Goal: Task Accomplishment & Management: Manage account settings

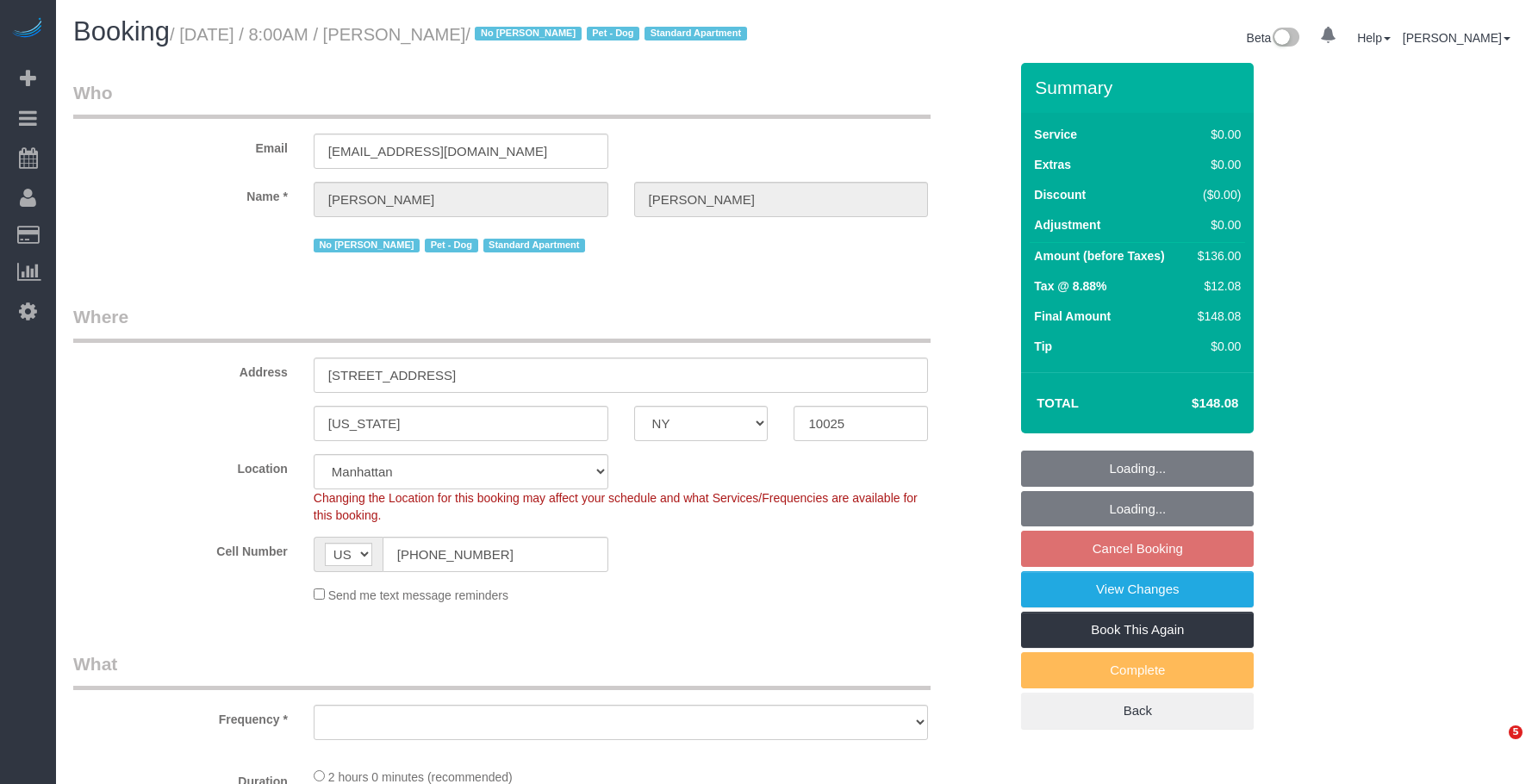
select select "NY"
select select "object:811"
select select "number:89"
select select "number:90"
select select "number:13"
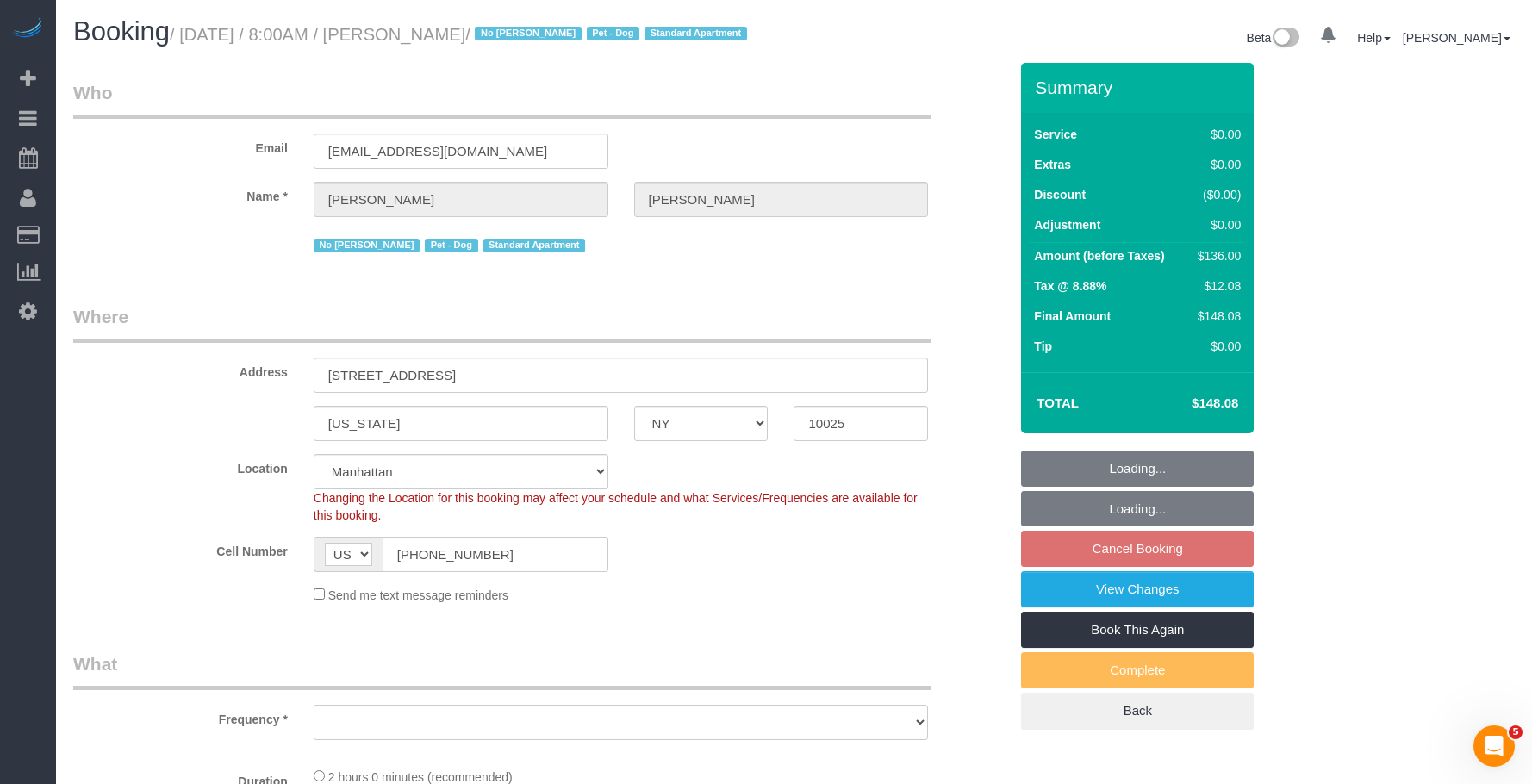
select select "number:5"
select select "1"
select select "spot1"
select select "object:1549"
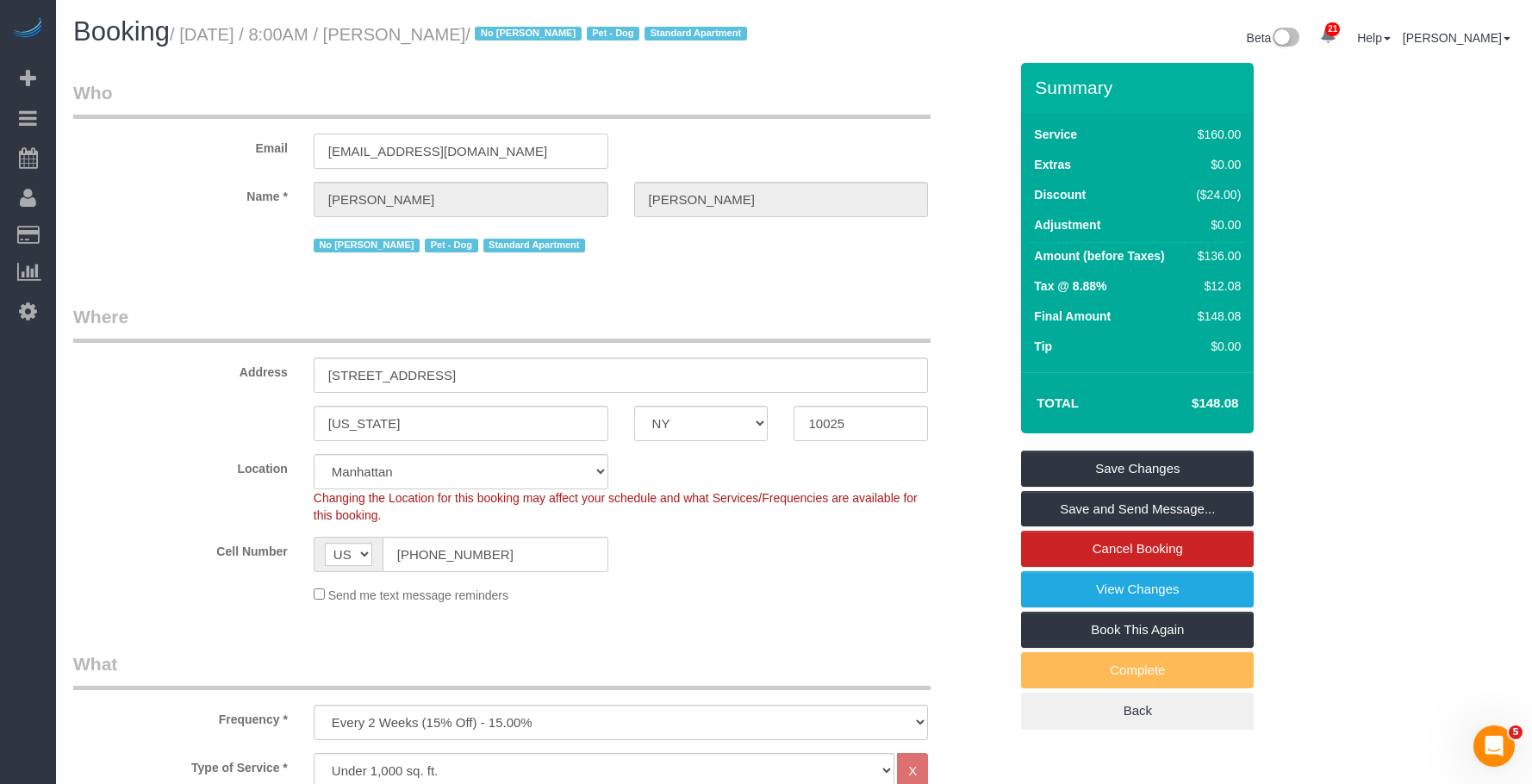
drag, startPoint x: 254, startPoint y: 176, endPoint x: 126, endPoint y: 180, distance: 128.1
click at [126, 169] on div "Email a9goodman@gmail.com" at bounding box center [541, 124] width 961 height 89
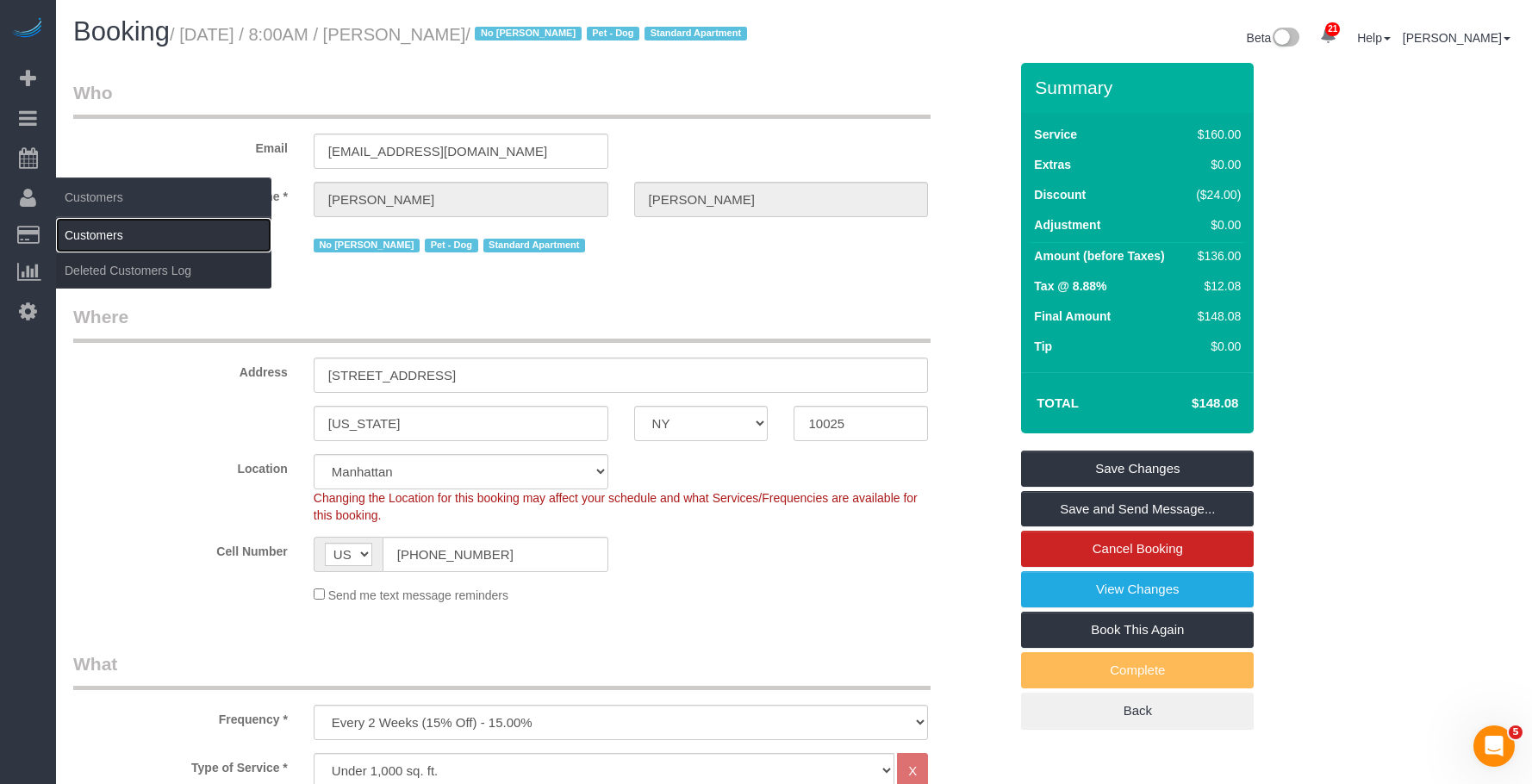
click at [115, 234] on link "Customers" at bounding box center [163, 235] width 216 height 35
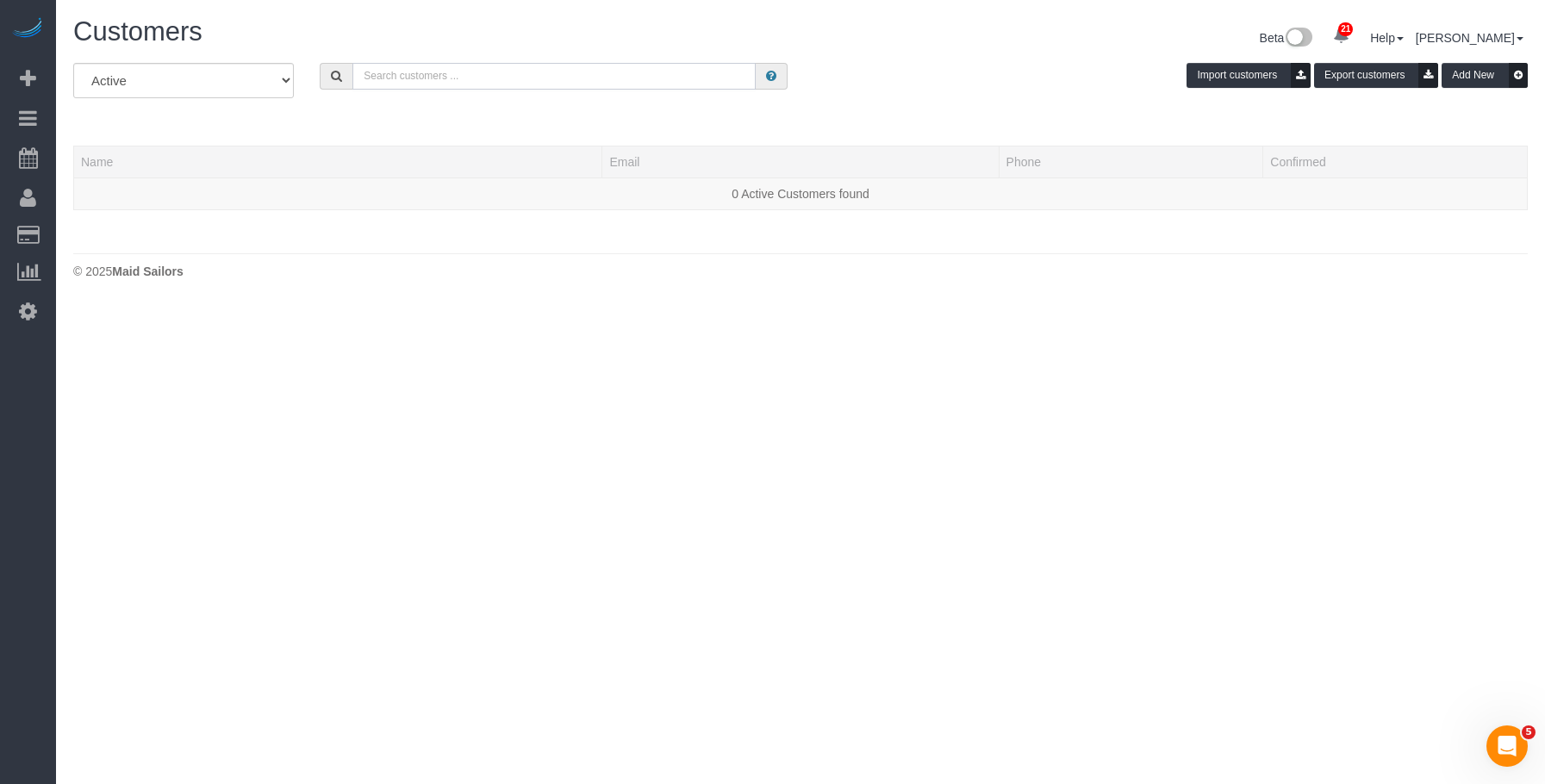
click at [605, 78] on input "text" at bounding box center [554, 75] width 403 height 27
paste input "a9goodman@gmail.com"
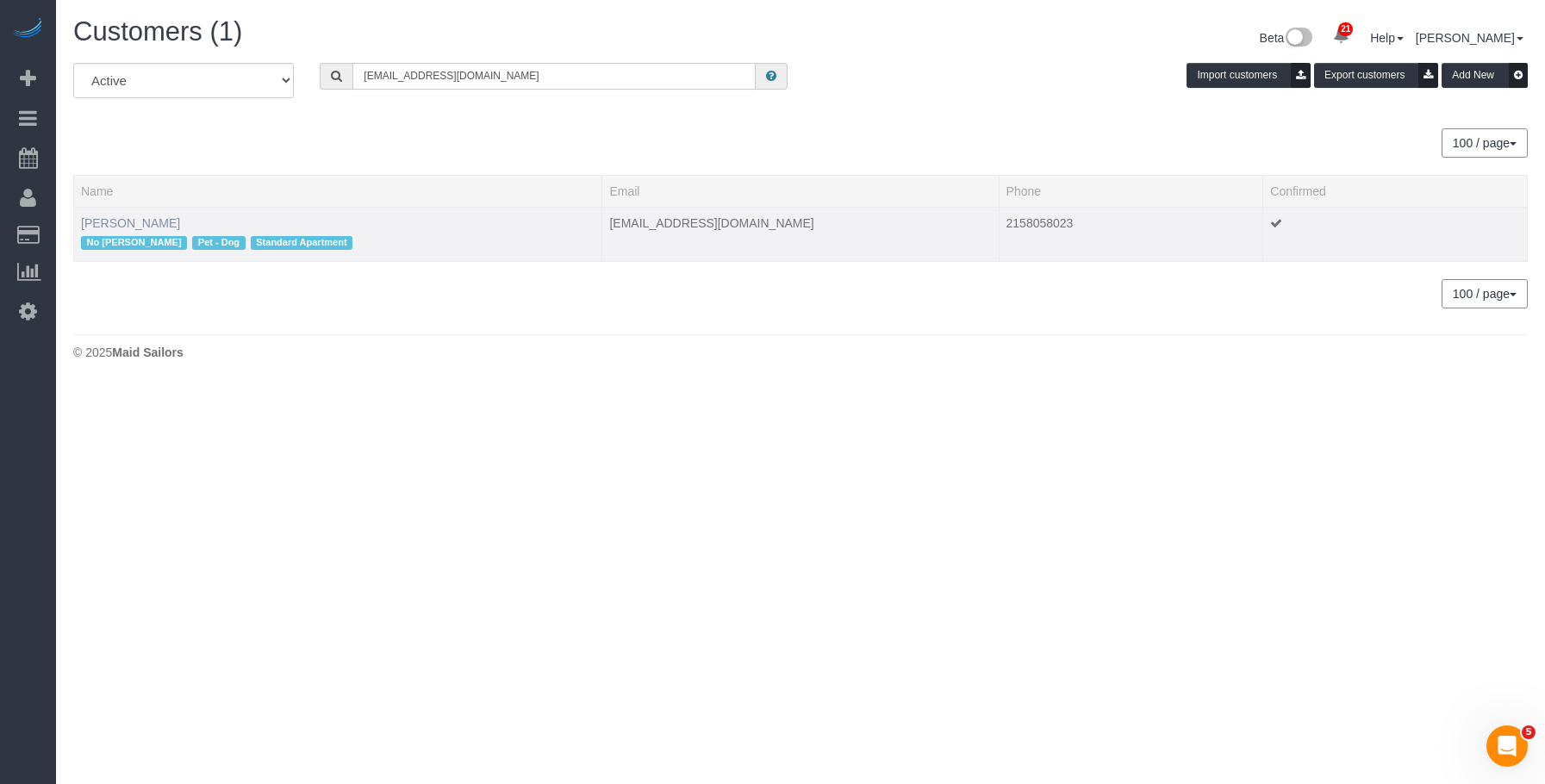
type input "a9goodman@gmail.com"
click at [138, 217] on link "Andrew Goodman" at bounding box center [130, 222] width 99 height 14
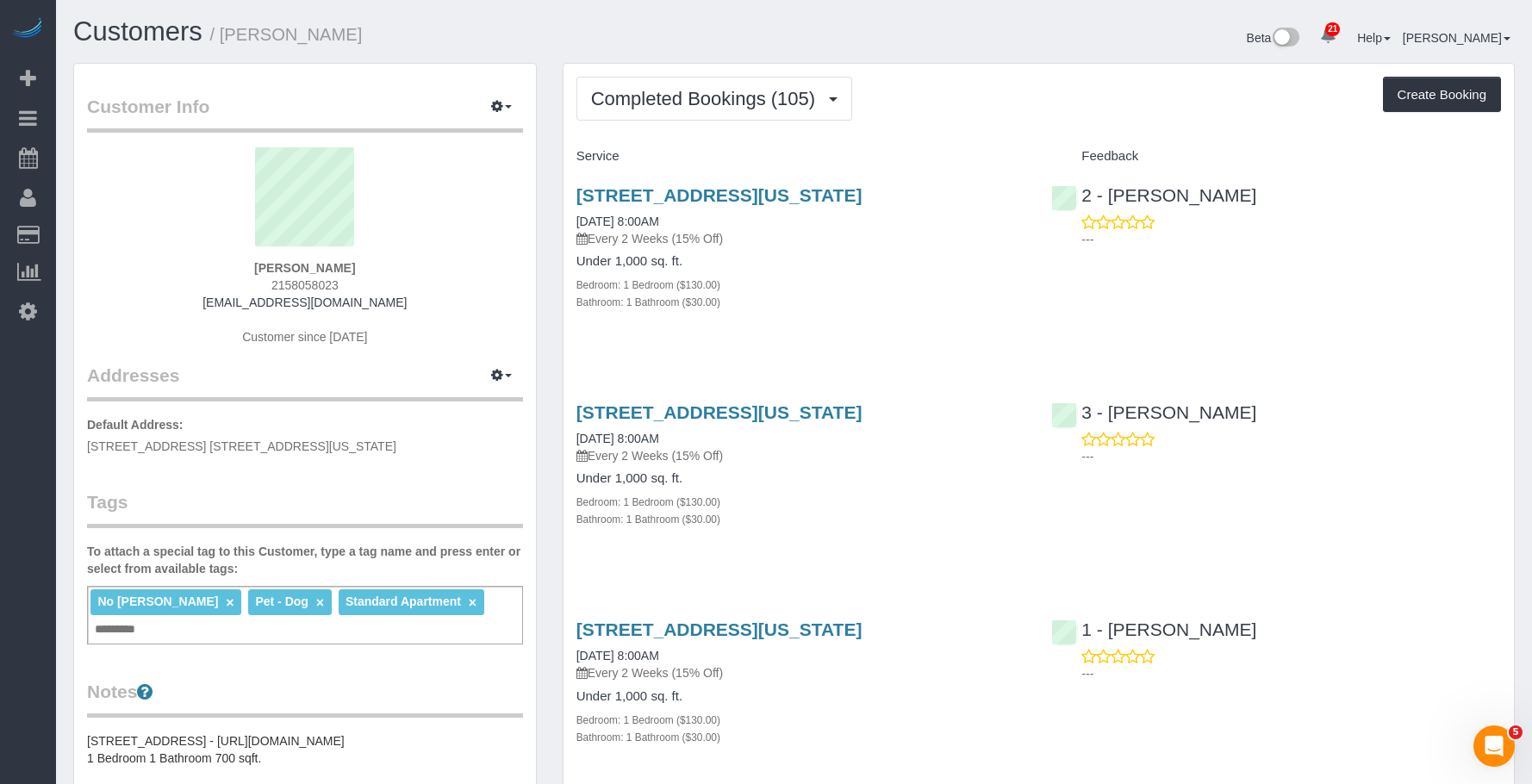
click at [784, 285] on div "Bedroom: 1 Bedroom ($130.00)" at bounding box center [802, 284] width 450 height 17
drag, startPoint x: 644, startPoint y: 89, endPoint x: 654, endPoint y: 136, distance: 48.1
click at [644, 90] on span "Completed Bookings (105)" at bounding box center [707, 98] width 232 height 21
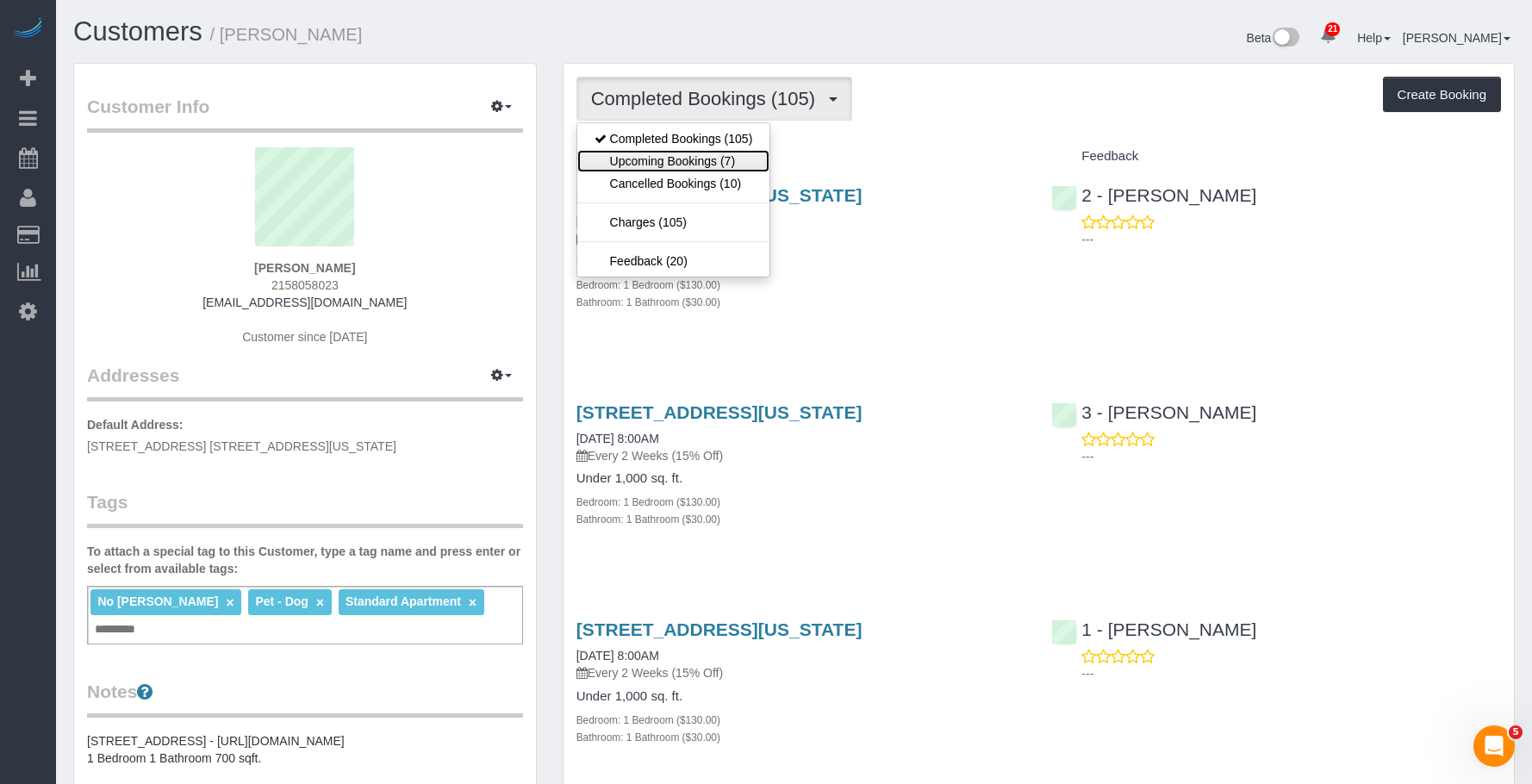
click at [663, 161] on link "Upcoming Bookings (7)" at bounding box center [674, 161] width 193 height 22
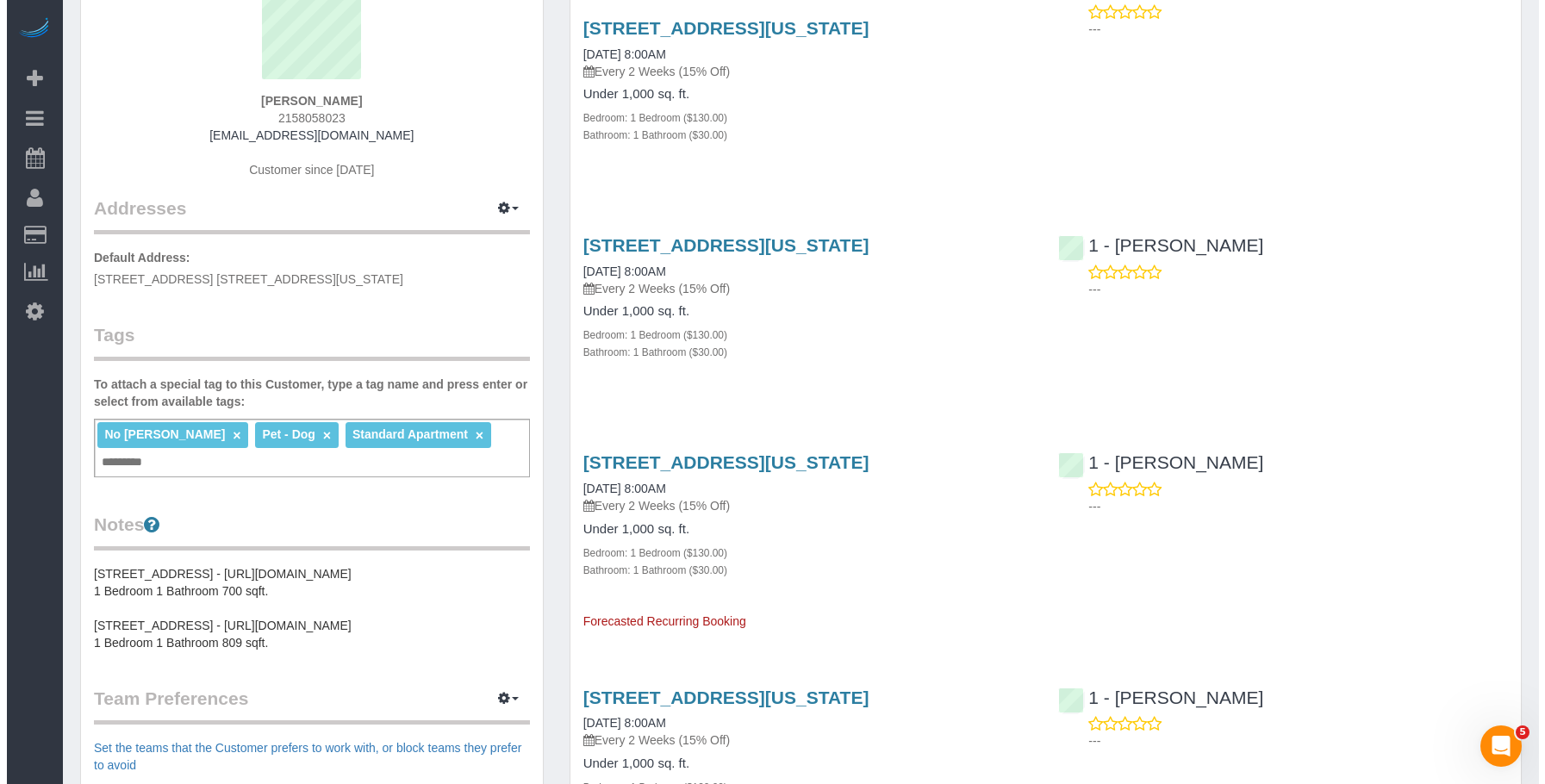
scroll to position [173, 0]
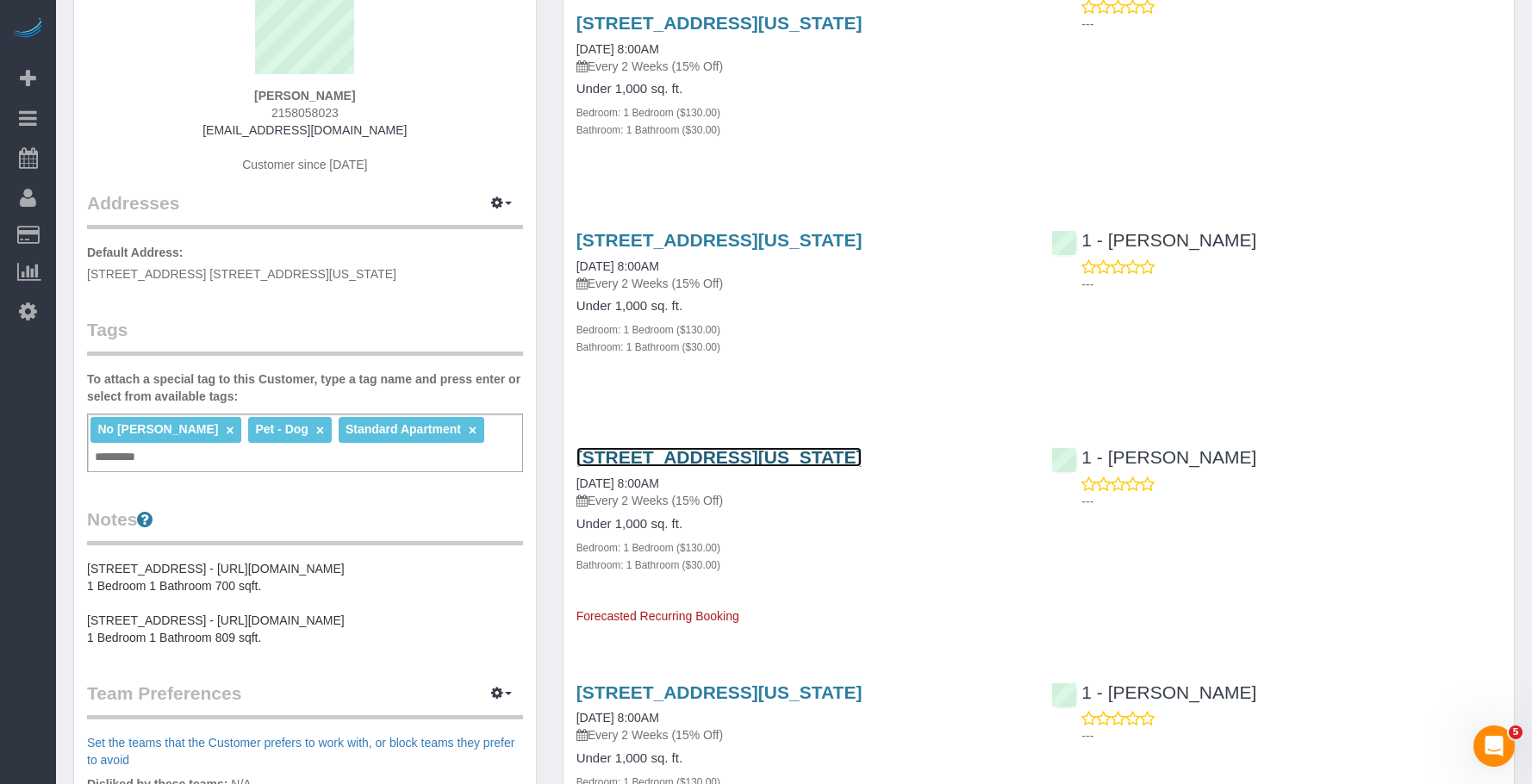
click at [794, 457] on link "30 Morningside Drive, Apt 620, New York, NY 10025" at bounding box center [719, 457] width 286 height 20
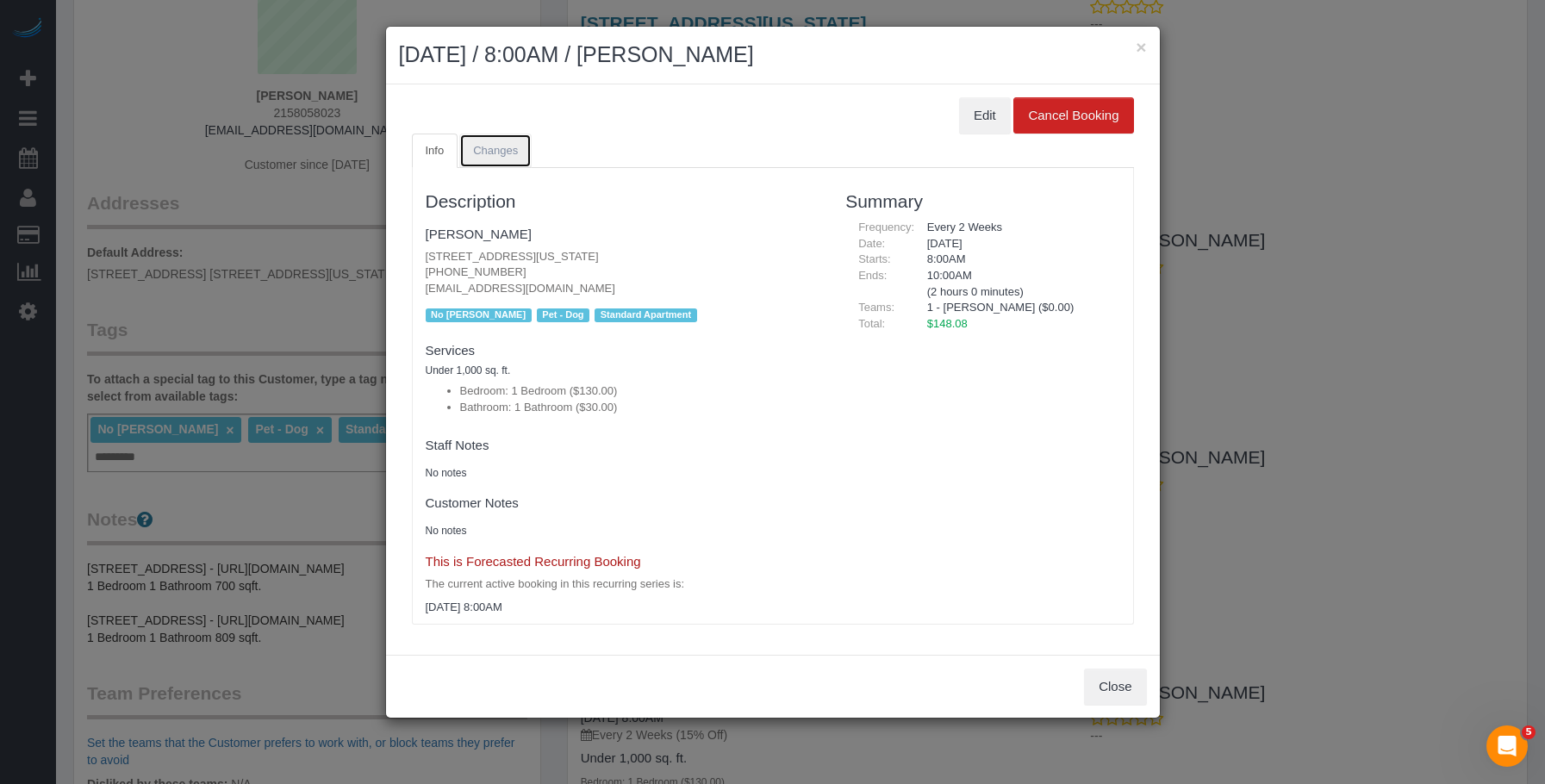
click at [499, 140] on link "Changes" at bounding box center [495, 151] width 73 height 35
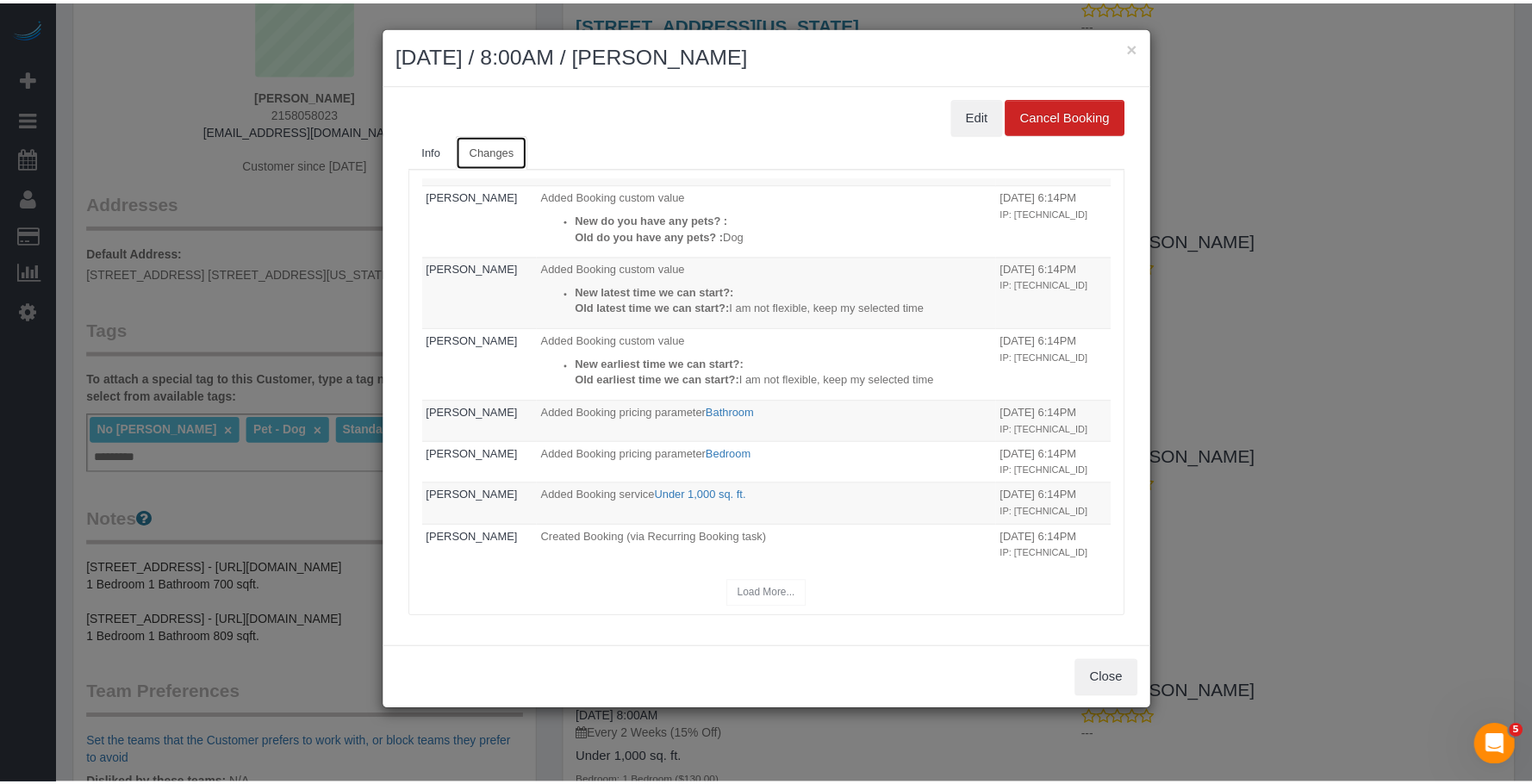
scroll to position [0, 0]
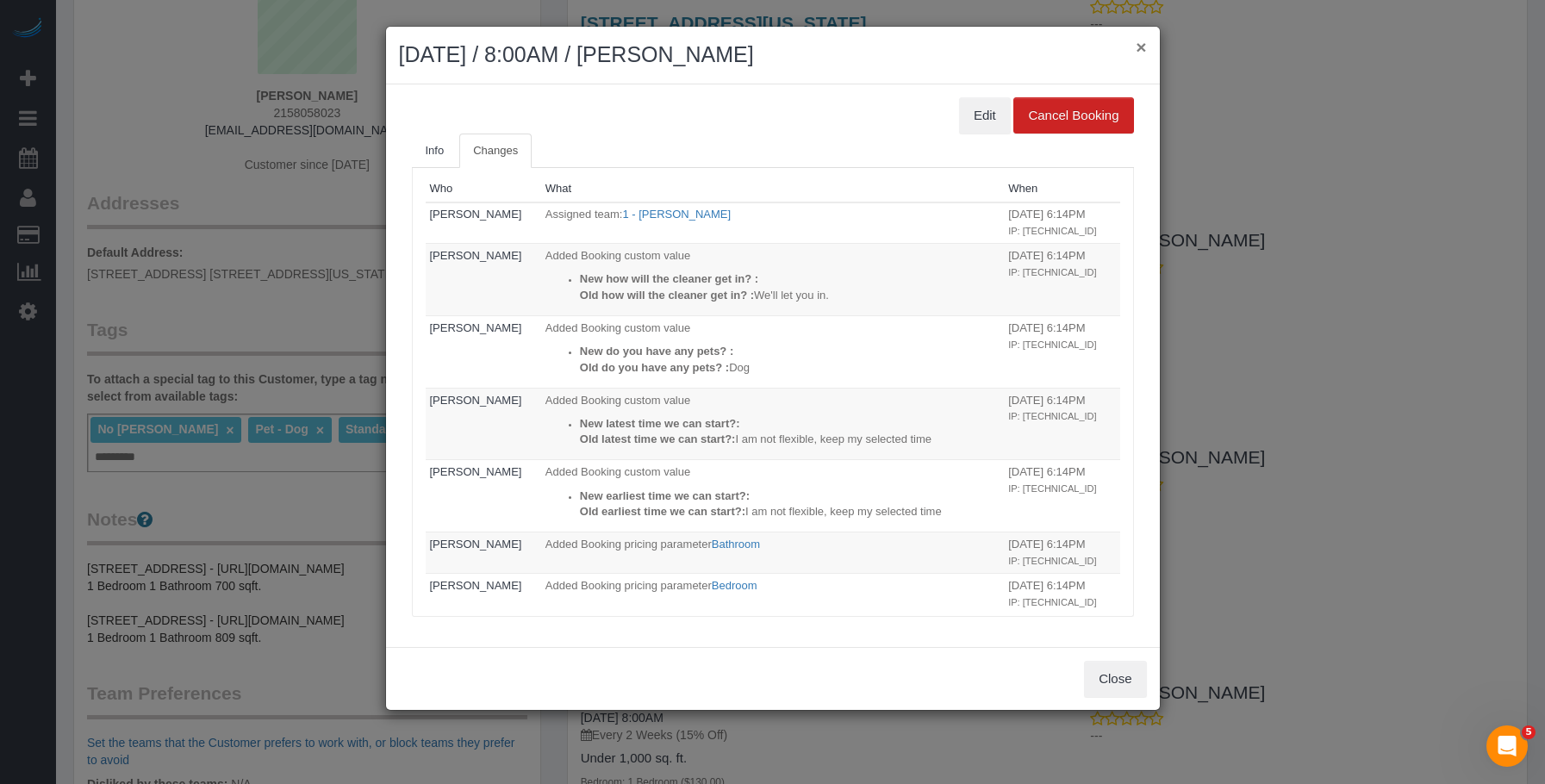
click at [1142, 49] on button "×" at bounding box center [1141, 47] width 10 height 18
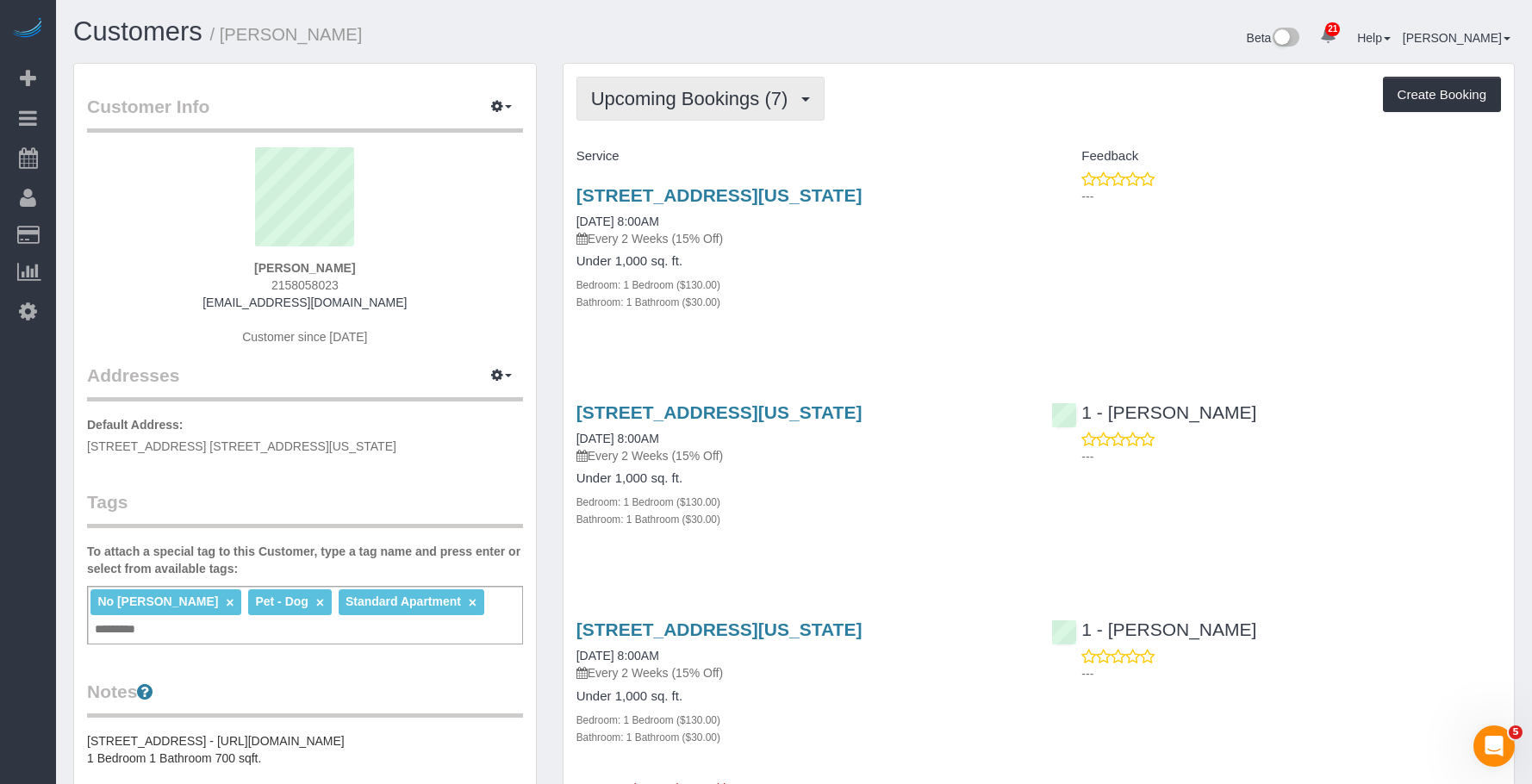
click at [659, 87] on button "Upcoming Bookings (7)" at bounding box center [701, 99] width 249 height 44
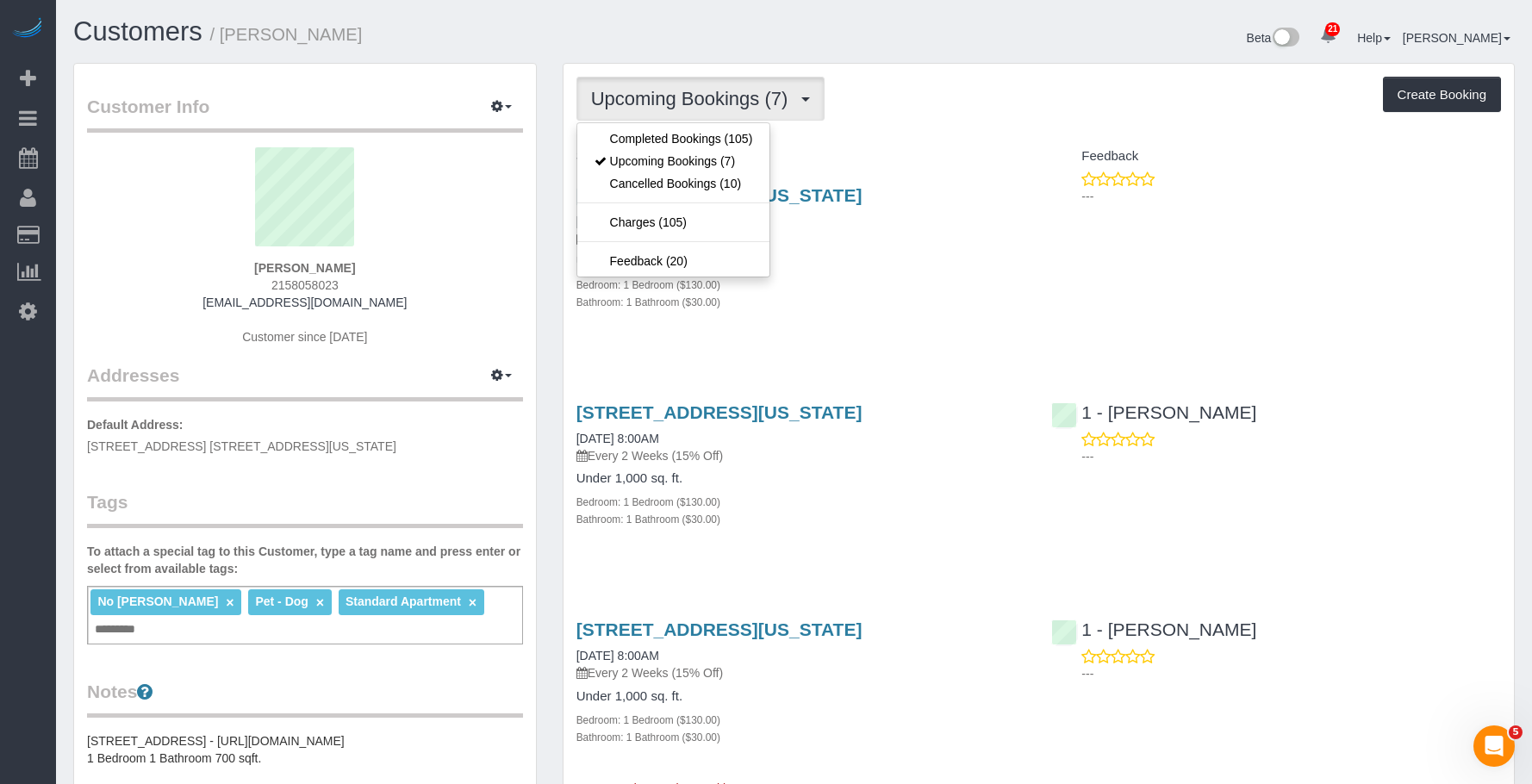
click at [622, 126] on ul "Completed Bookings (105) Upcoming Bookings (7) Cancelled Bookings (10) Charges …" at bounding box center [674, 199] width 195 height 155
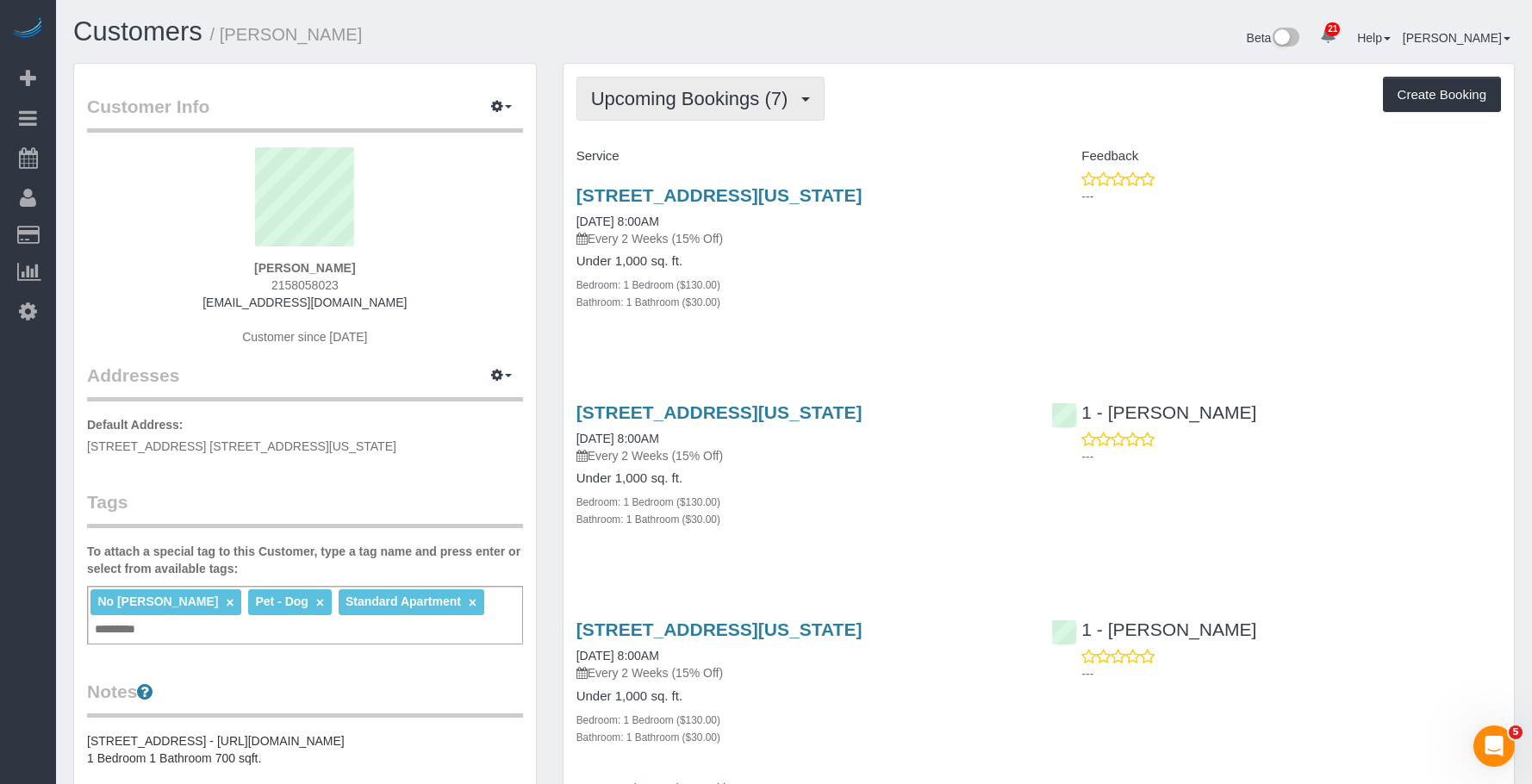
click at [646, 79] on button "Upcoming Bookings (7)" at bounding box center [701, 99] width 249 height 44
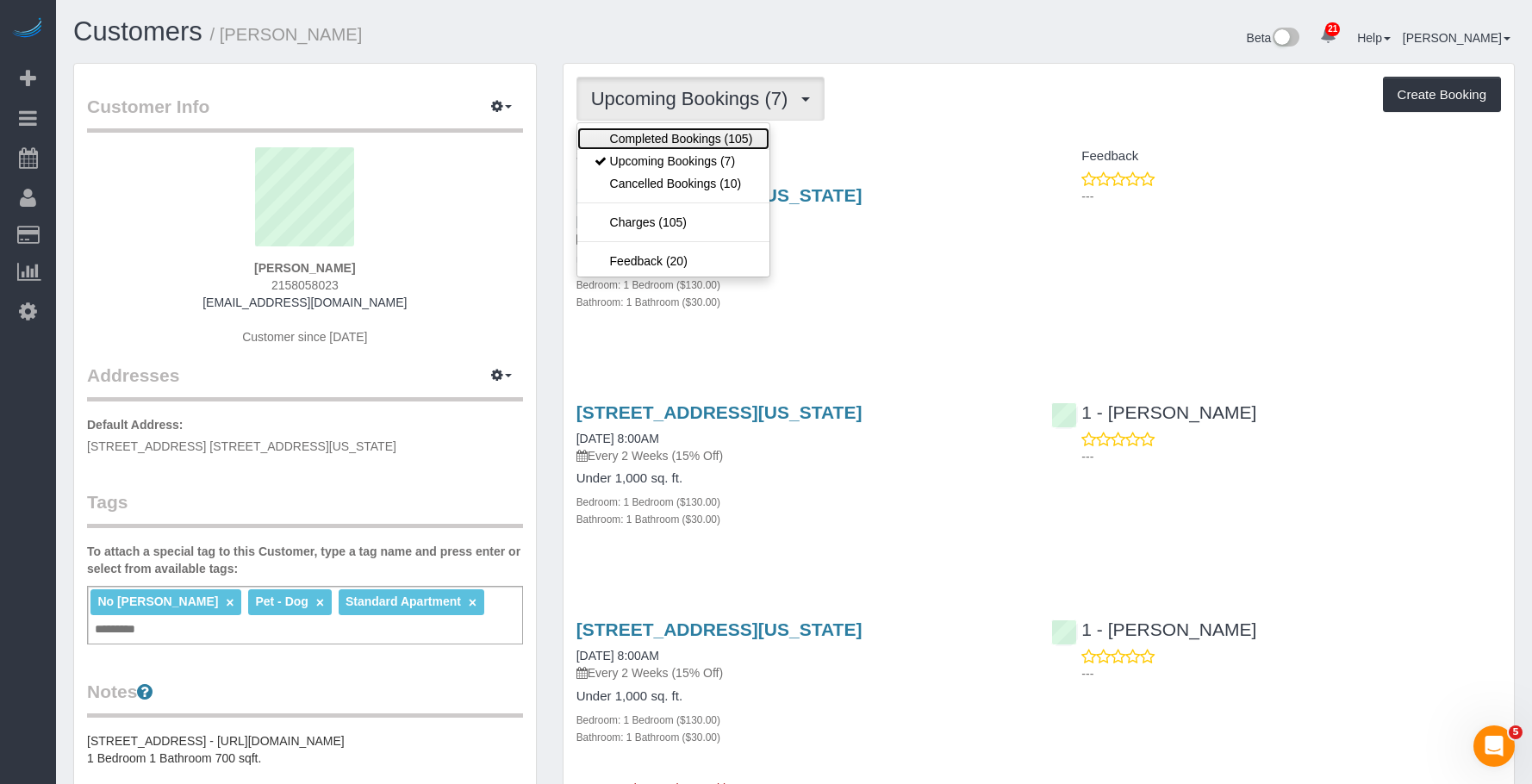
click at [645, 134] on link "Completed Bookings (105)" at bounding box center [674, 139] width 193 height 22
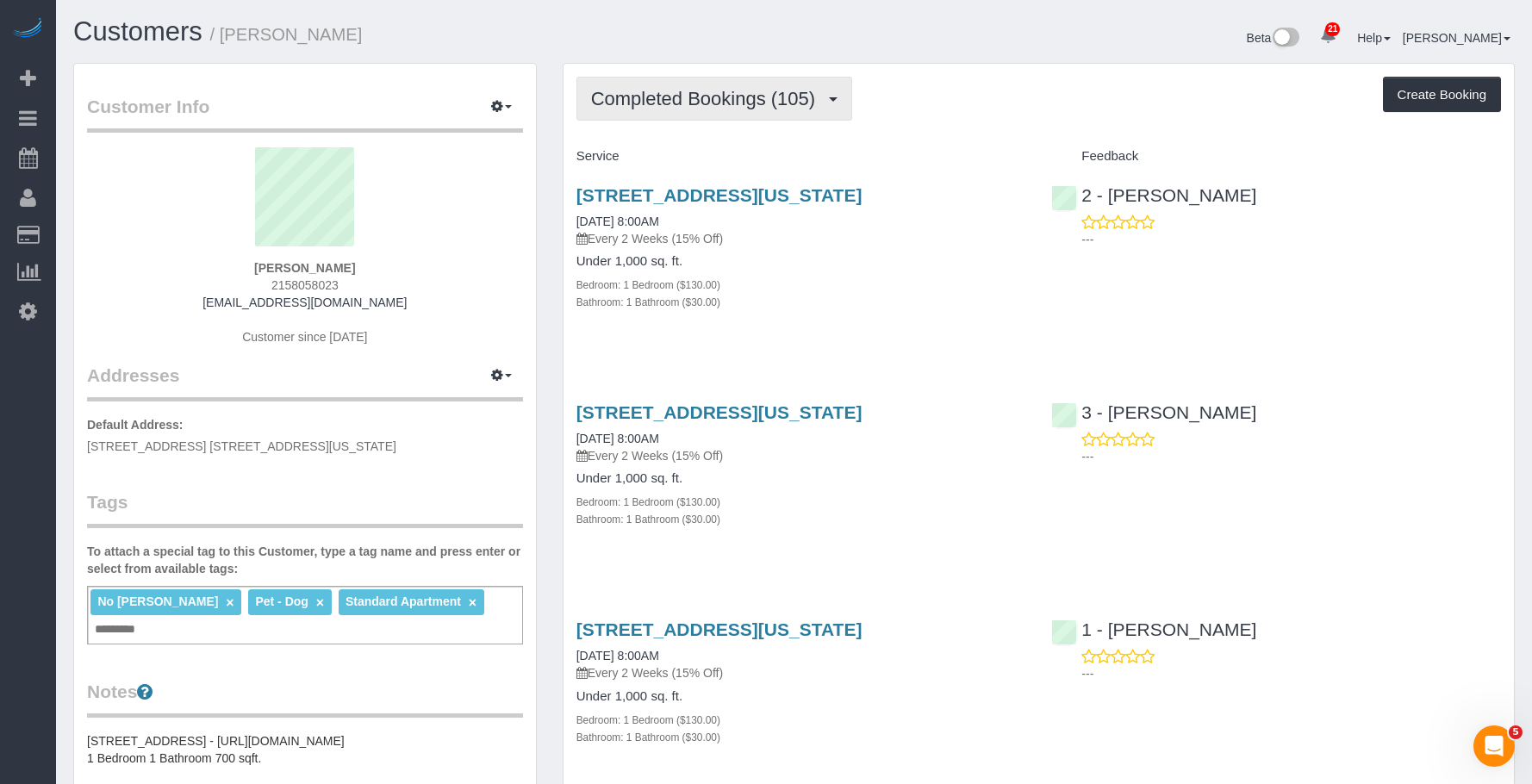
click at [673, 99] on span "Completed Bookings (105)" at bounding box center [707, 98] width 232 height 21
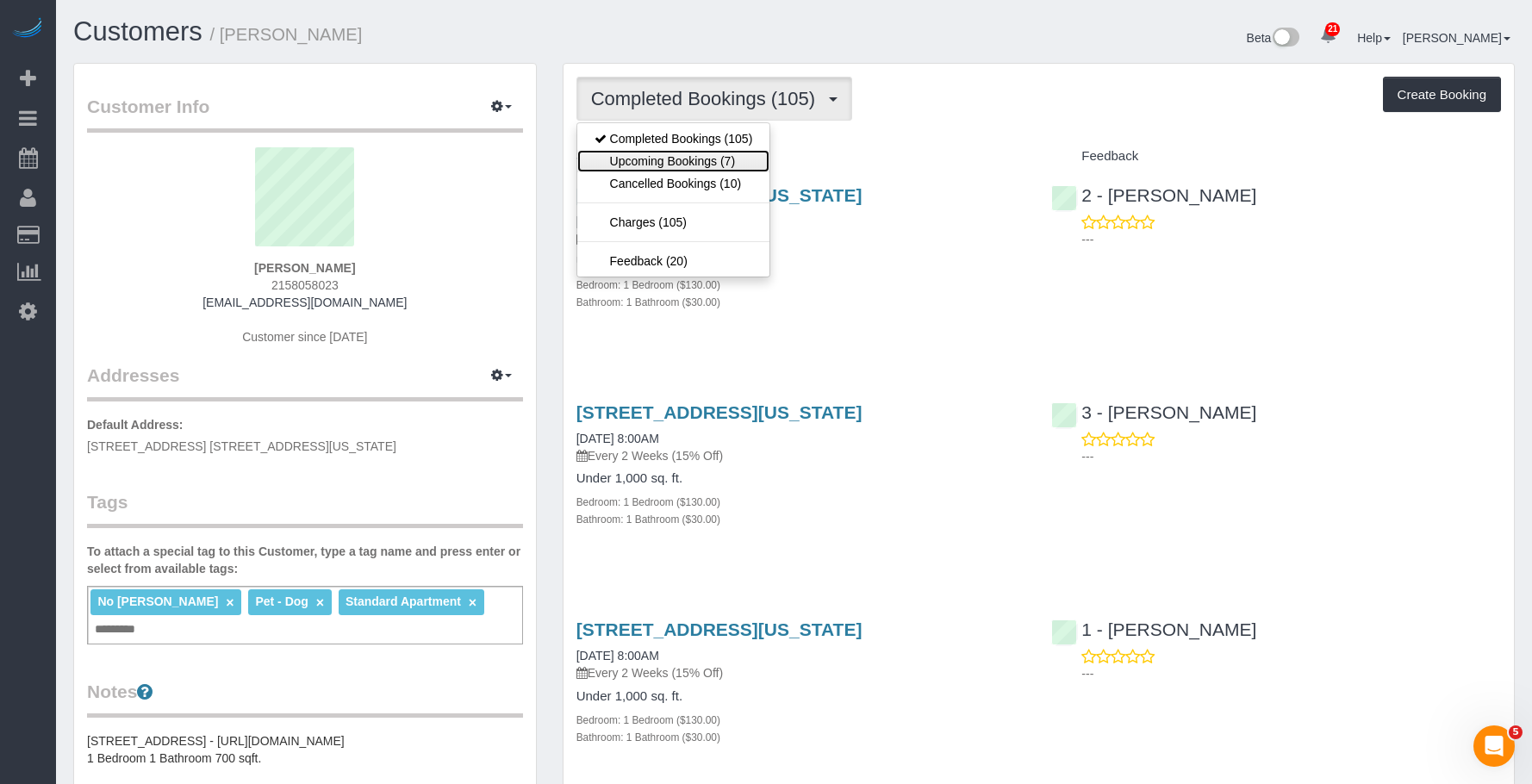
click at [671, 169] on link "Upcoming Bookings (7)" at bounding box center [674, 161] width 193 height 22
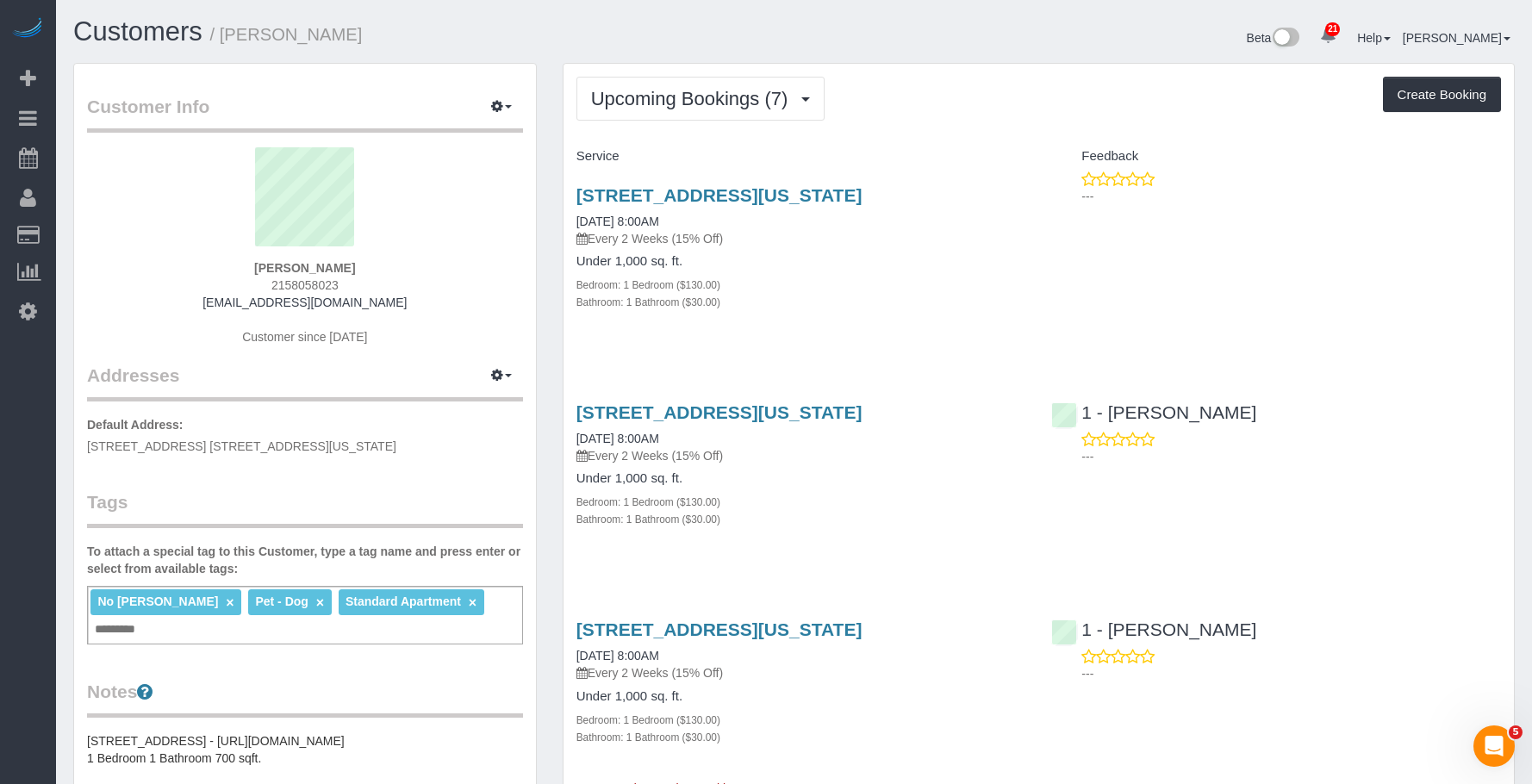
click at [913, 398] on div "30 Morningside Drive, Apt 620, New York, NY 10025 10/08/2025 8:00AM Every 2 Wee…" at bounding box center [802, 475] width 476 height 174
click at [862, 408] on link "30 Morningside Drive, Apt 620, New York, NY 10025" at bounding box center [719, 412] width 286 height 20
click at [773, 198] on link "30 Morningside Drive, Apt 620, New York, NY 10025" at bounding box center [719, 196] width 286 height 20
drag, startPoint x: 621, startPoint y: 104, endPoint x: 620, endPoint y: 125, distance: 21.0
click at [621, 104] on span "Upcoming Bookings (7)" at bounding box center [694, 98] width 206 height 21
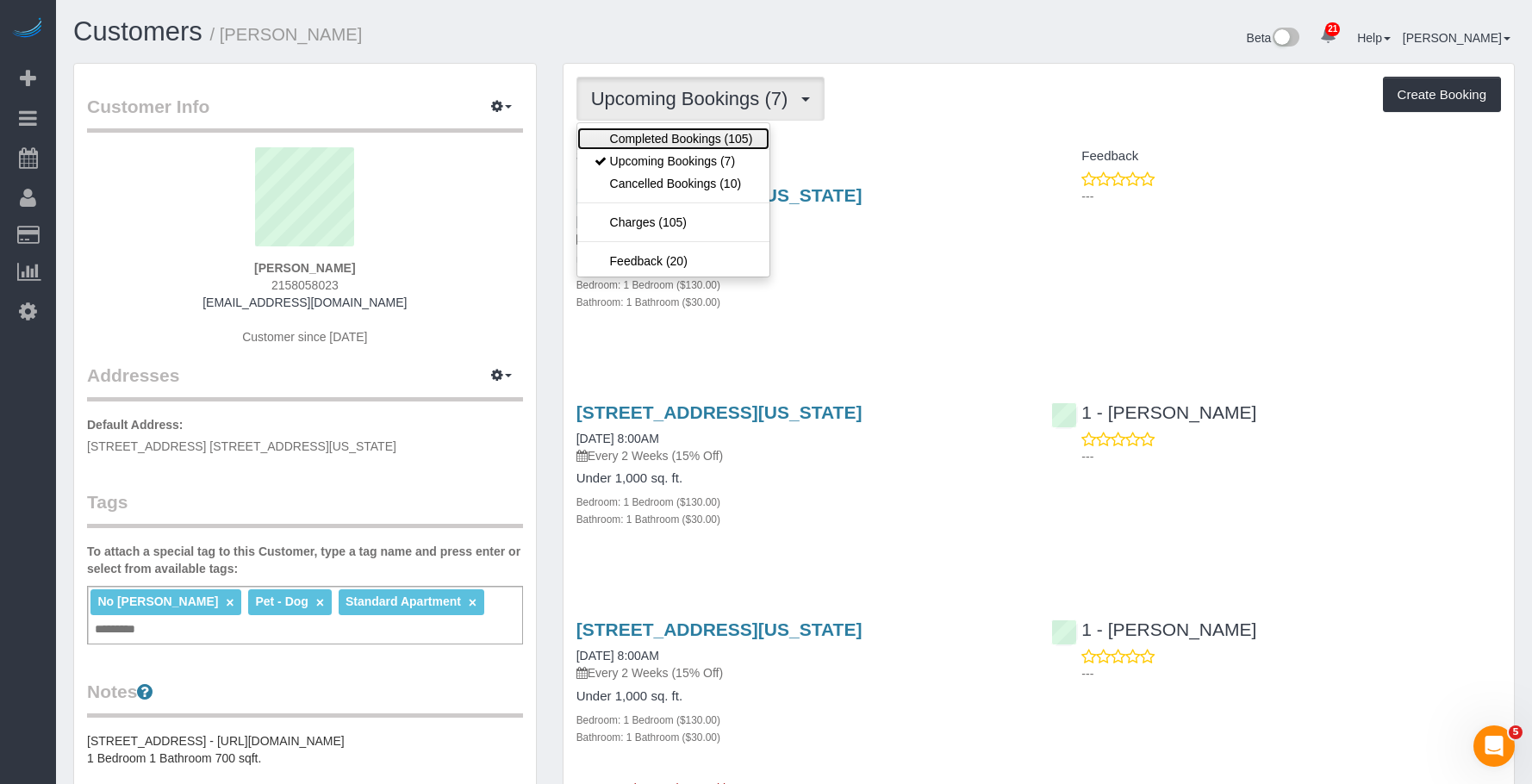
drag, startPoint x: 620, startPoint y: 135, endPoint x: 708, endPoint y: 225, distance: 125.9
click at [620, 135] on link "Completed Bookings (105)" at bounding box center [674, 139] width 193 height 22
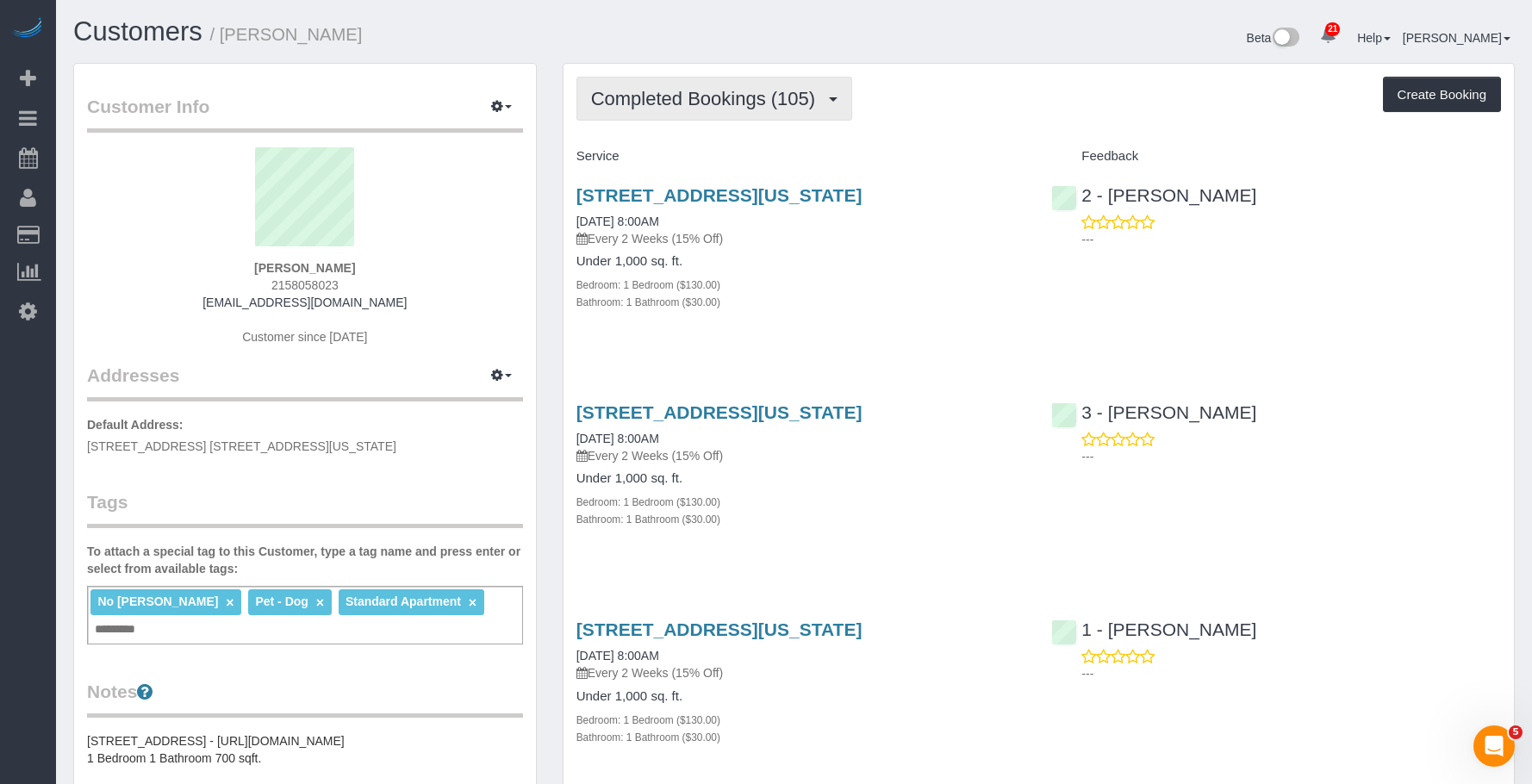
click at [693, 91] on span "Completed Bookings (105)" at bounding box center [707, 98] width 232 height 21
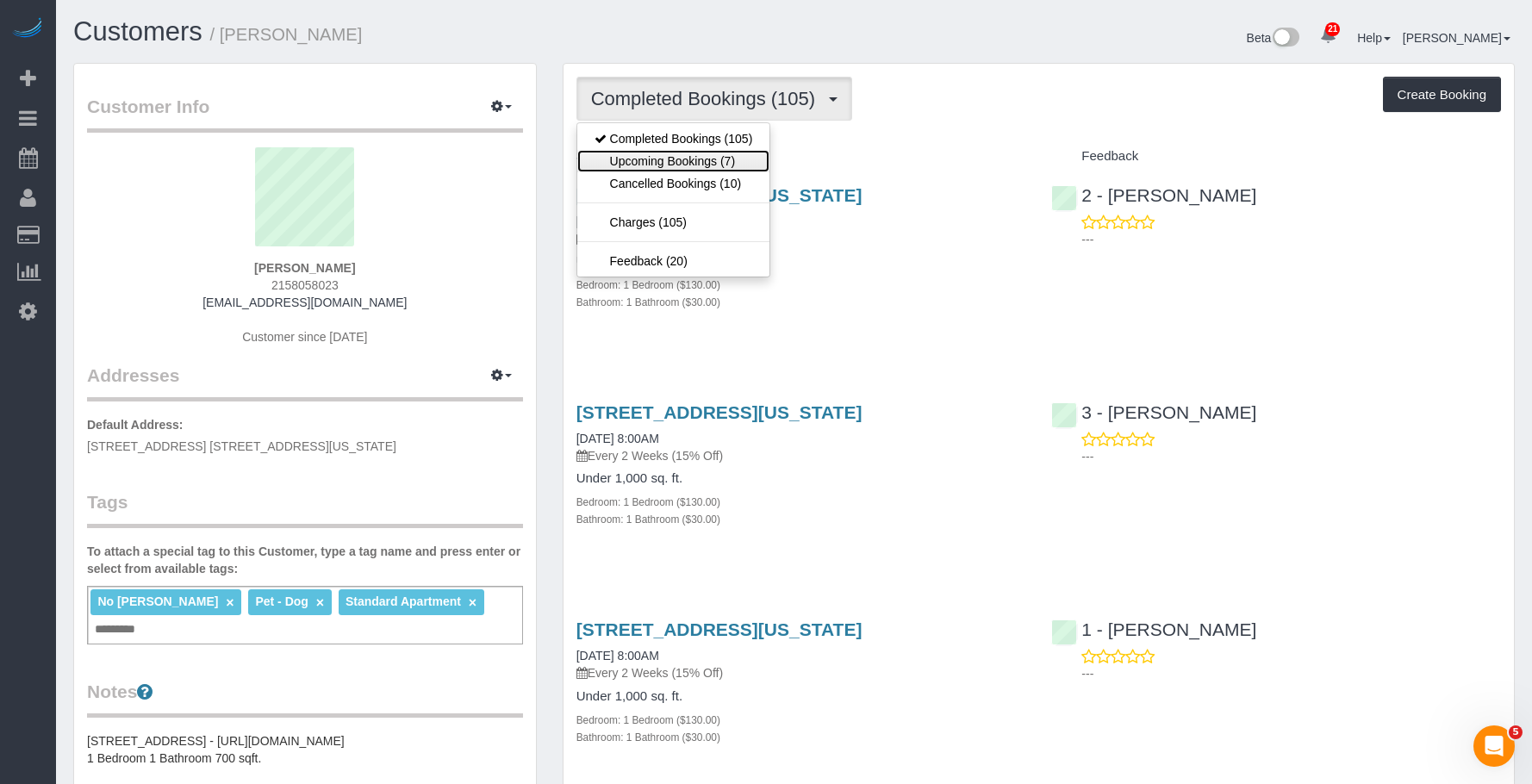
click at [660, 156] on link "Upcoming Bookings (7)" at bounding box center [674, 161] width 193 height 22
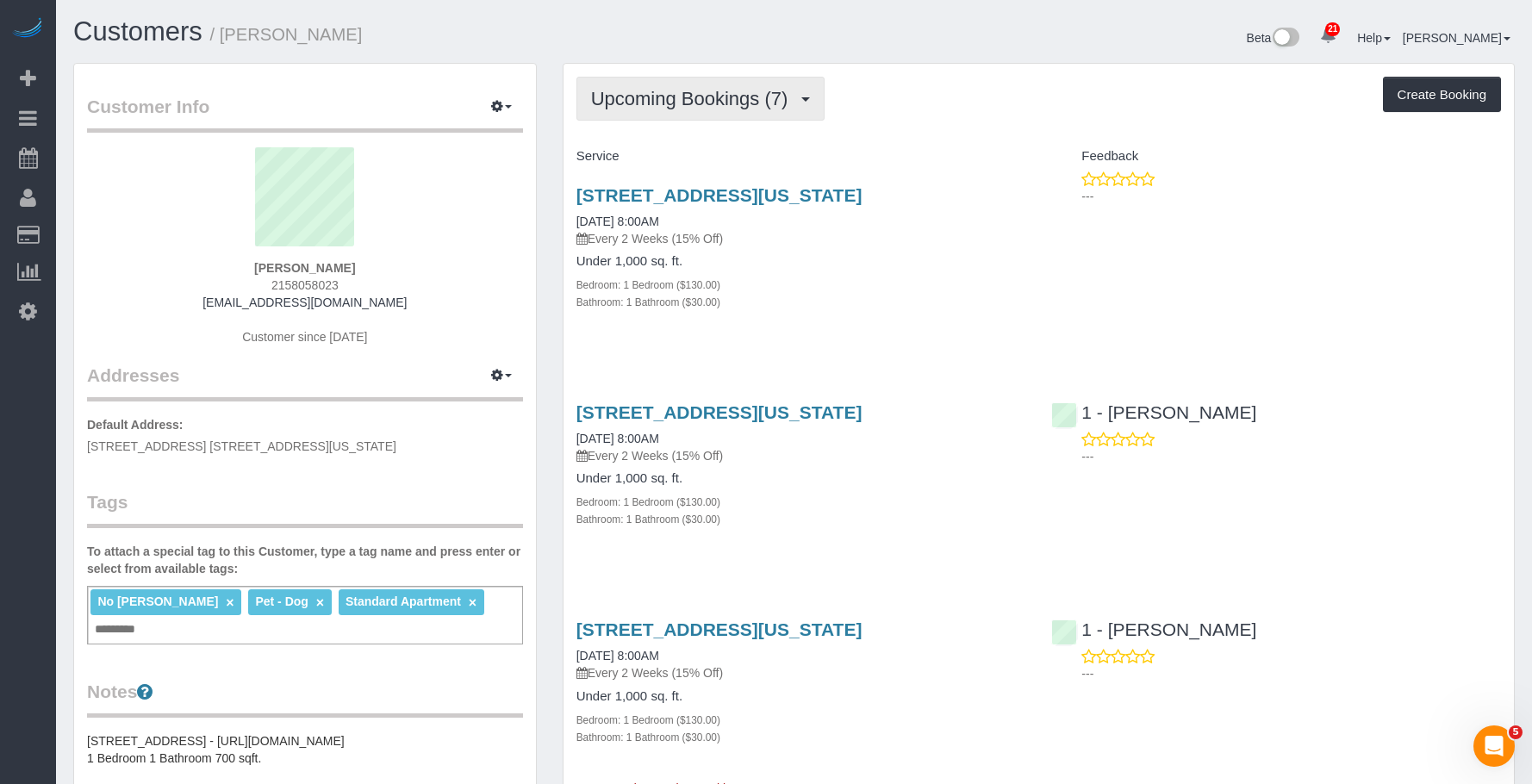
click at [675, 90] on span "Upcoming Bookings (7)" at bounding box center [694, 98] width 206 height 21
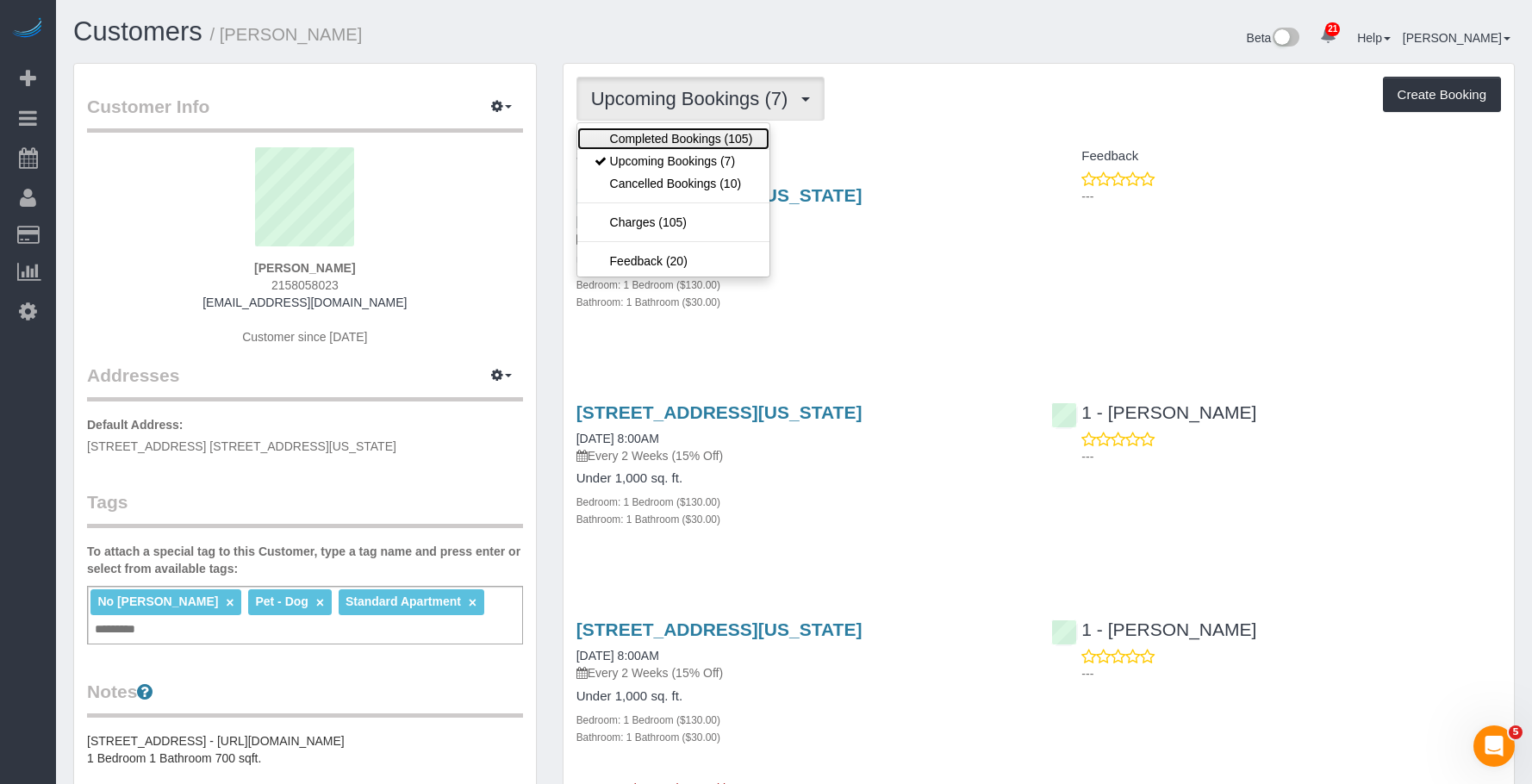
click at [653, 141] on link "Completed Bookings (105)" at bounding box center [674, 139] width 193 height 22
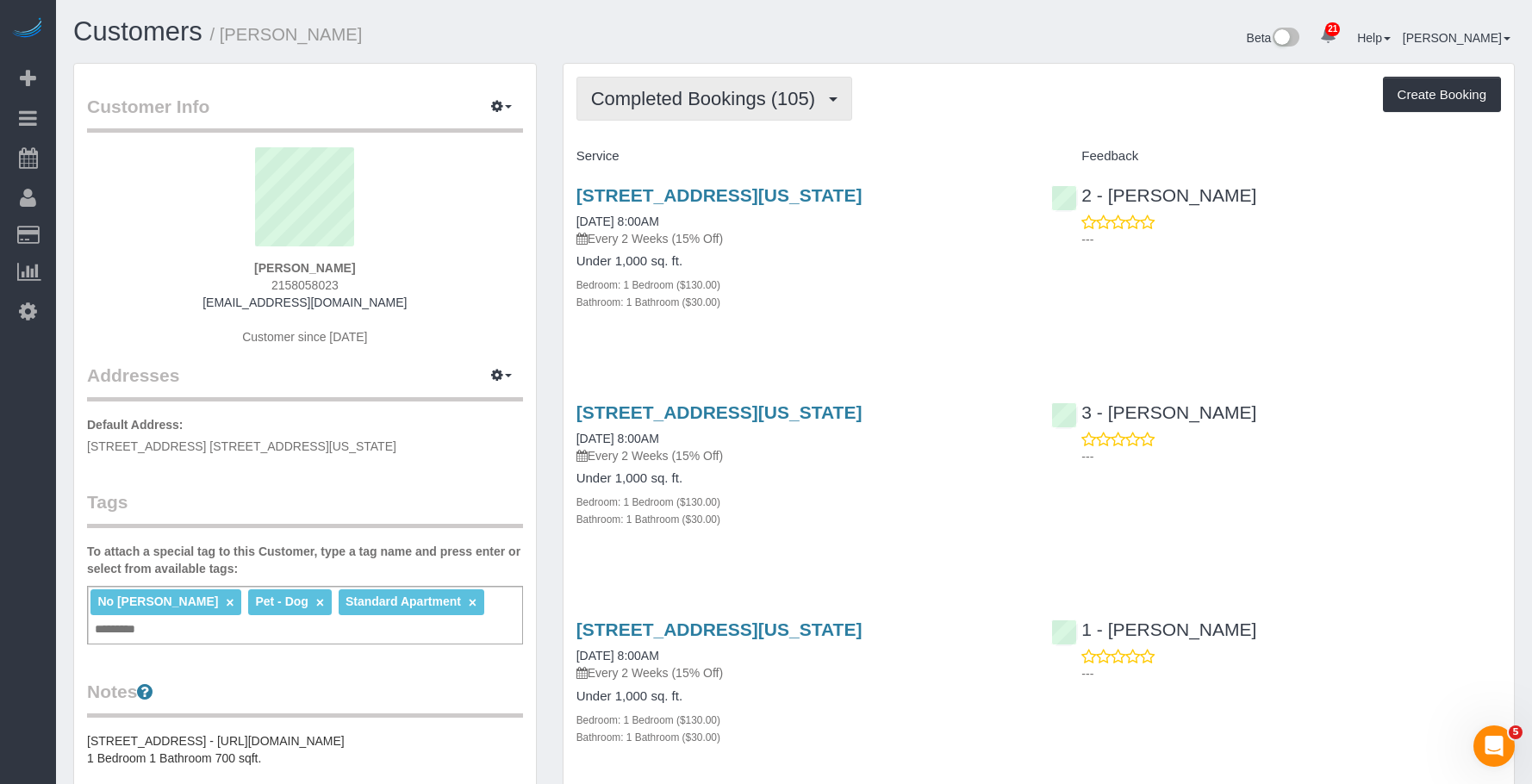
click at [698, 91] on span "Completed Bookings (105)" at bounding box center [707, 98] width 232 height 21
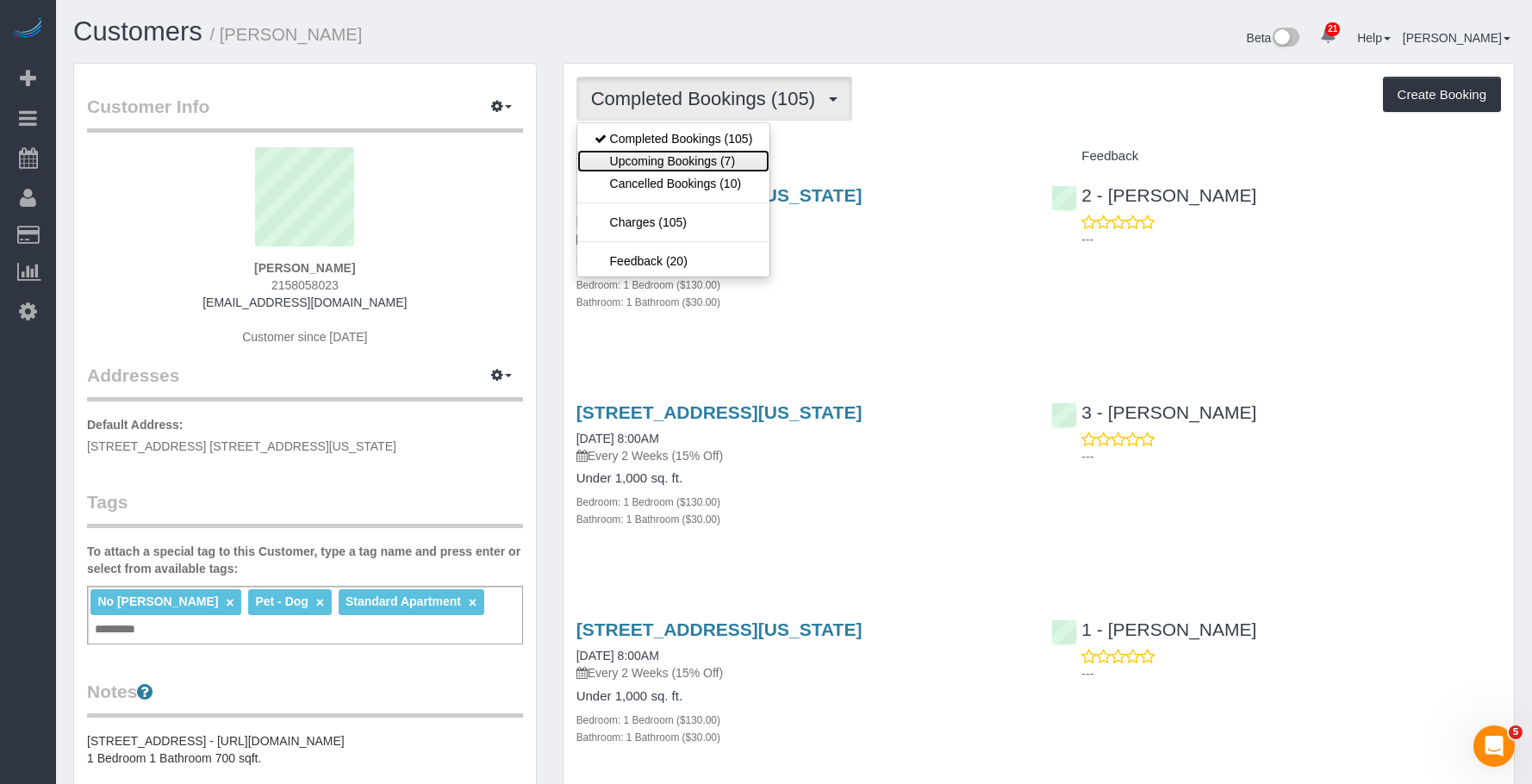
click at [683, 161] on link "Upcoming Bookings (7)" at bounding box center [674, 161] width 193 height 22
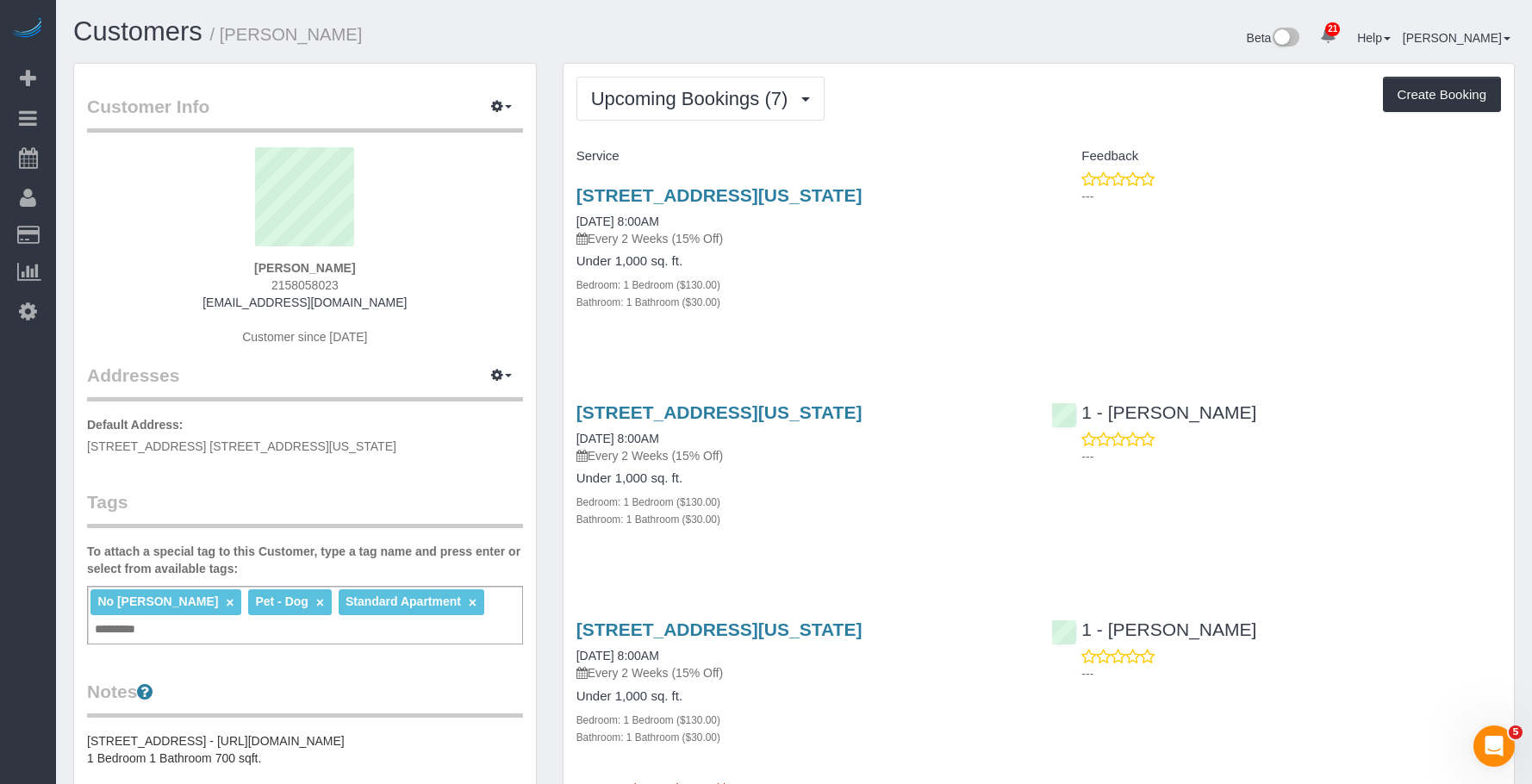
click at [917, 510] on div "Bedroom: 1 Bedroom ($130.00)" at bounding box center [802, 501] width 450 height 17
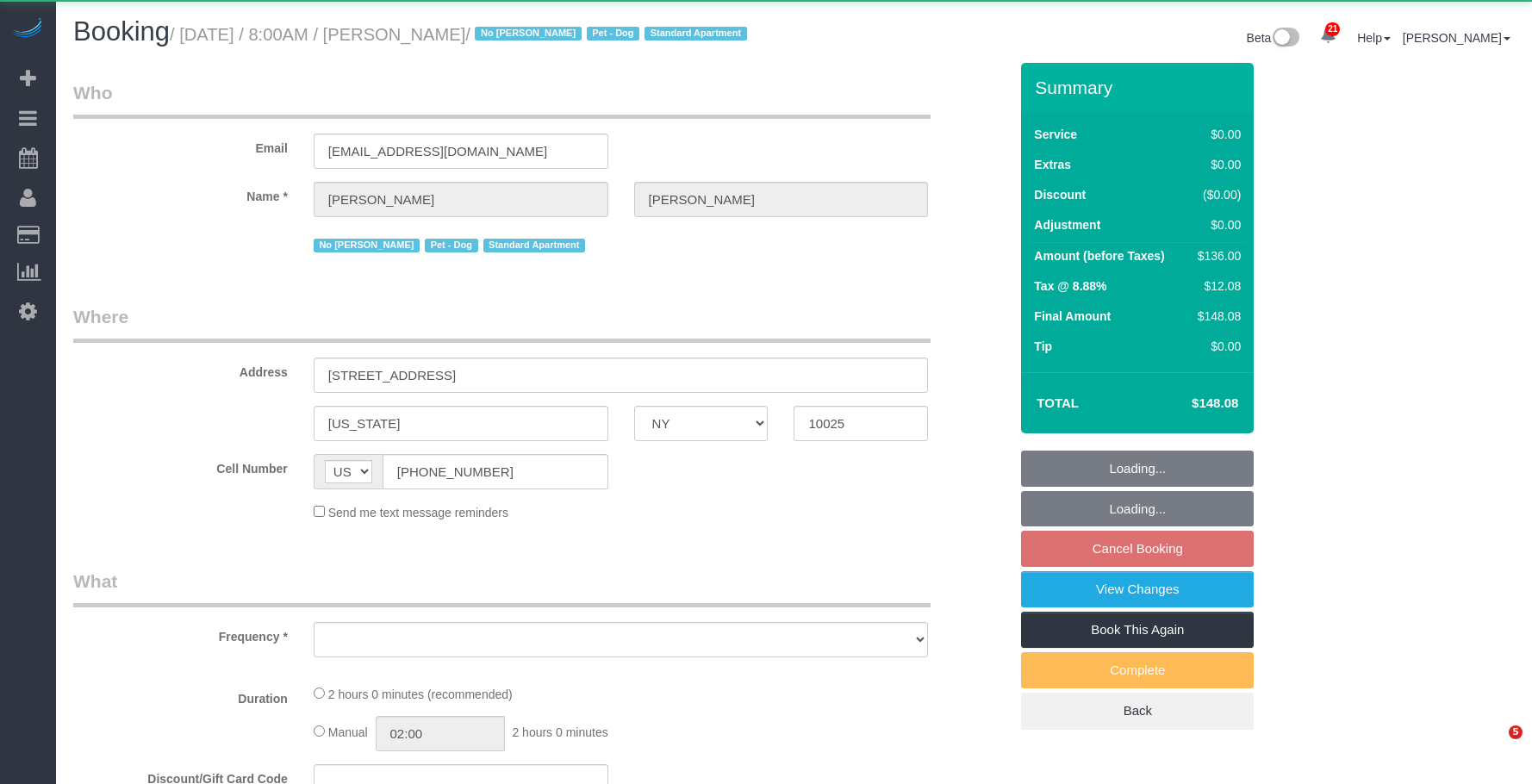
select select "NY"
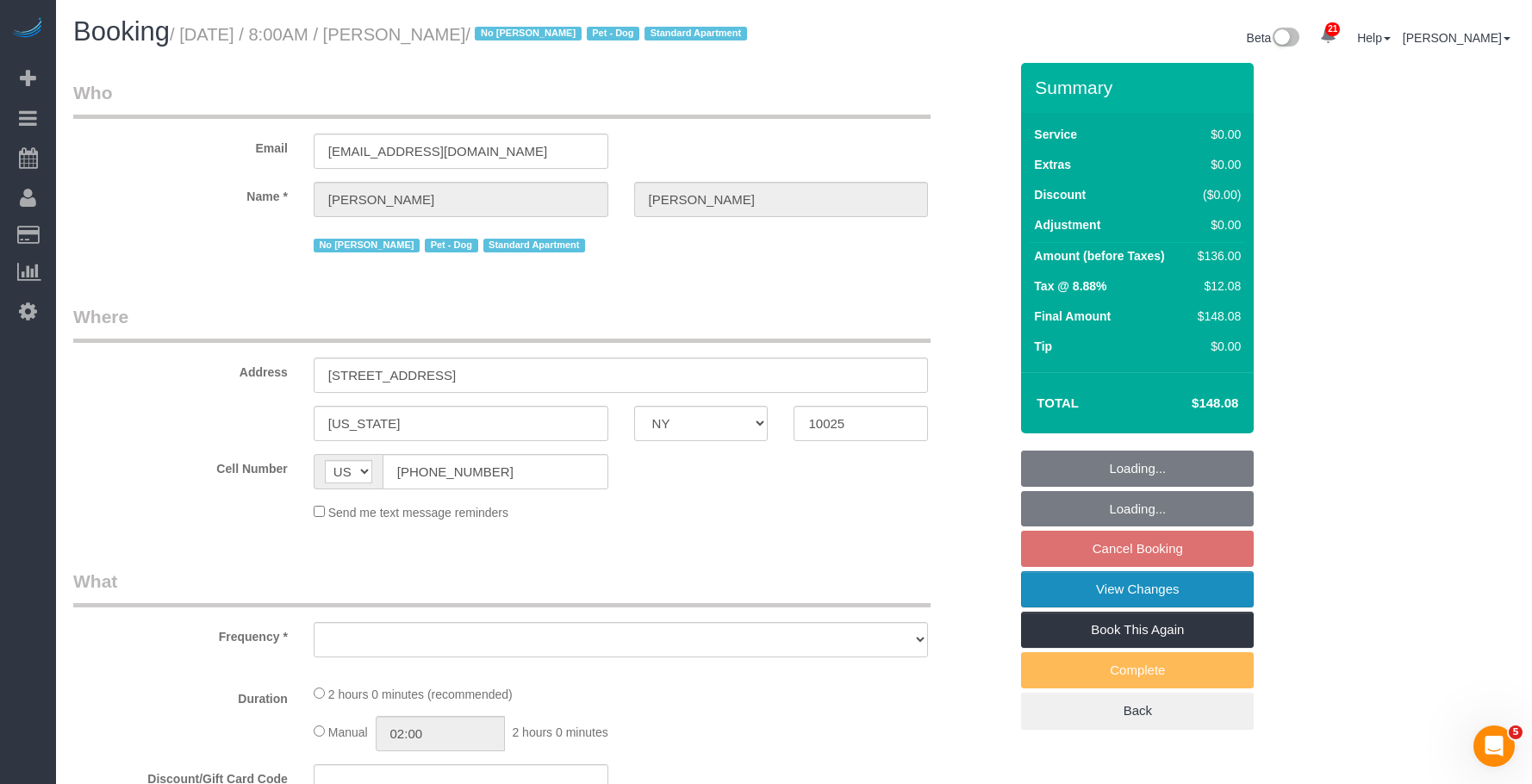
drag, startPoint x: 1067, startPoint y: 616, endPoint x: 639, endPoint y: 399, distance: 479.9
click at [1067, 607] on link "View Changes" at bounding box center [1137, 588] width 232 height 36
select select "object:811"
select select "string:stripe-pm_1NBGal4VGloSiKo7wCqPRood"
select select "1"
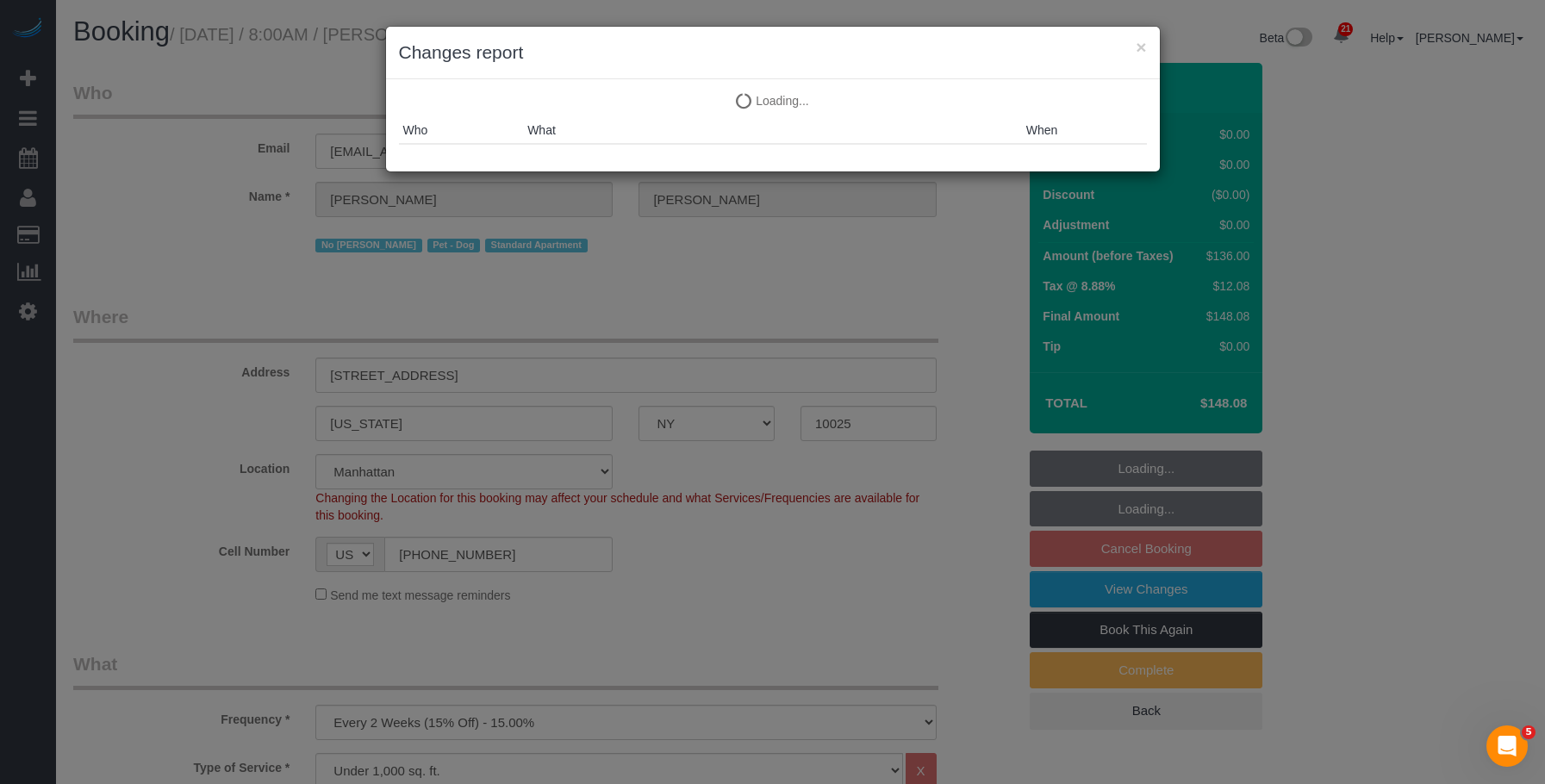
select select "number:89"
select select "number:90"
select select "number:13"
select select "number:5"
select select "object:1082"
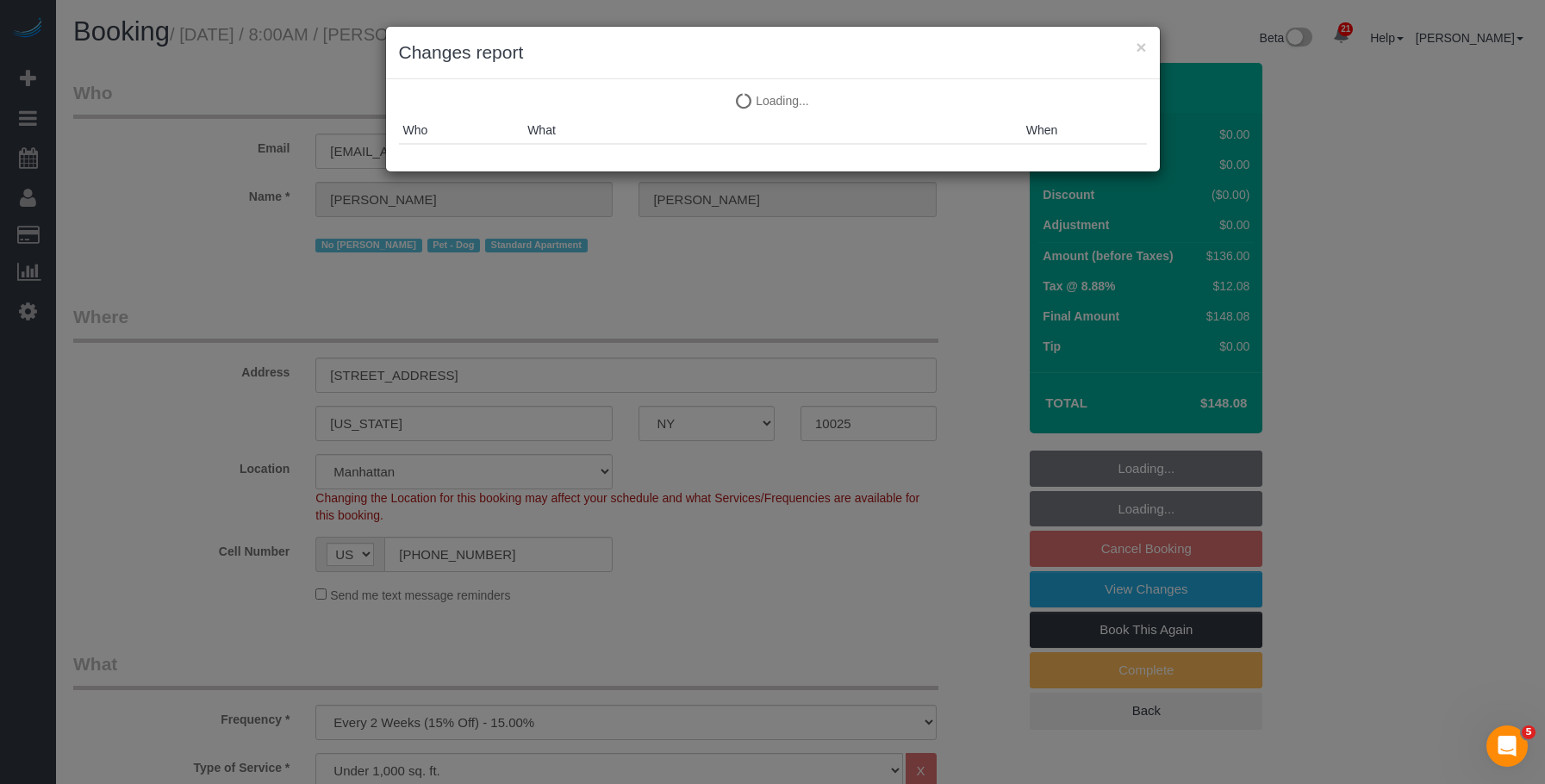
select select "spot1"
select select "1"
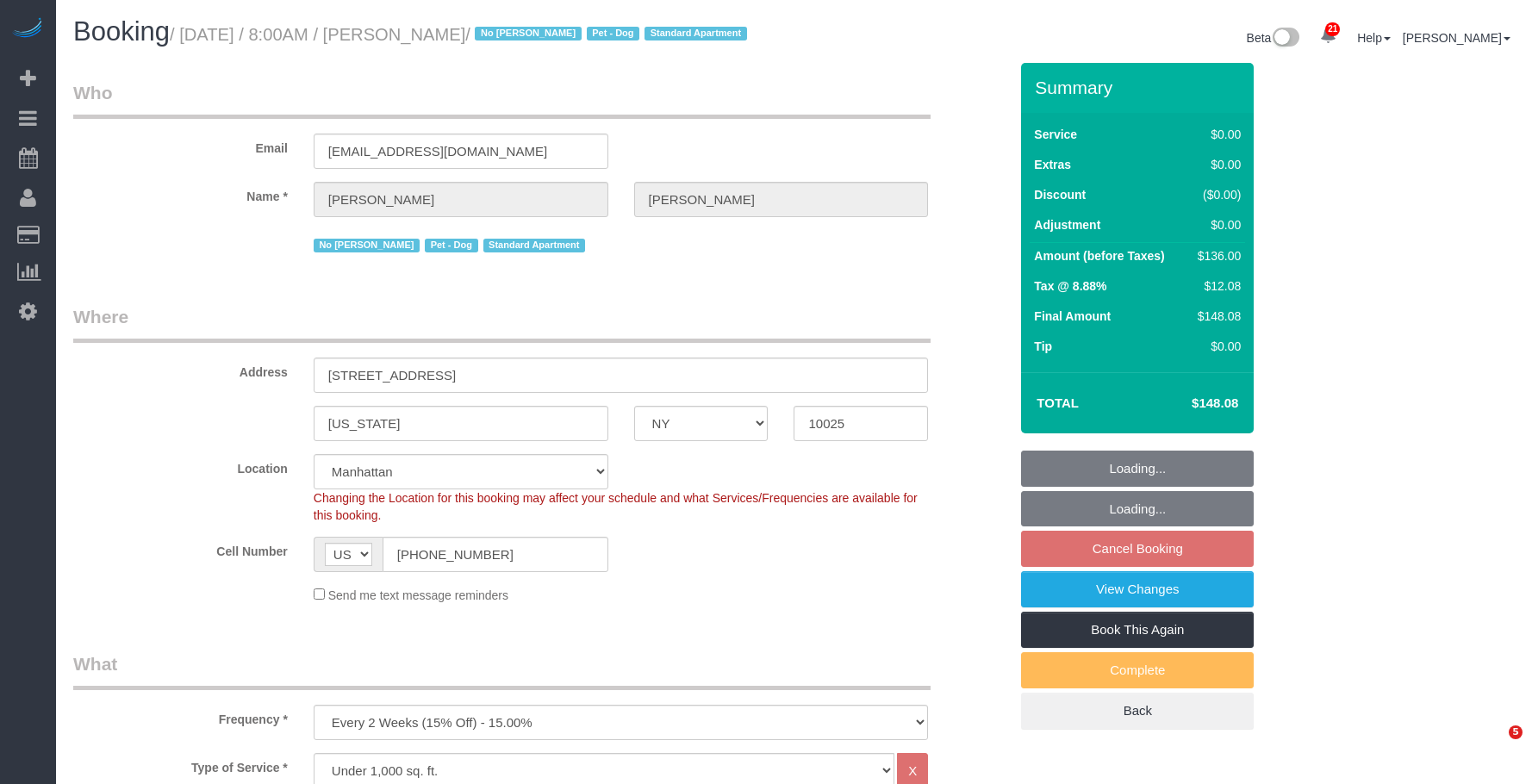
select select "NY"
select select "spot1"
select select "object:919"
click at [1215, 607] on link "View Changes" at bounding box center [1137, 588] width 232 height 36
select select "1"
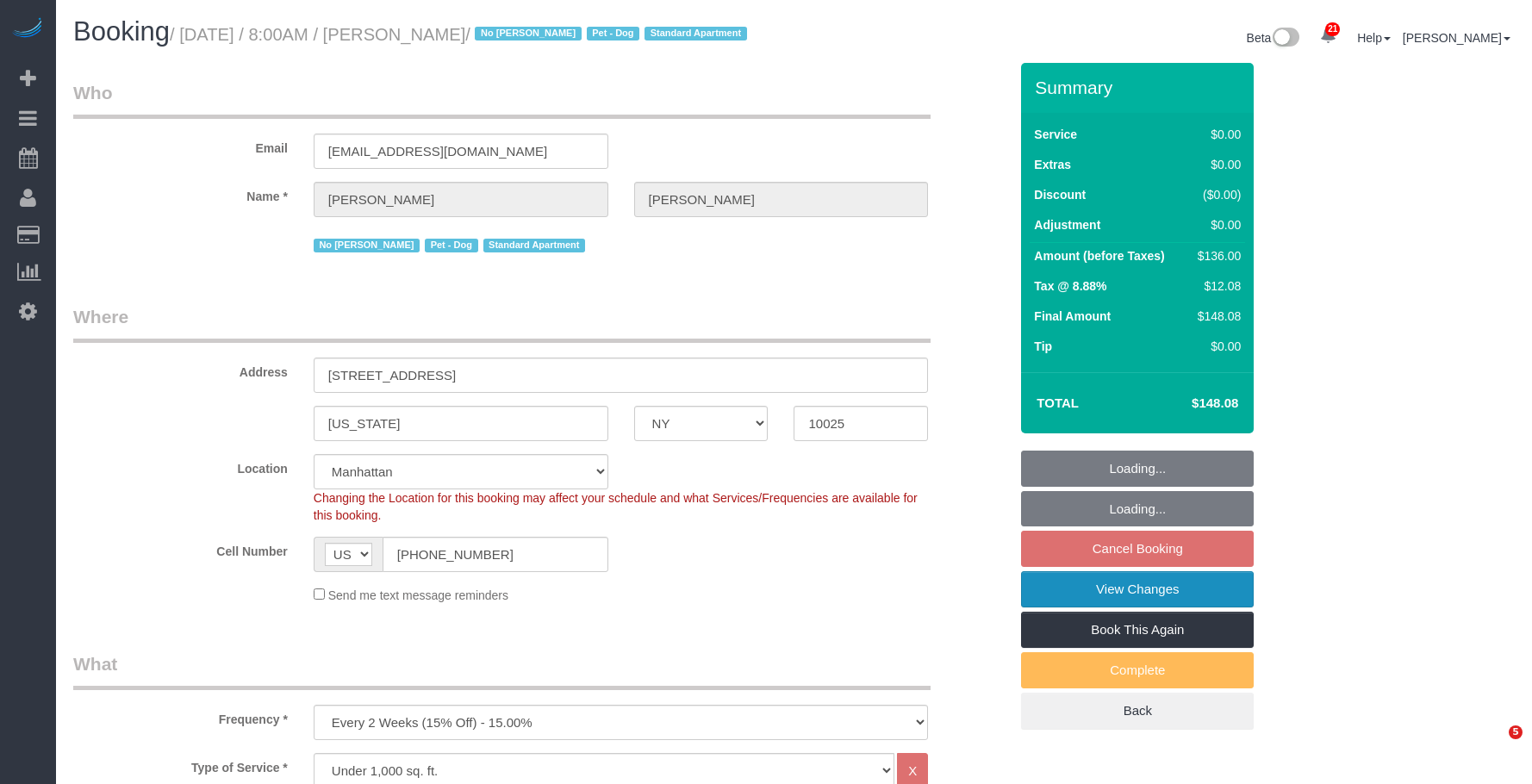
select select "number:89"
select select "number:90"
select select "number:13"
select select "number:5"
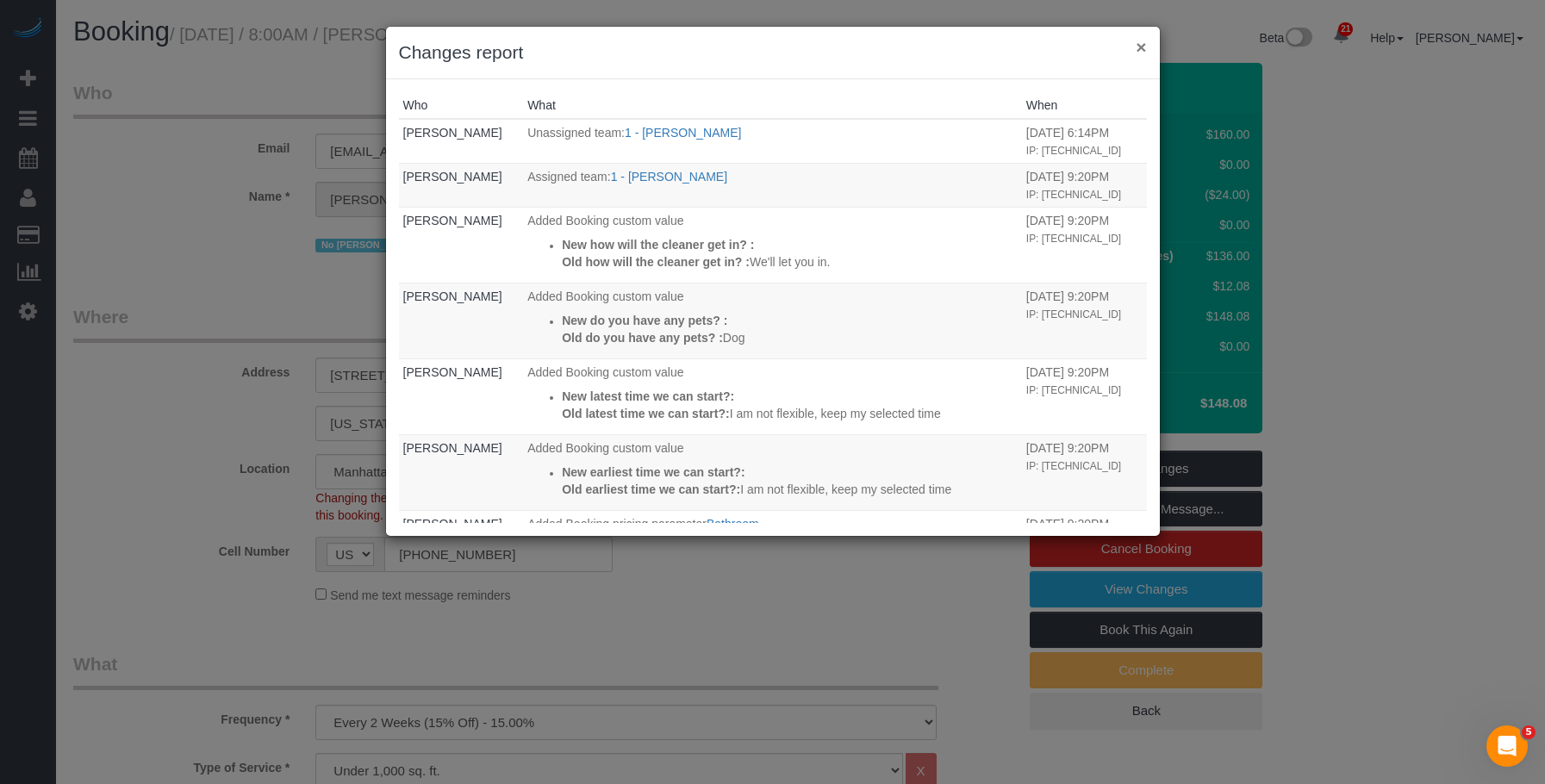
click at [1145, 47] on button "×" at bounding box center [1141, 47] width 10 height 18
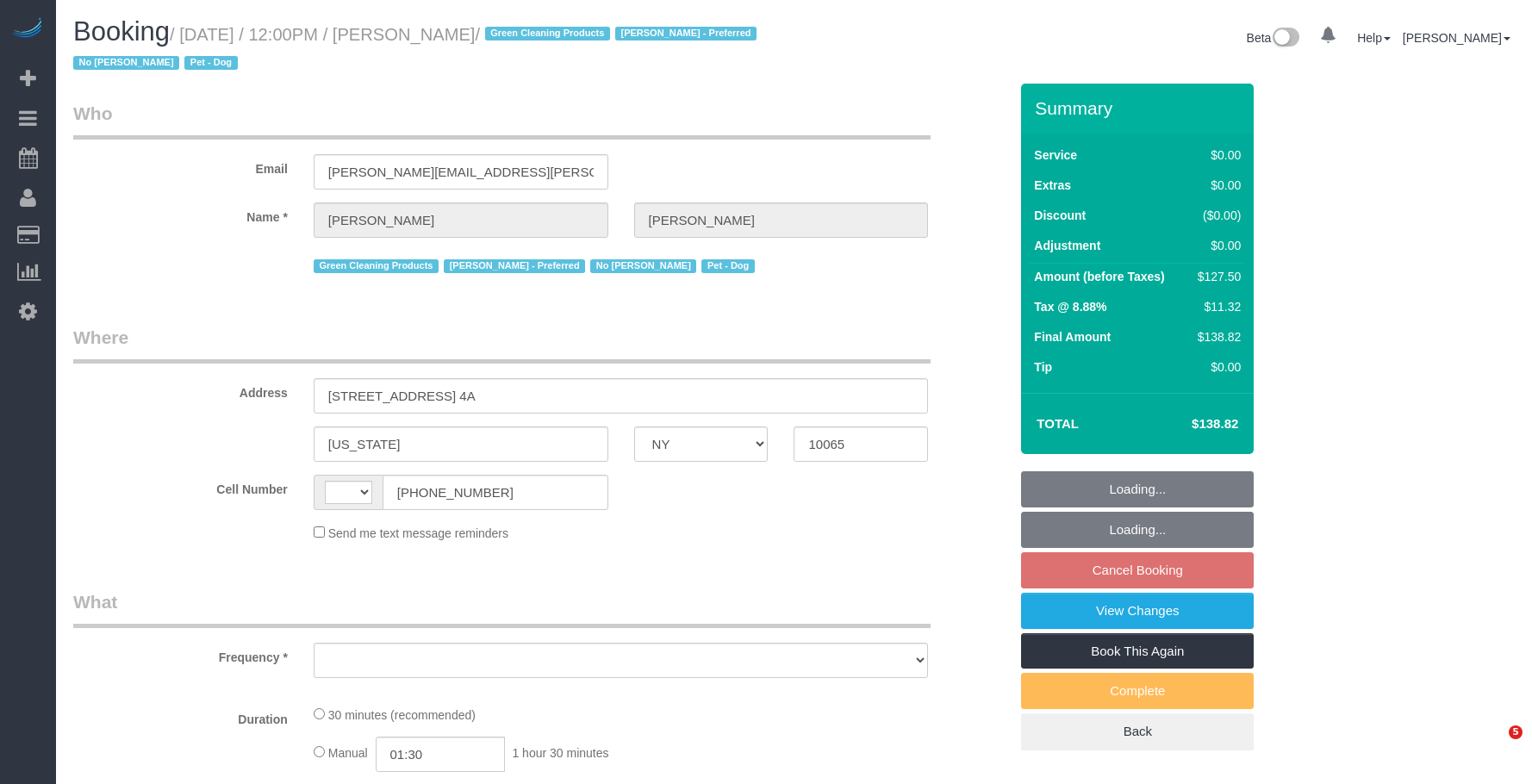
select select "NY"
select select "string:US"
select select "string:stripe-pm_1PtxTQ4VGloSiKo7ZFHK5Uwh"
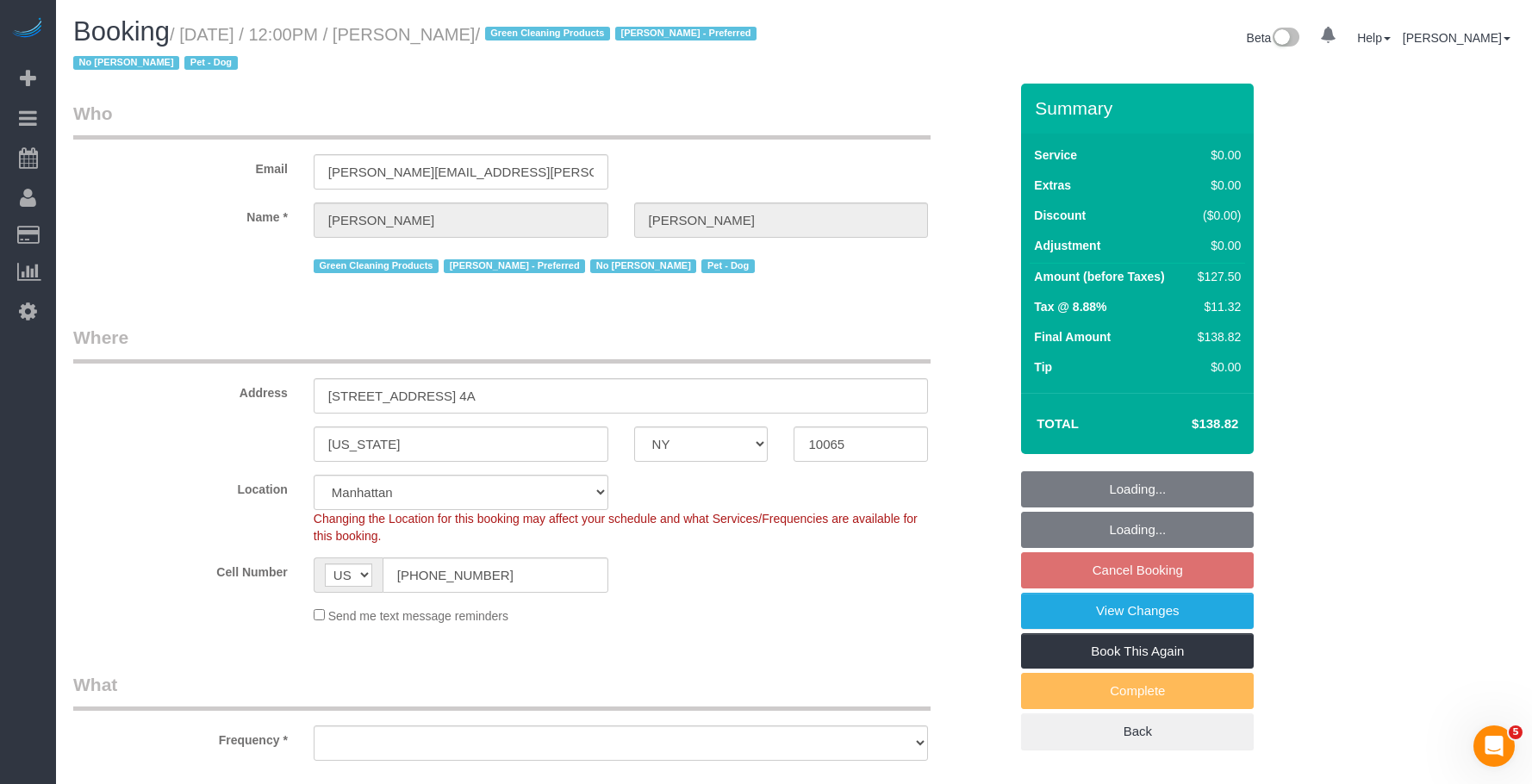
select select "object:811"
select select "number:89"
select select "number:90"
select select "number:13"
select select "number:7"
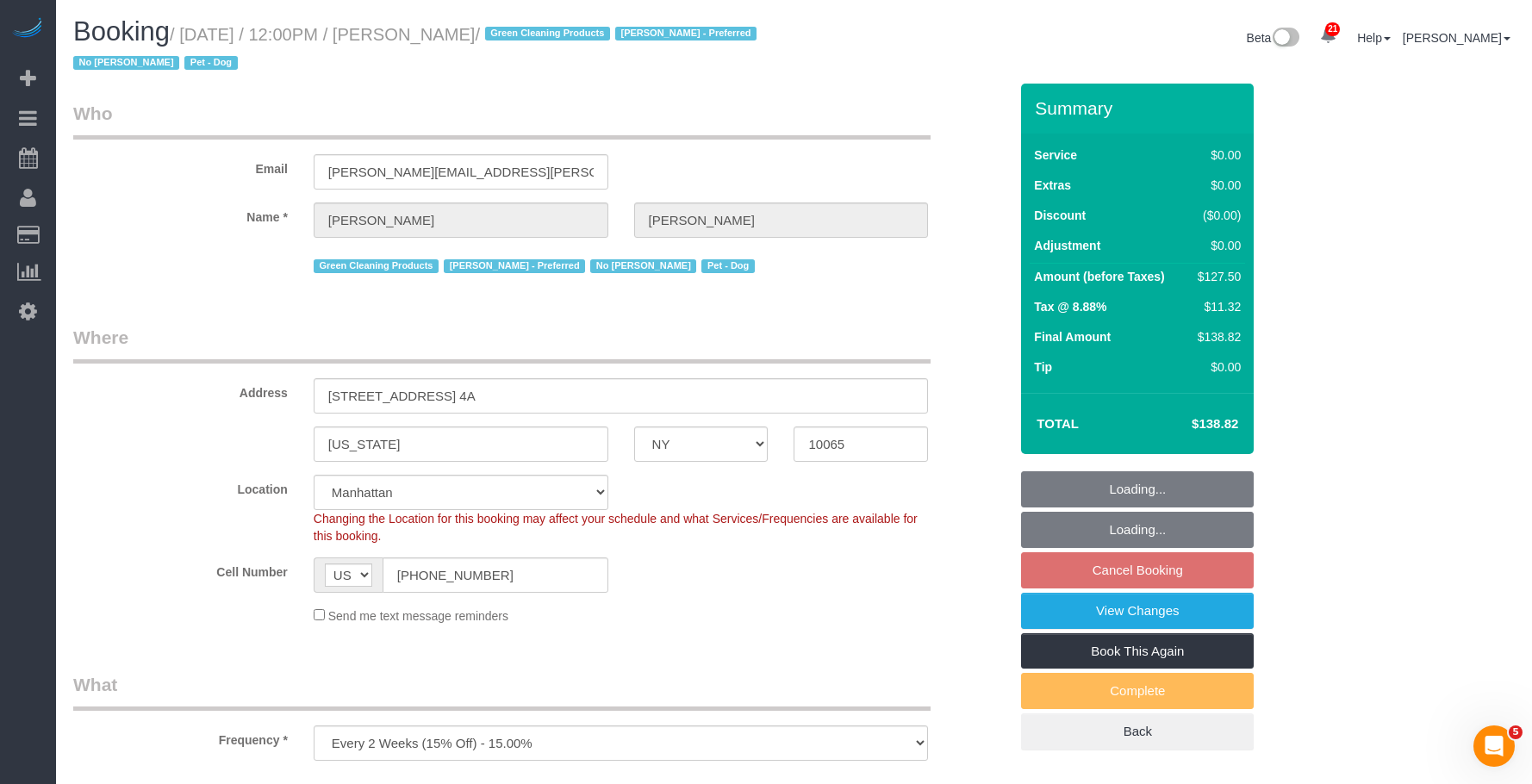
select select "object:960"
select select "spot5"
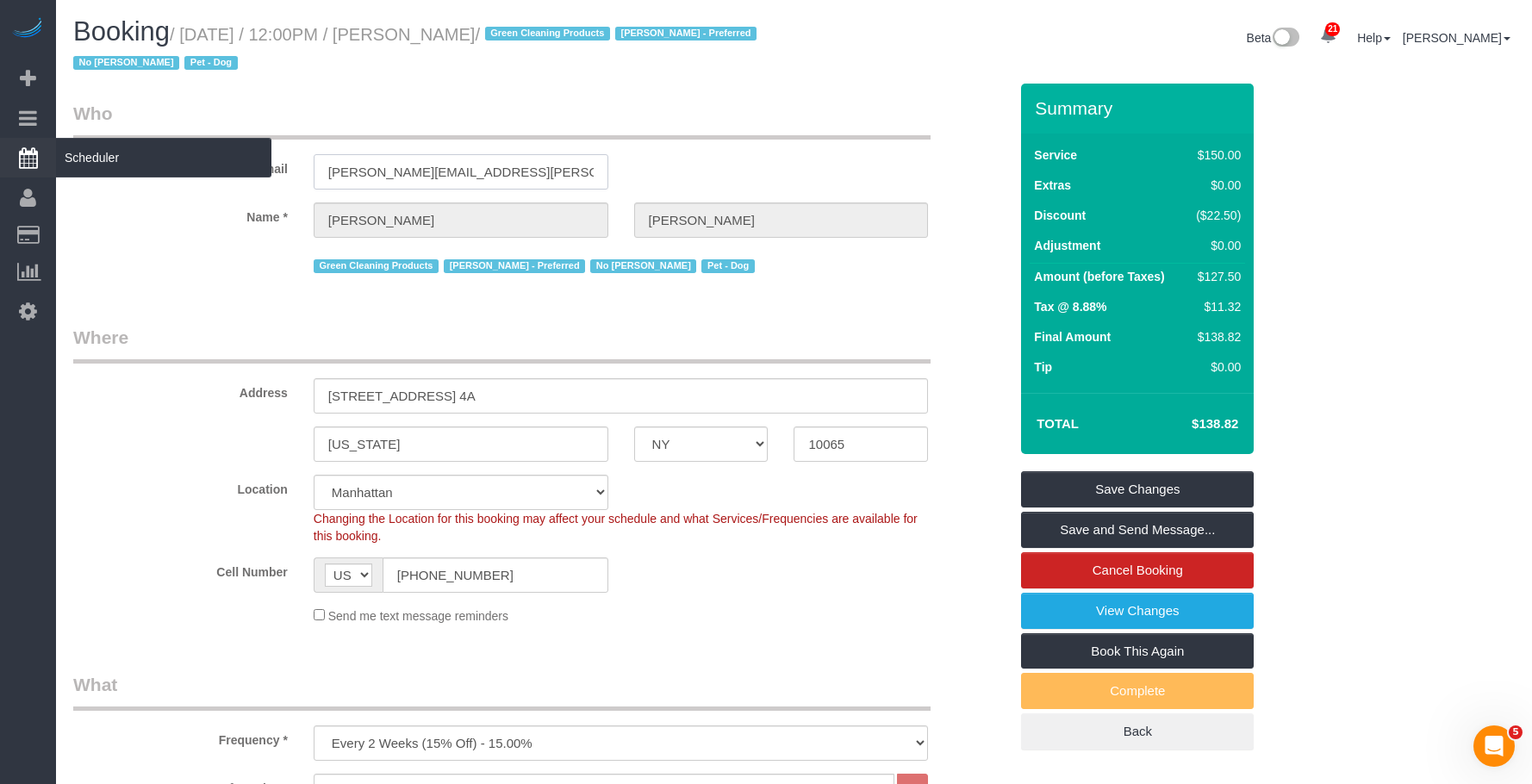
drag, startPoint x: 467, startPoint y: 178, endPoint x: 115, endPoint y: 155, distance: 352.8
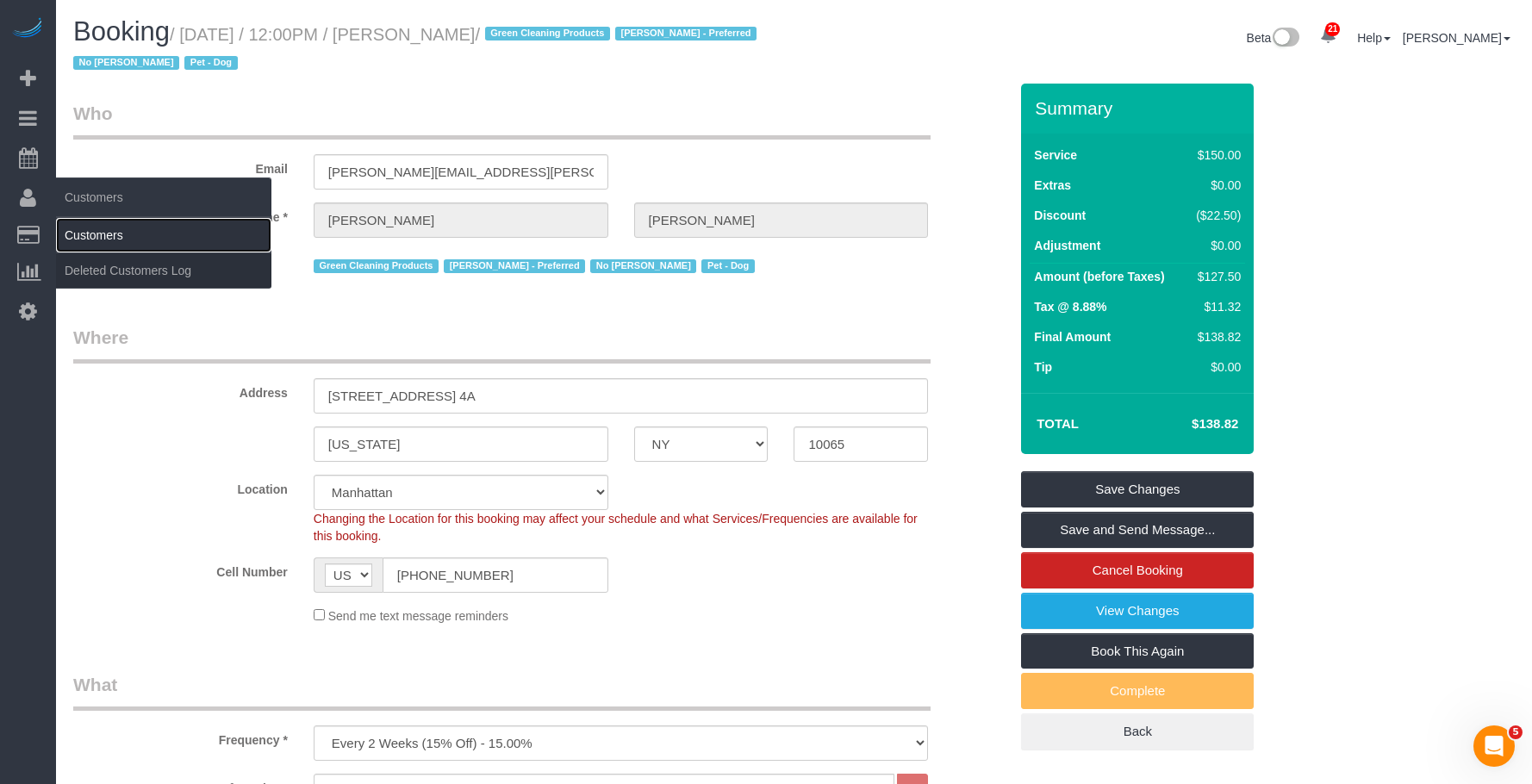
drag, startPoint x: 104, startPoint y: 230, endPoint x: 112, endPoint y: 227, distance: 8.5
click at [104, 231] on link "Customers" at bounding box center [163, 235] width 216 height 35
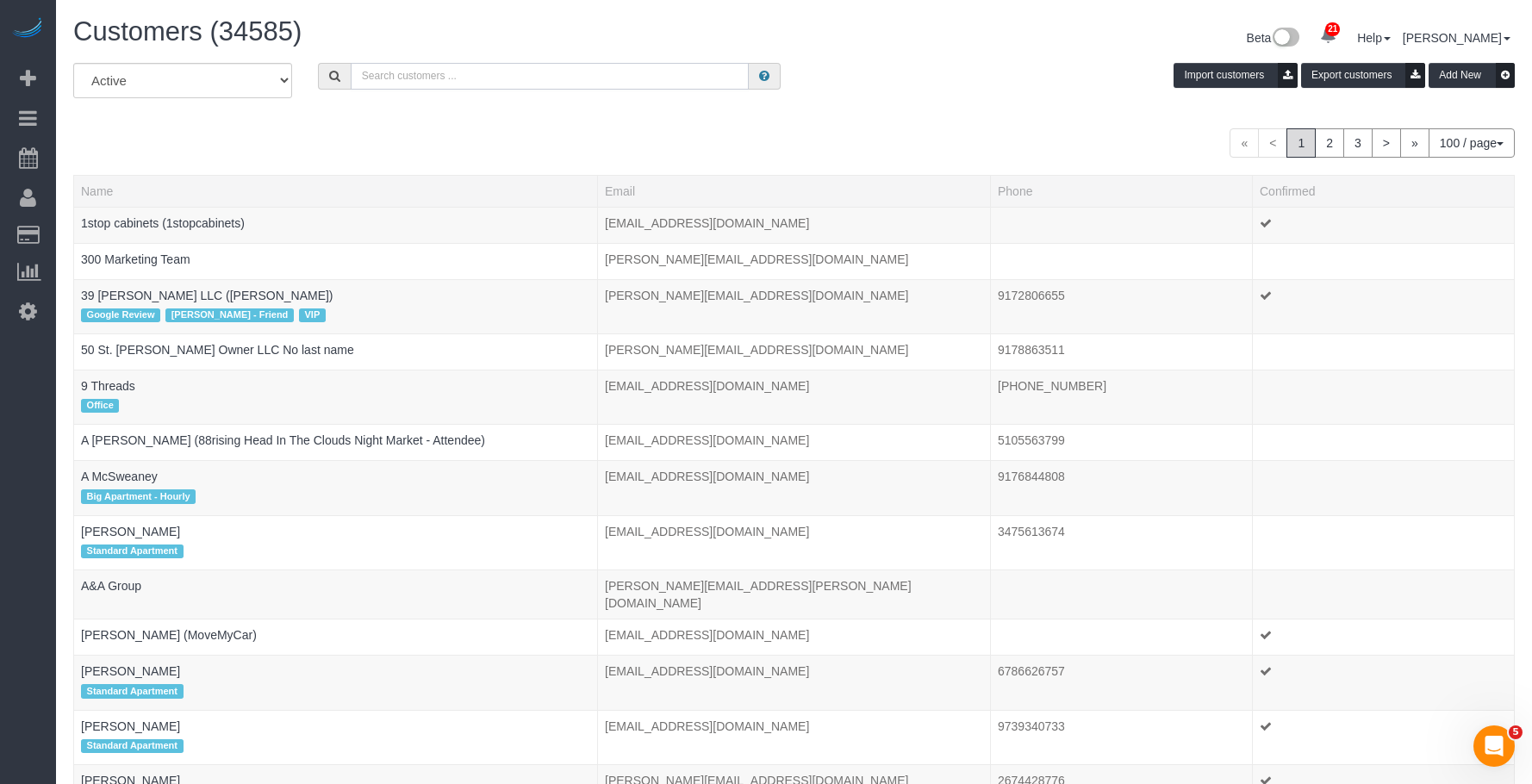
click at [405, 78] on input "text" at bounding box center [550, 75] width 399 height 27
paste input "[PERSON_NAME][EMAIL_ADDRESS][PERSON_NAME][DOMAIN_NAME]"
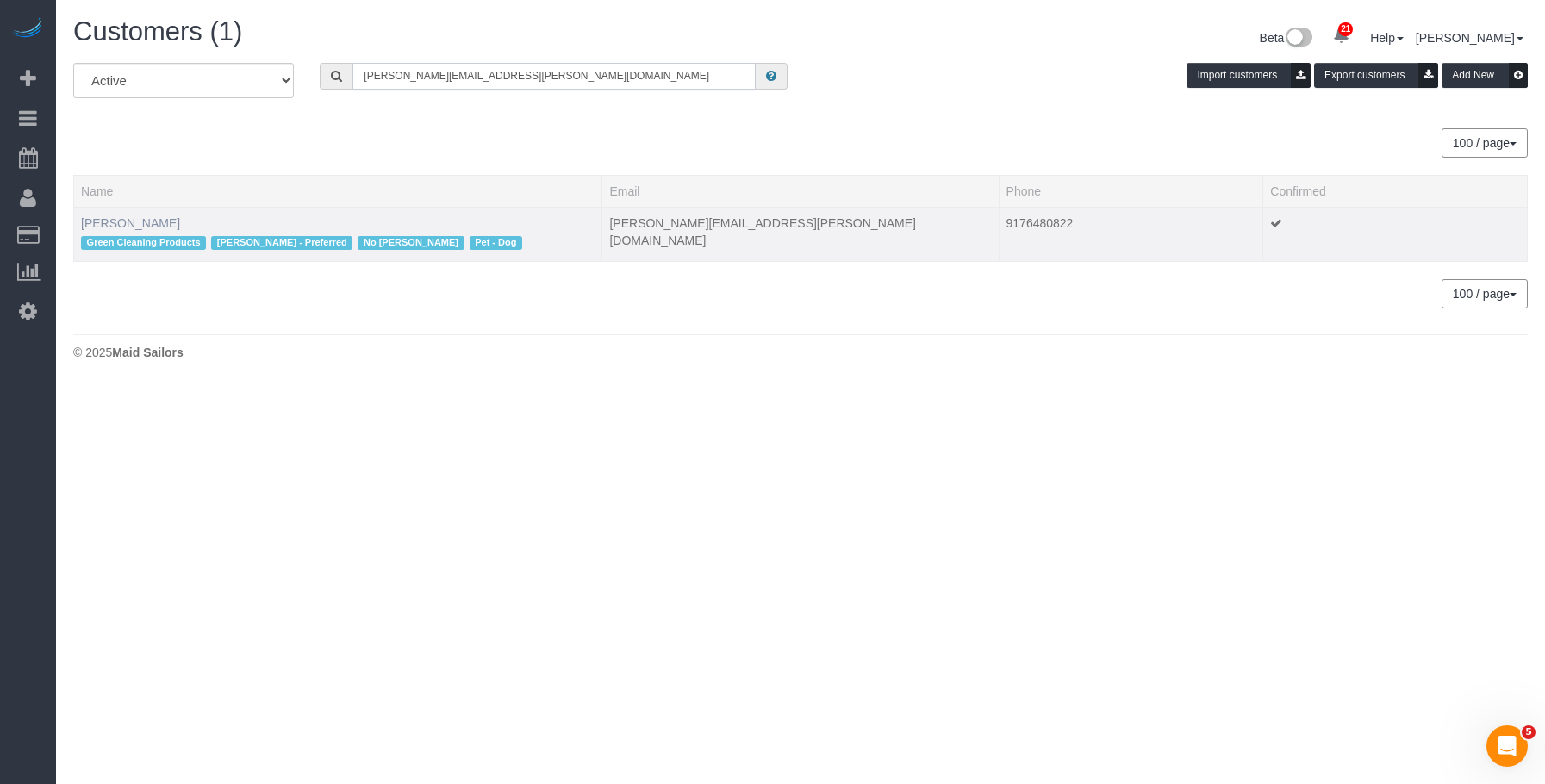
type input "[PERSON_NAME][EMAIL_ADDRESS][PERSON_NAME][DOMAIN_NAME]"
drag, startPoint x: 135, startPoint y: 223, endPoint x: 287, endPoint y: 278, distance: 161.6
click at [135, 223] on link "Zack Cooper" at bounding box center [130, 222] width 99 height 14
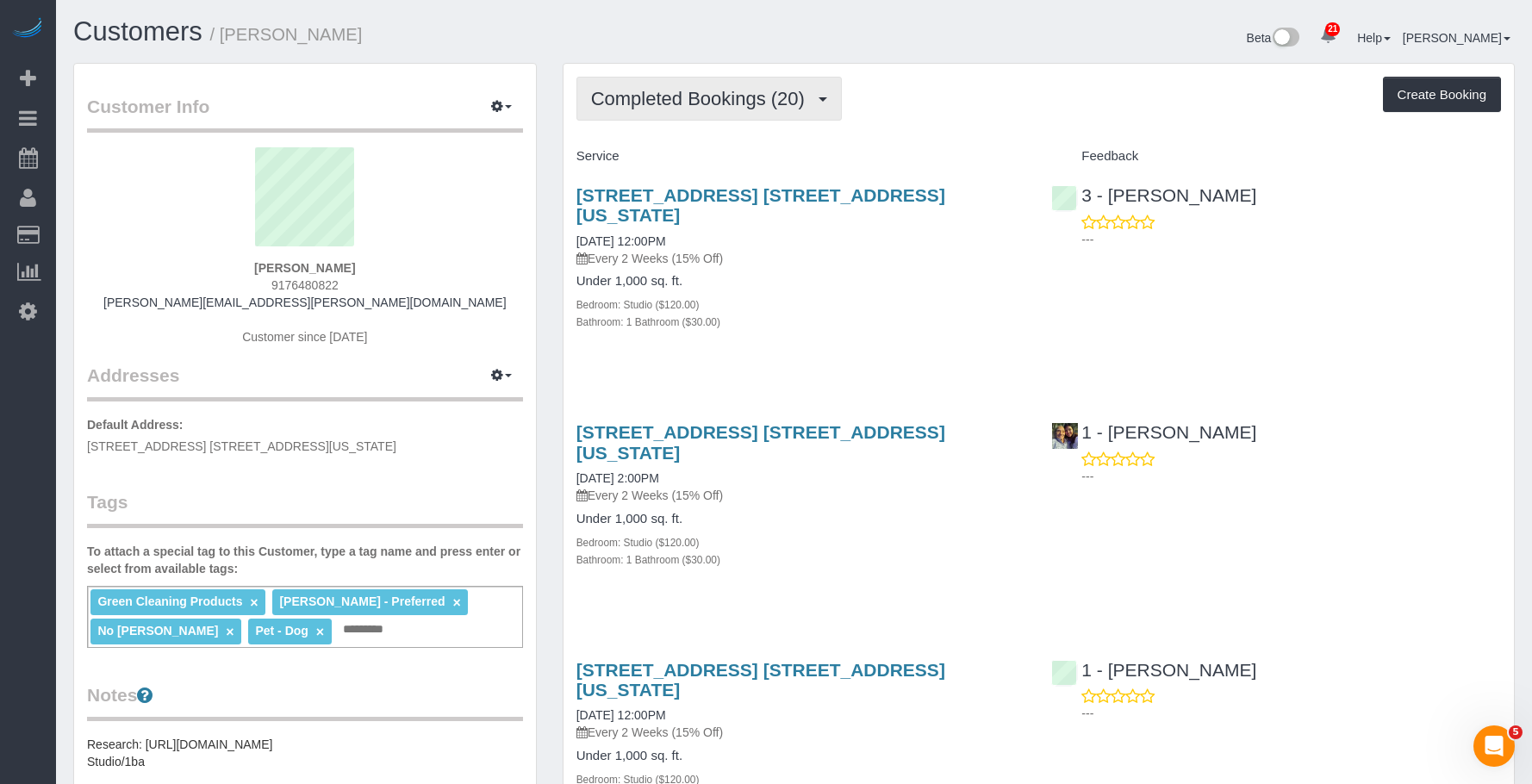
click at [728, 99] on span "Completed Bookings (20)" at bounding box center [703, 98] width 222 height 21
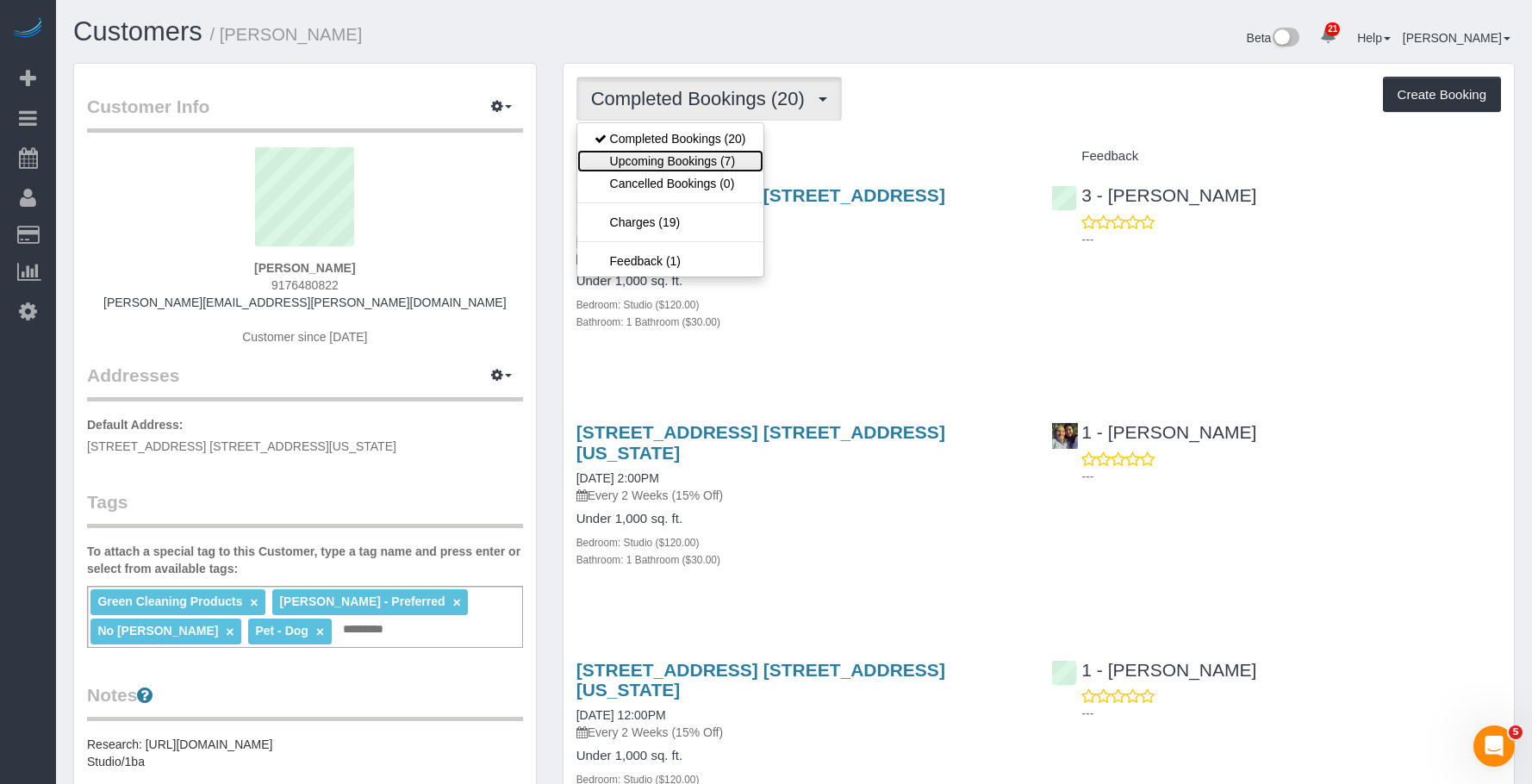
click at [704, 161] on link "Upcoming Bookings (7)" at bounding box center [670, 161] width 186 height 22
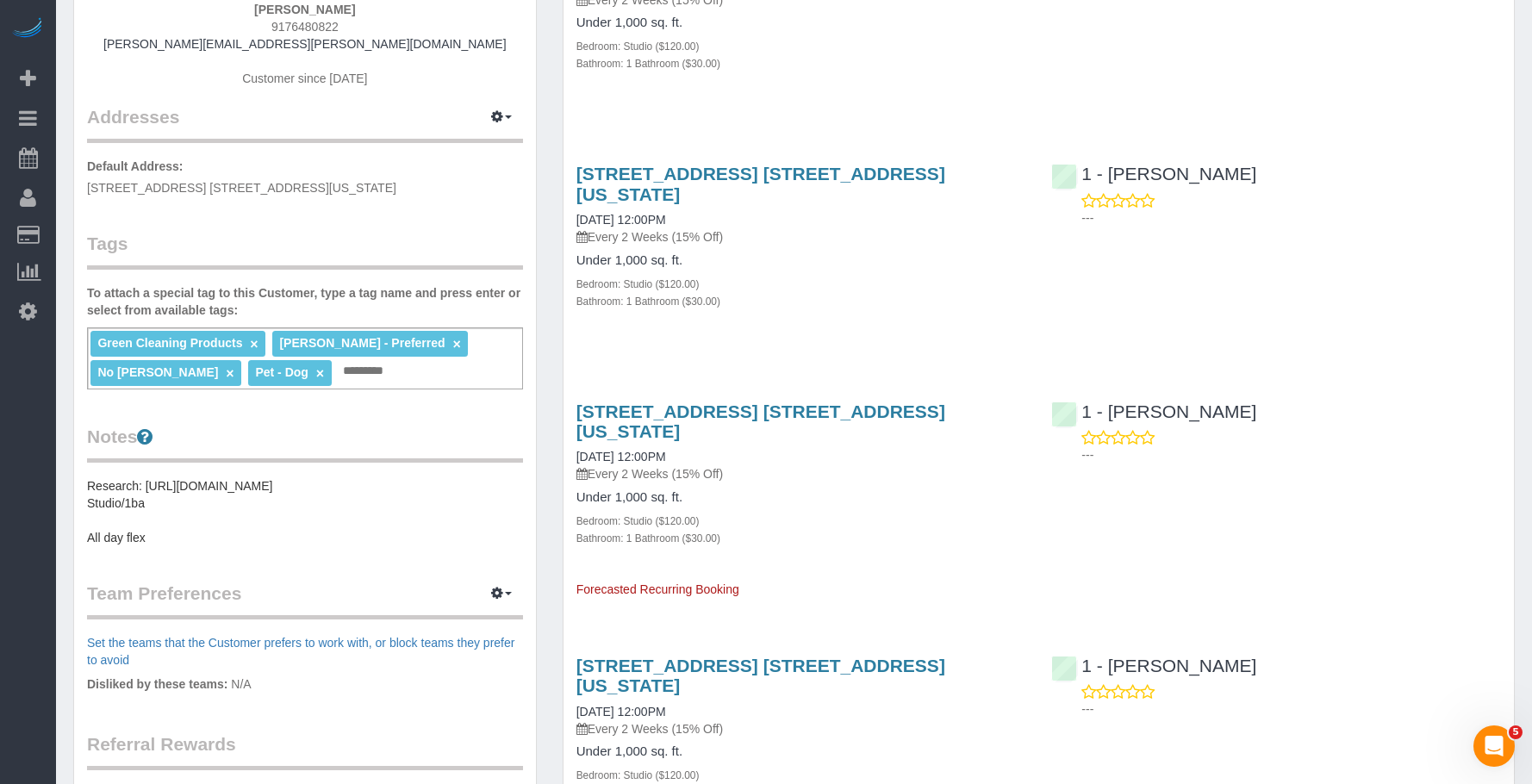
scroll to position [517, 0]
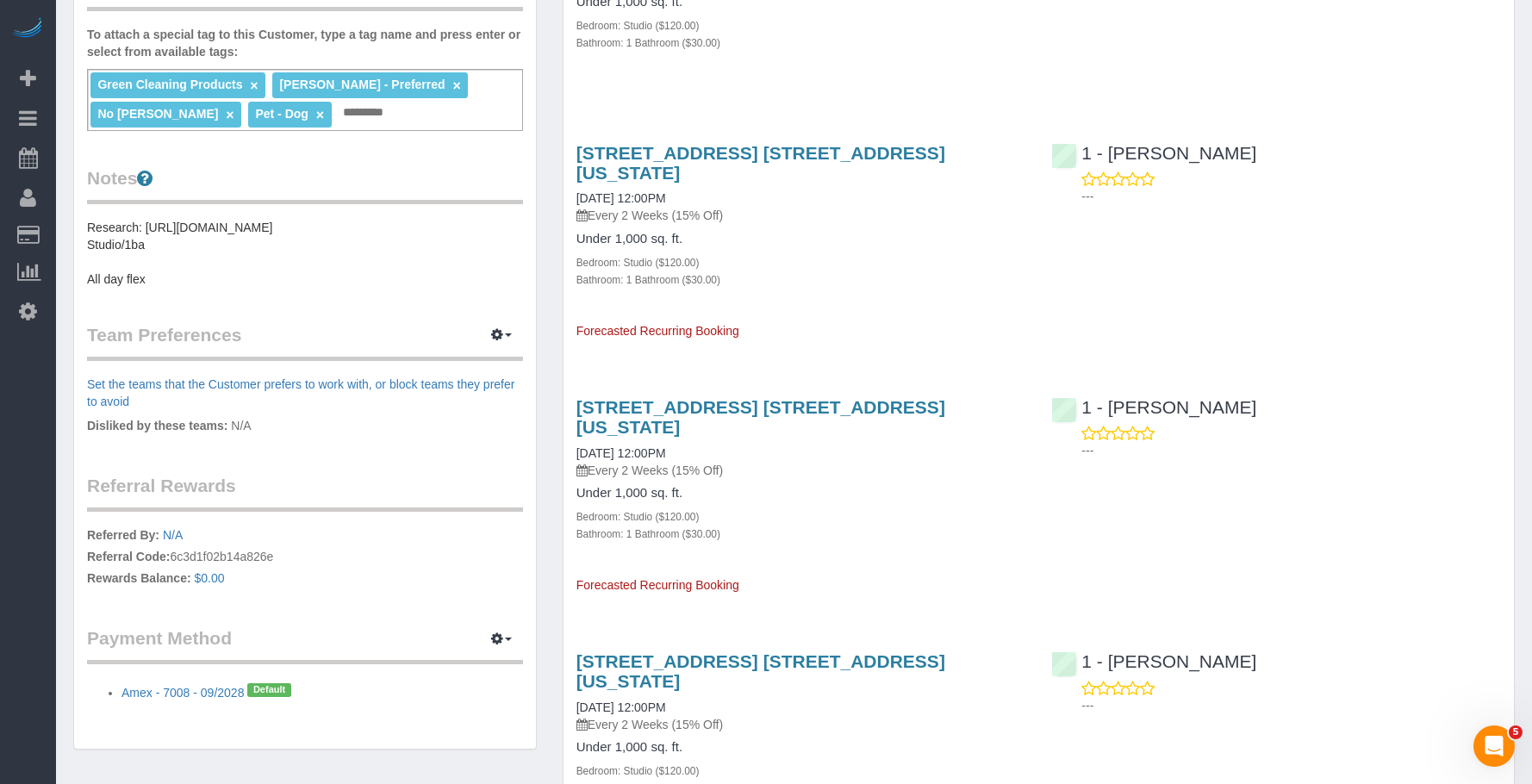
drag, startPoint x: 923, startPoint y: 496, endPoint x: 931, endPoint y: 495, distance: 8.1
click at [924, 496] on div "20 East 66th Street, Apt. 4a, New York, NY 10065 11/05/2025 12:00PM Every 2 Wee…" at bounding box center [802, 488] width 476 height 211
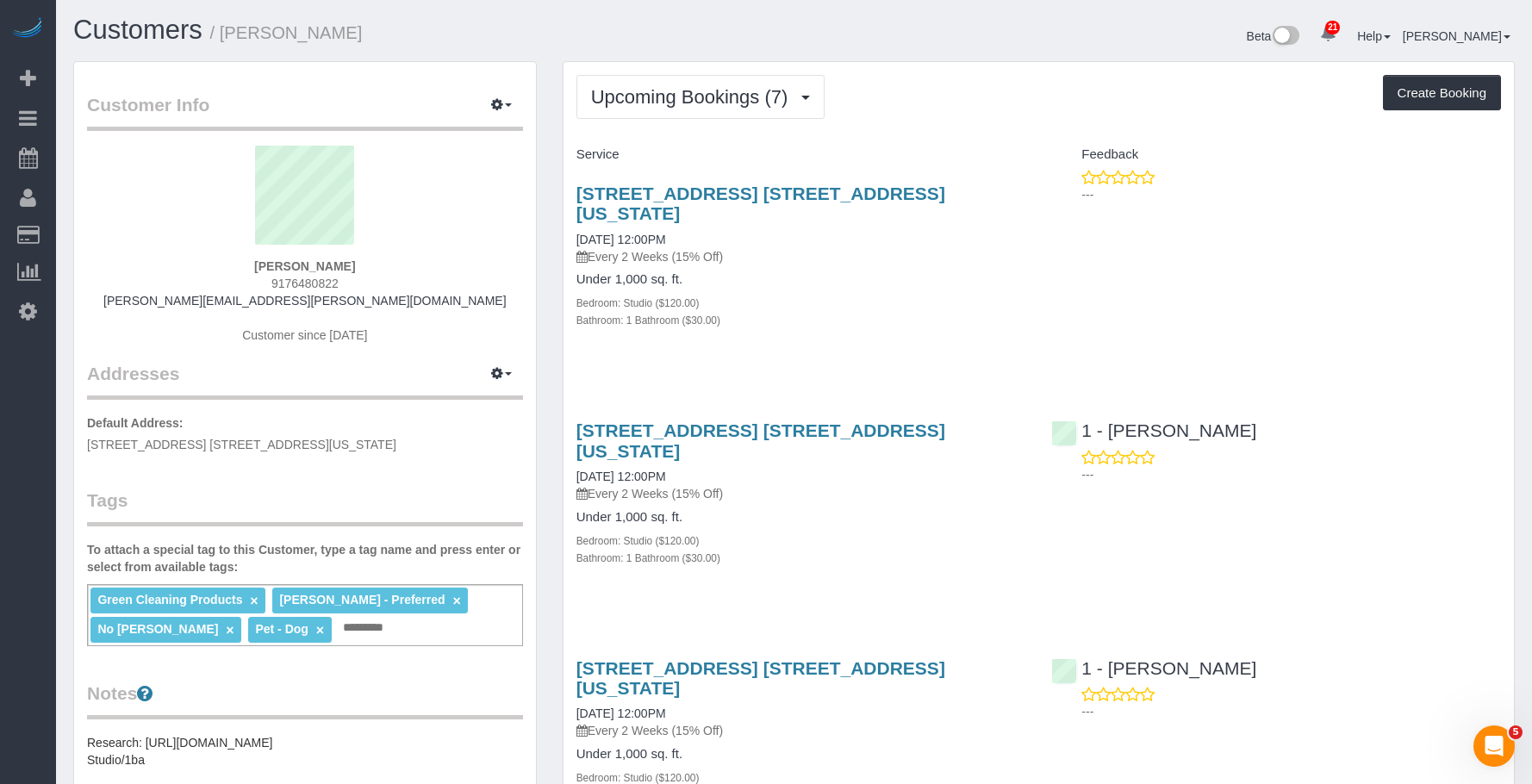
scroll to position [0, 0]
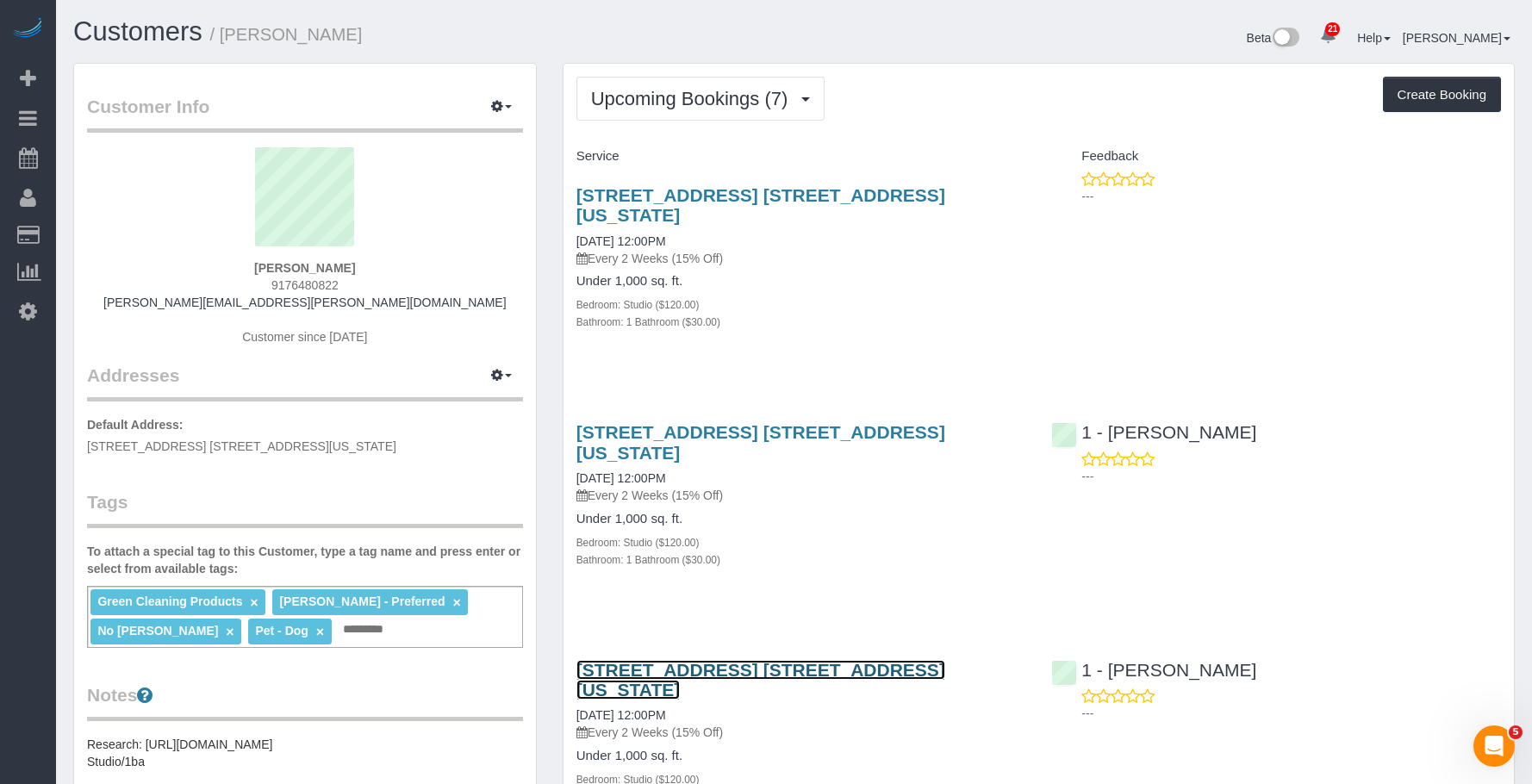
click at [858, 660] on link "20 East 66th Street, Apt. 4a, New York, NY 10065" at bounding box center [761, 679] width 369 height 39
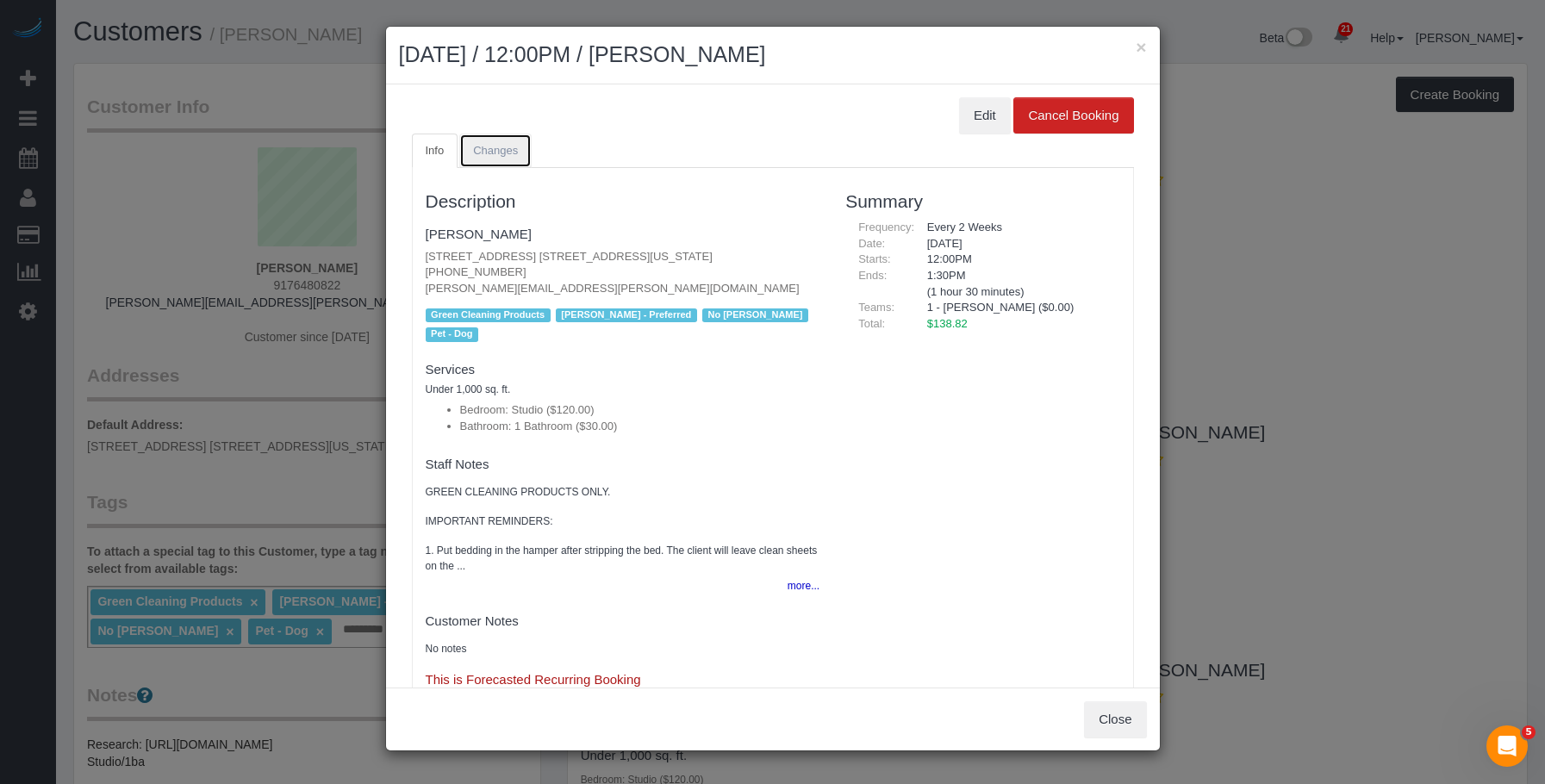
click at [498, 150] on span "Changes" at bounding box center [495, 151] width 45 height 13
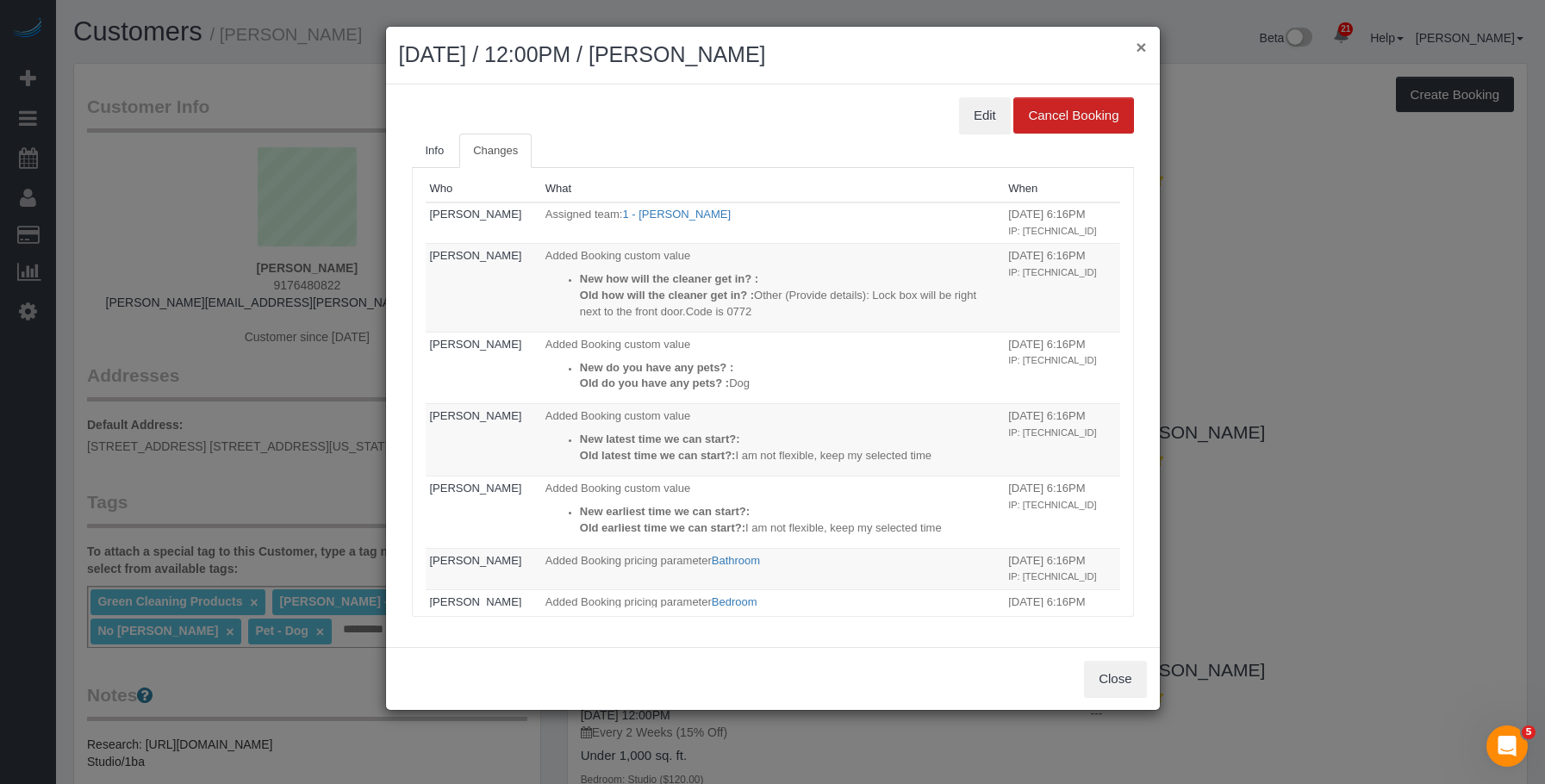
click at [1142, 46] on button "×" at bounding box center [1141, 47] width 10 height 18
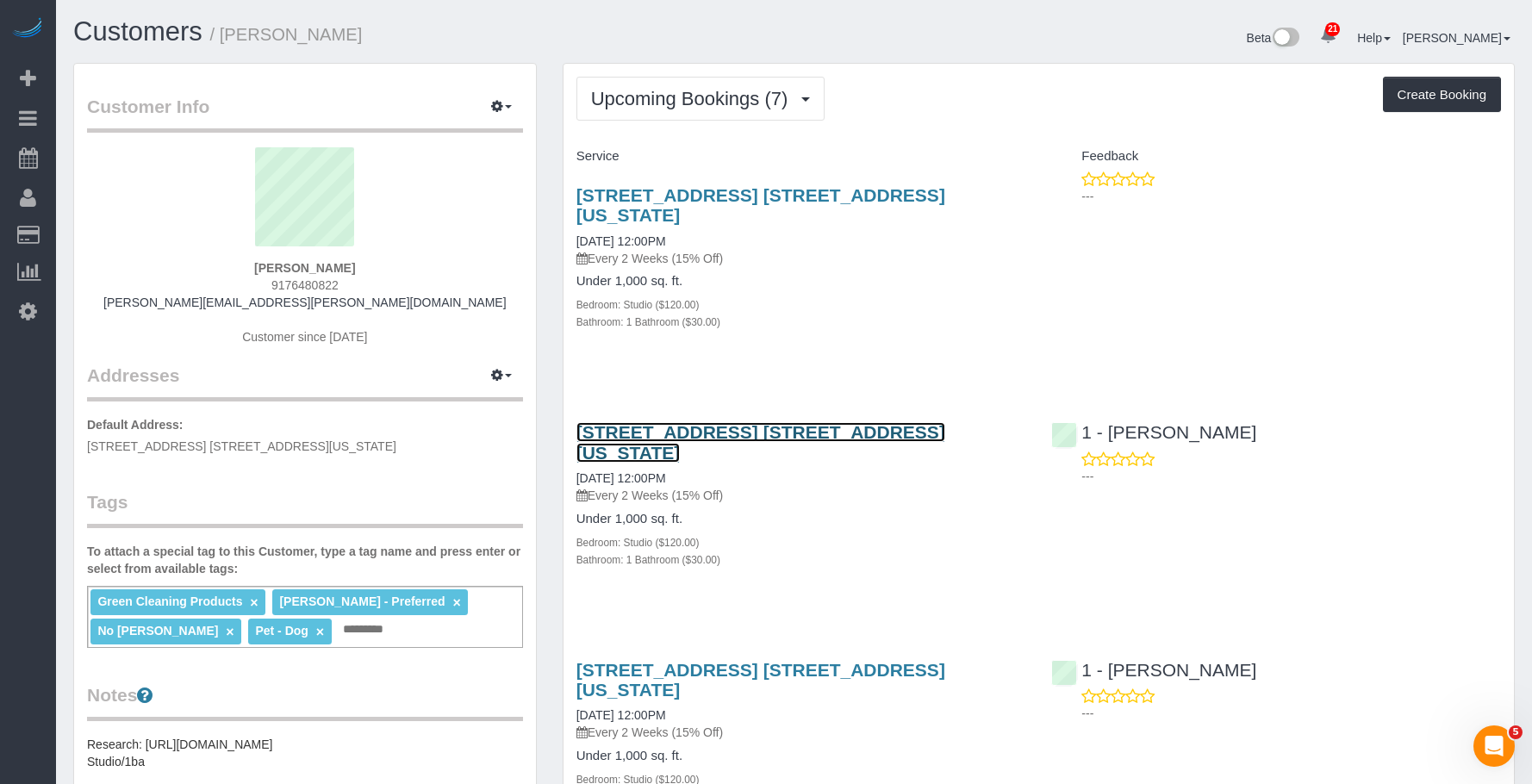
click at [936, 422] on link "20 East 66th Street, Apt. 4a, New York, NY 10065" at bounding box center [761, 442] width 369 height 39
click at [876, 315] on div "20 East 66th Street, Apt. 4a, New York, NY 10065 09/24/2025 12:00PM Every 2 Wee…" at bounding box center [802, 267] width 476 height 194
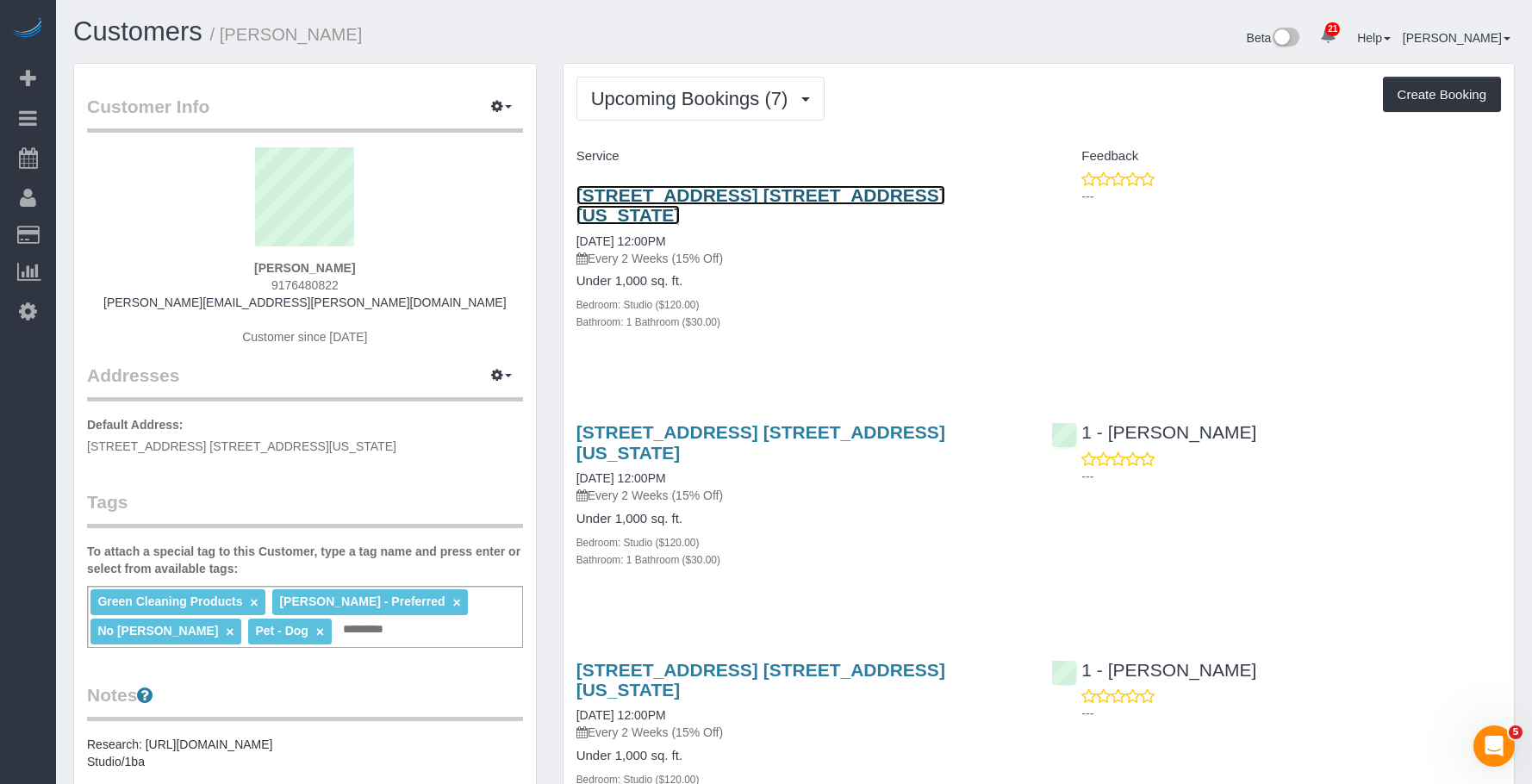
click at [839, 191] on link "20 East 66th Street, Apt. 4a, New York, NY 10065" at bounding box center [761, 205] width 369 height 39
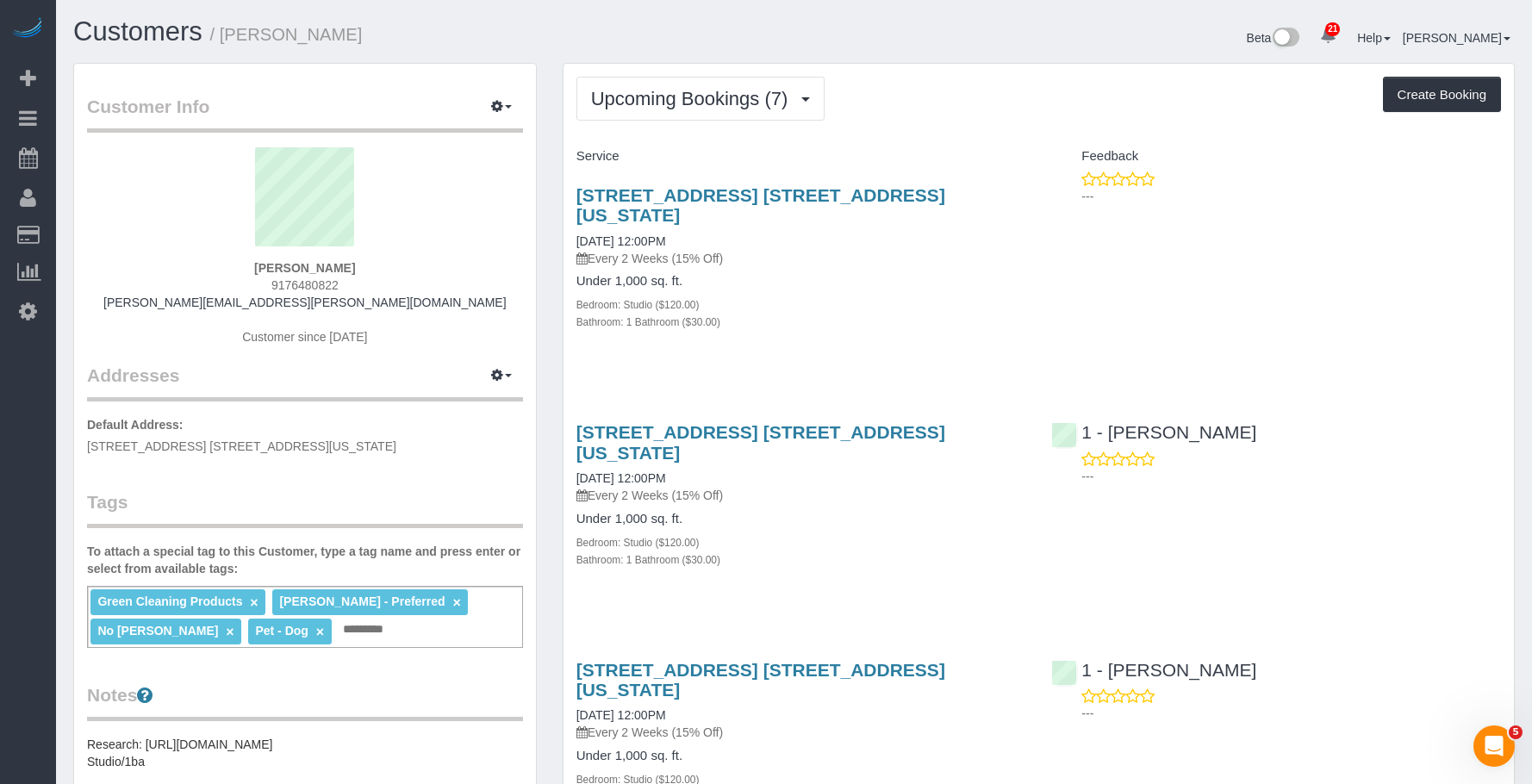
drag, startPoint x: 935, startPoint y: 312, endPoint x: 889, endPoint y: 372, distance: 75.6
click at [936, 312] on div "20 East 66th Street, Apt. 4a, New York, NY 10065 09/24/2025 12:00PM Every 2 Wee…" at bounding box center [802, 267] width 476 height 194
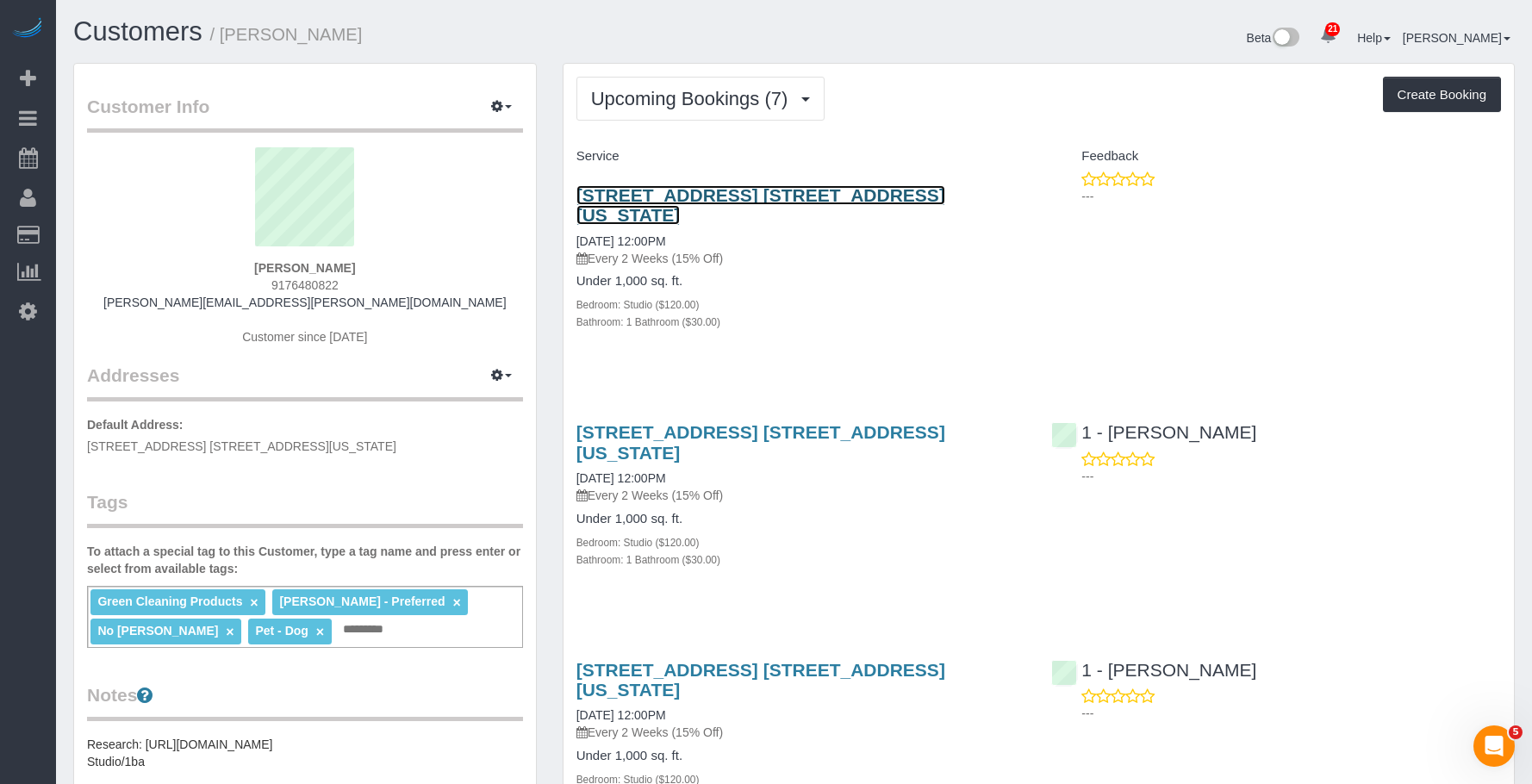
click at [706, 193] on link "20 East 66th Street, Apt. 4a, New York, NY 10065" at bounding box center [761, 205] width 369 height 39
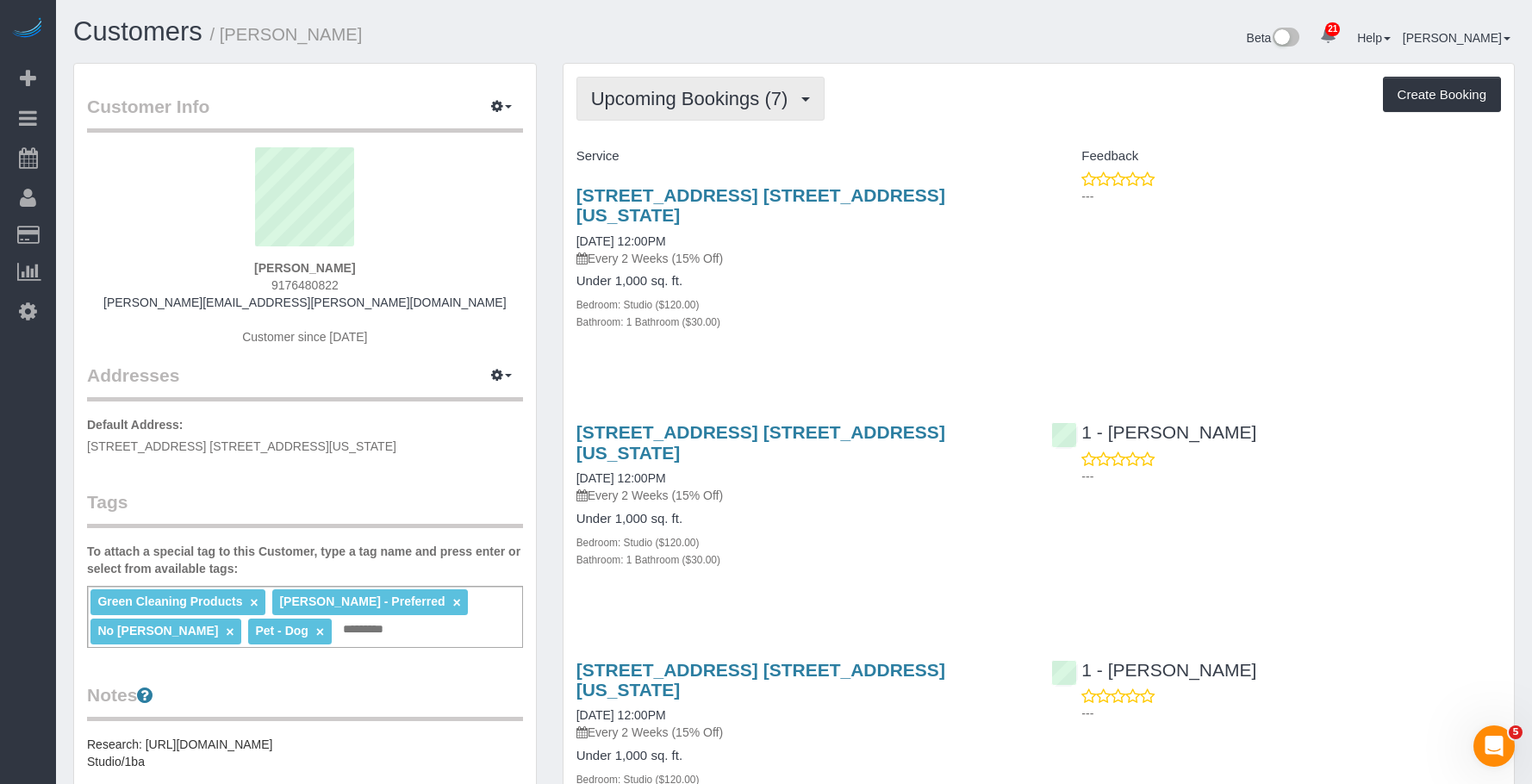
click at [699, 91] on span "Upcoming Bookings (7)" at bounding box center [694, 98] width 206 height 21
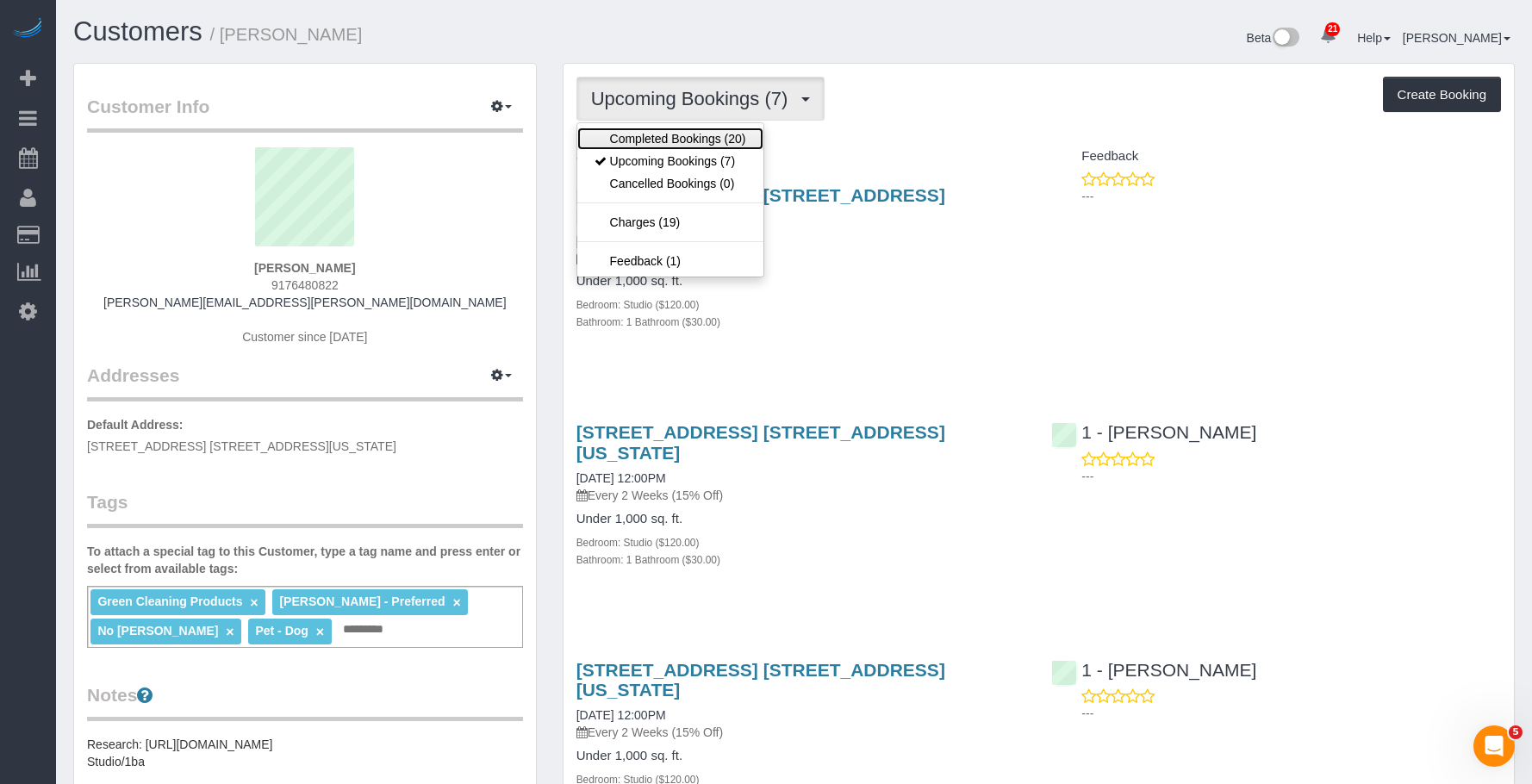
click at [651, 136] on link "Completed Bookings (20)" at bounding box center [670, 139] width 186 height 22
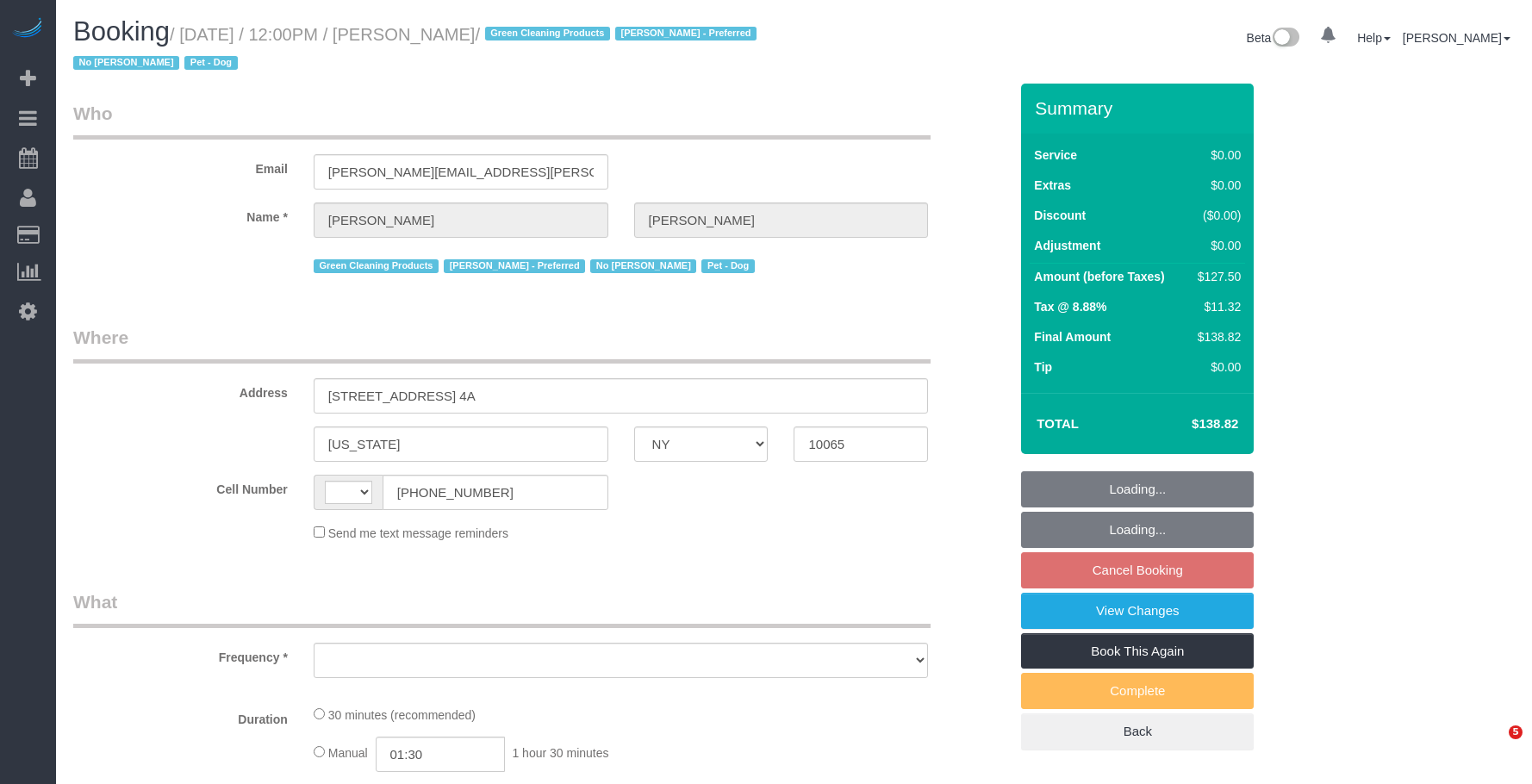
select select "NY"
drag, startPoint x: 0, startPoint y: 0, endPoint x: 865, endPoint y: 364, distance: 938.5
click at [760, 62] on h1 "Booking / [DATE] / 12:00PM / [PERSON_NAME] / Green Cleaning Products [PERSON_NA…" at bounding box center [427, 47] width 708 height 59
select select "string:[GEOGRAPHIC_DATA]"
select select "object:815"
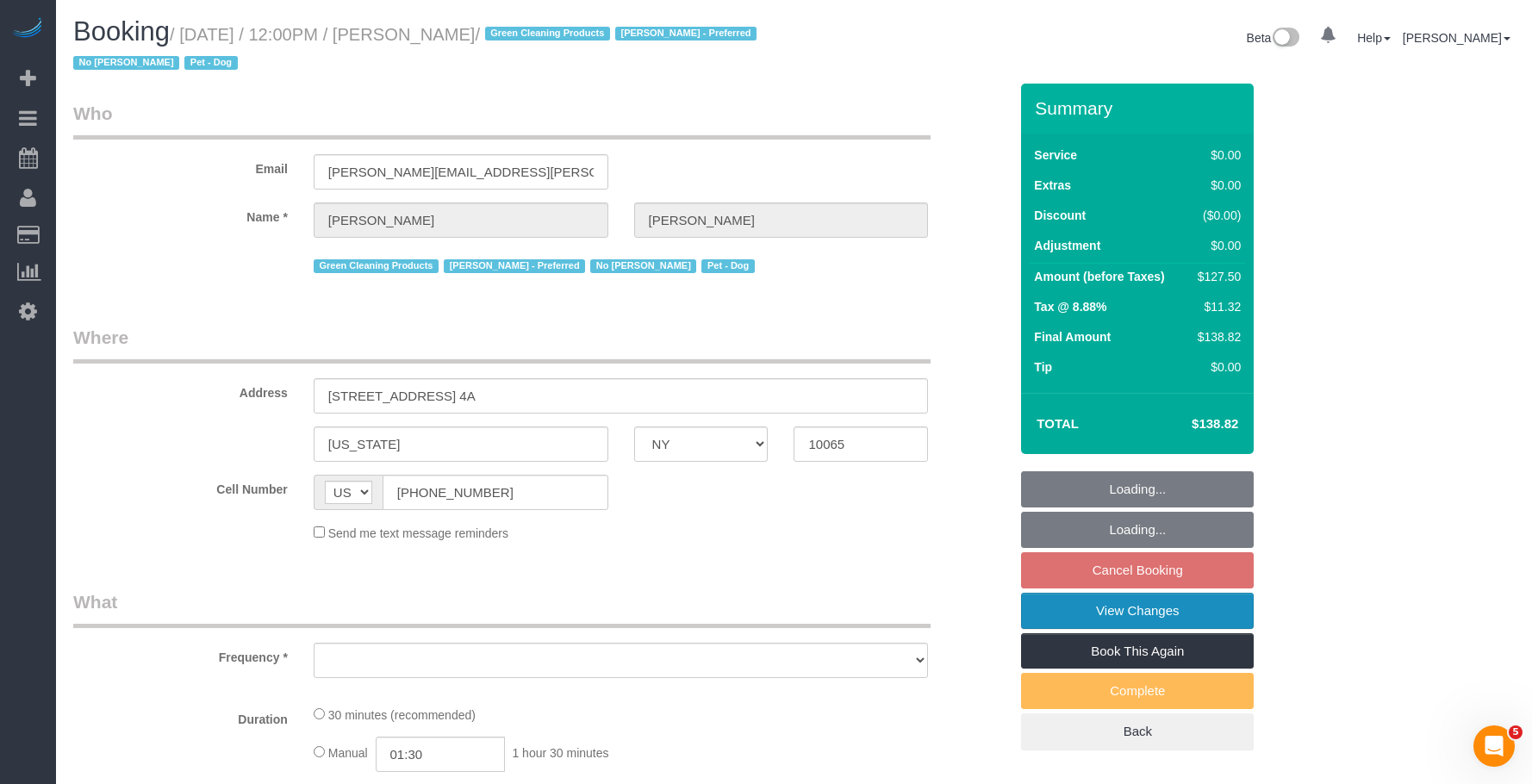
select select "string:stripe-pm_1PtxTQ4VGloSiKo7ZFHK5Uwh"
click at [1062, 615] on link "View Changes" at bounding box center [1137, 610] width 232 height 36
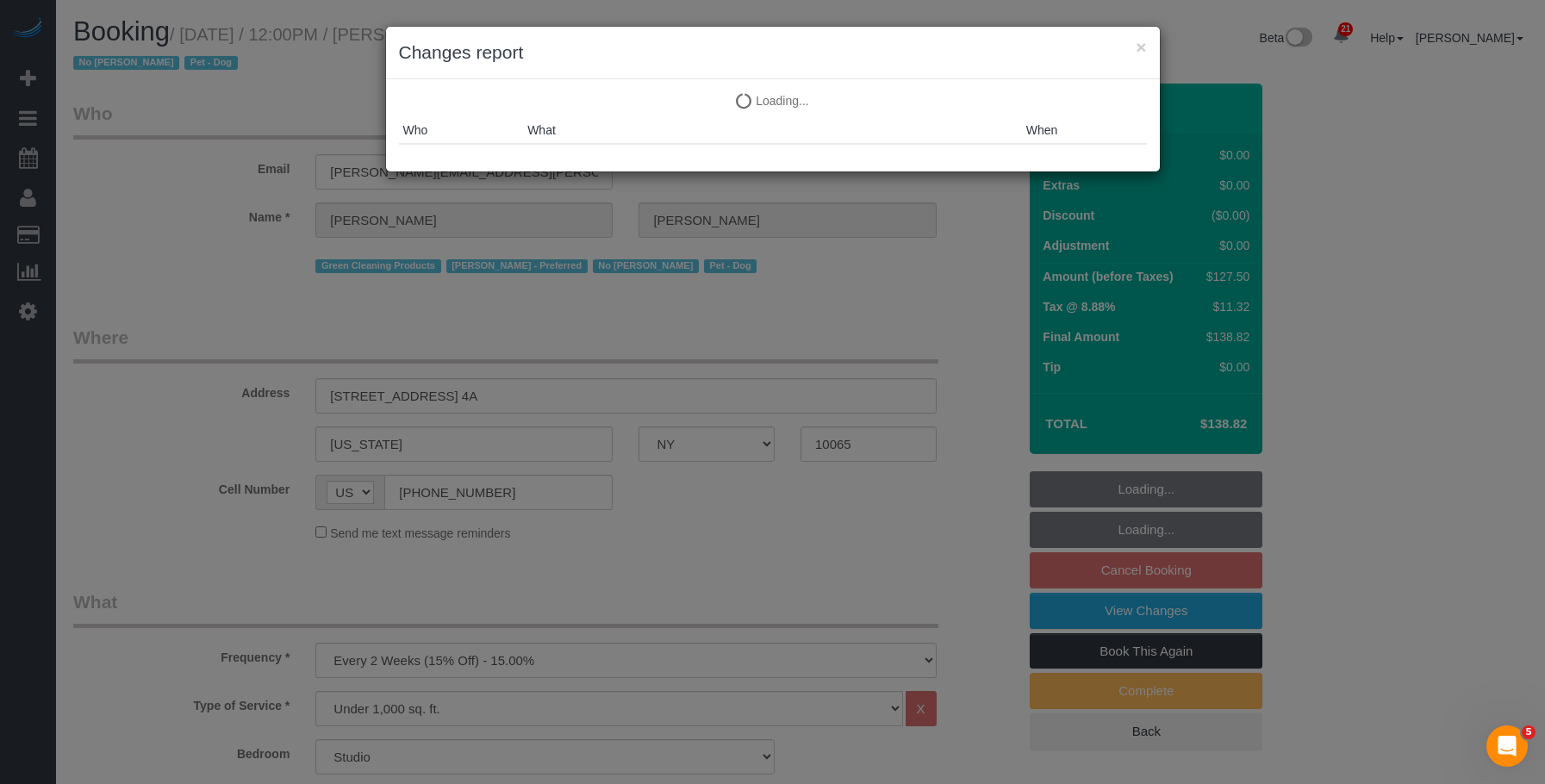
select select "spot5"
select select "number:89"
select select "number:90"
select select "number:13"
select select "number:7"
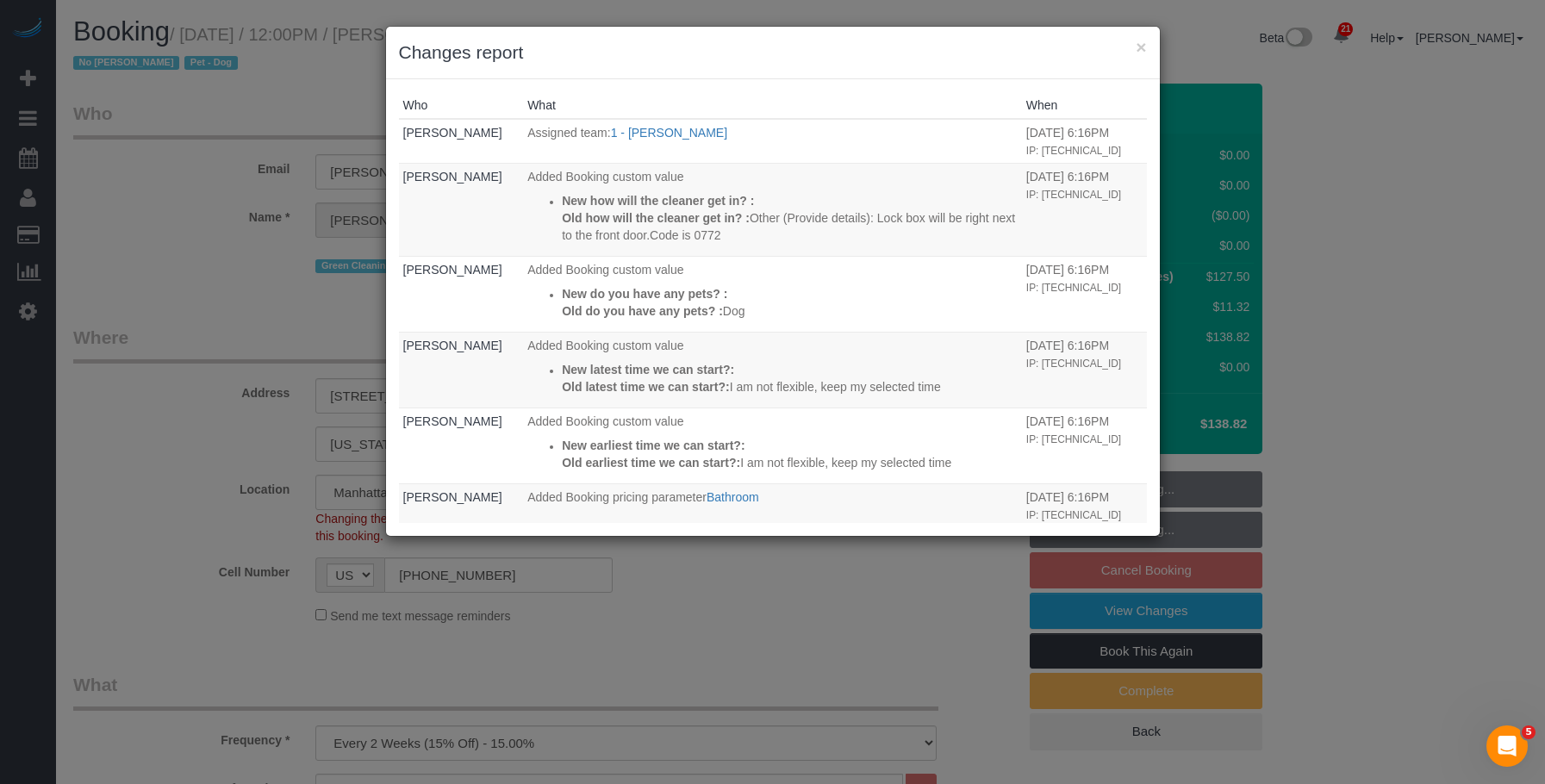
select select "object:1202"
select select "spot65"
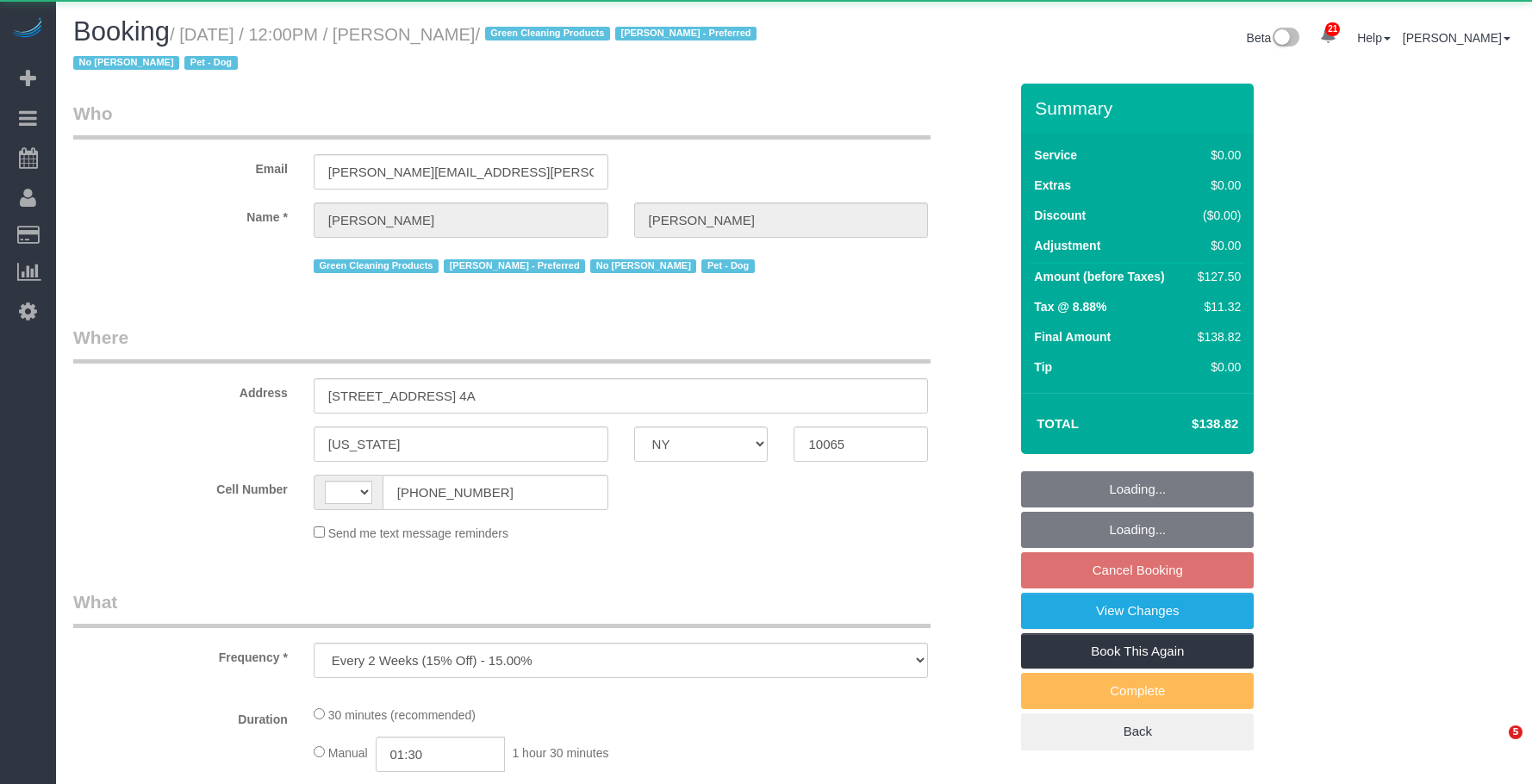
select select "NY"
drag, startPoint x: 0, startPoint y: 0, endPoint x: 36, endPoint y: 1, distance: 36.0
click at [1053, 608] on link "View Changes" at bounding box center [1137, 610] width 232 height 36
select select "string:[GEOGRAPHIC_DATA]"
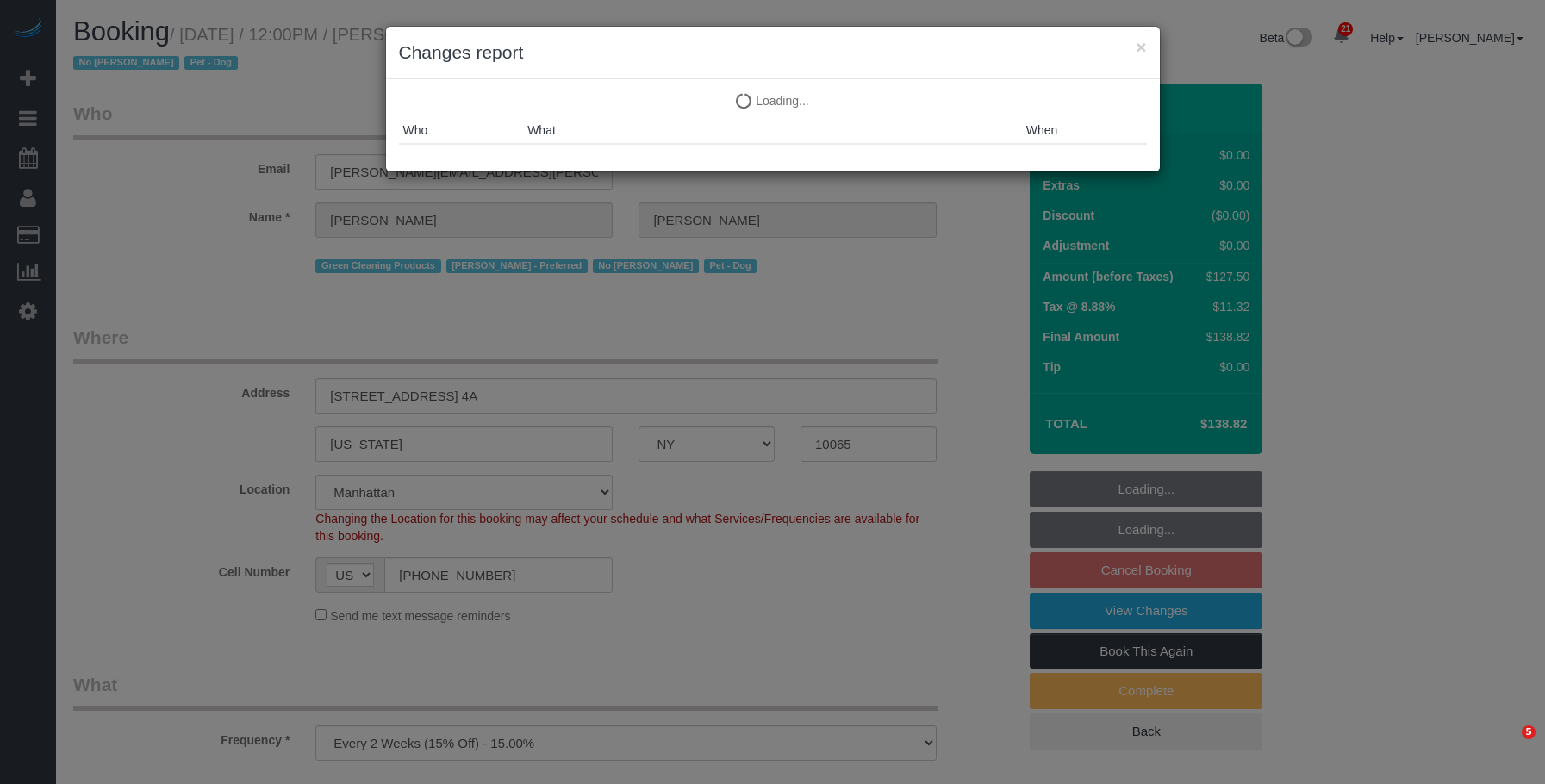
select select "number:89"
select select "number:90"
select select "number:13"
select select "number:7"
select select "object:1534"
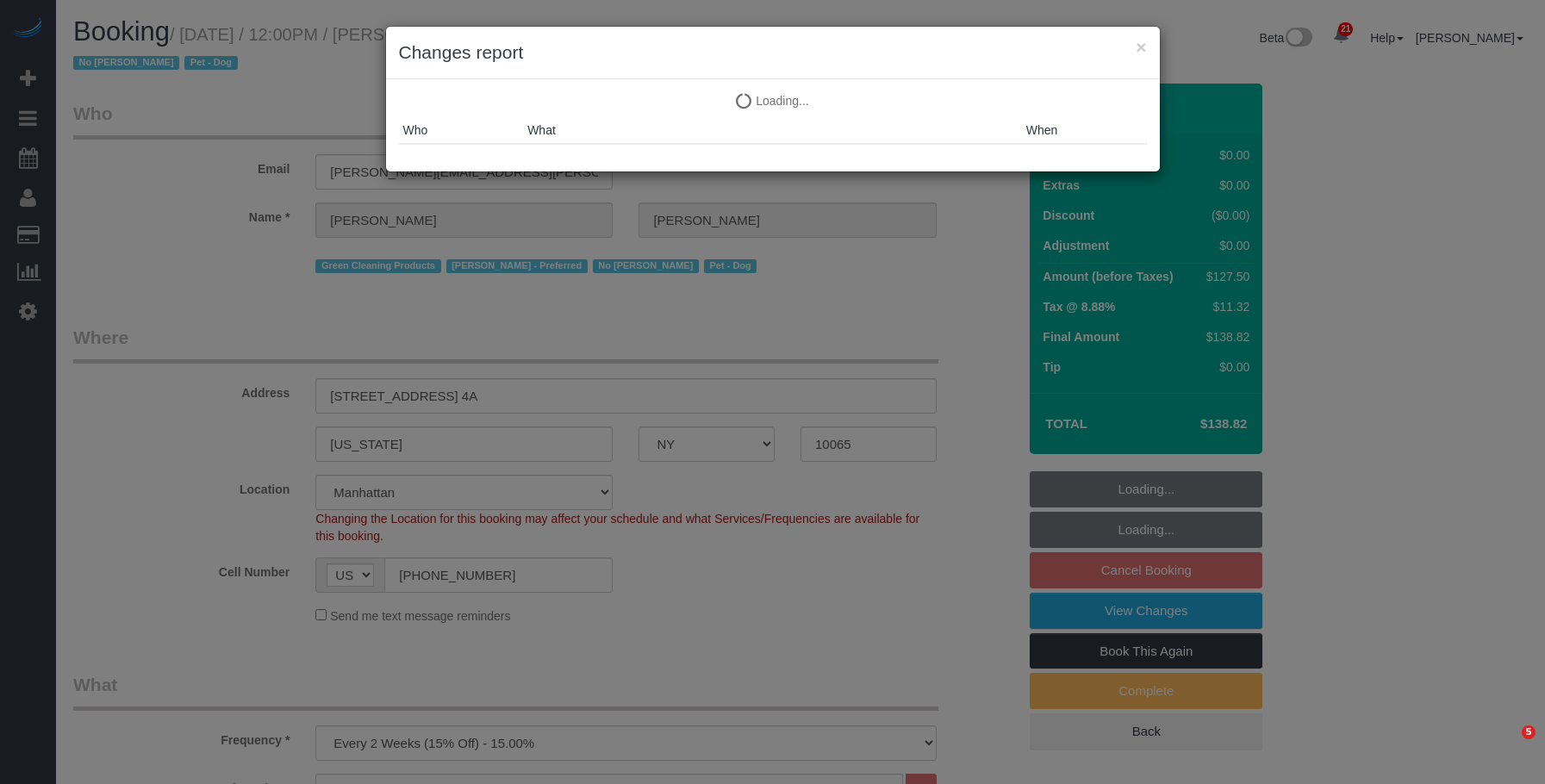
select select "spot5"
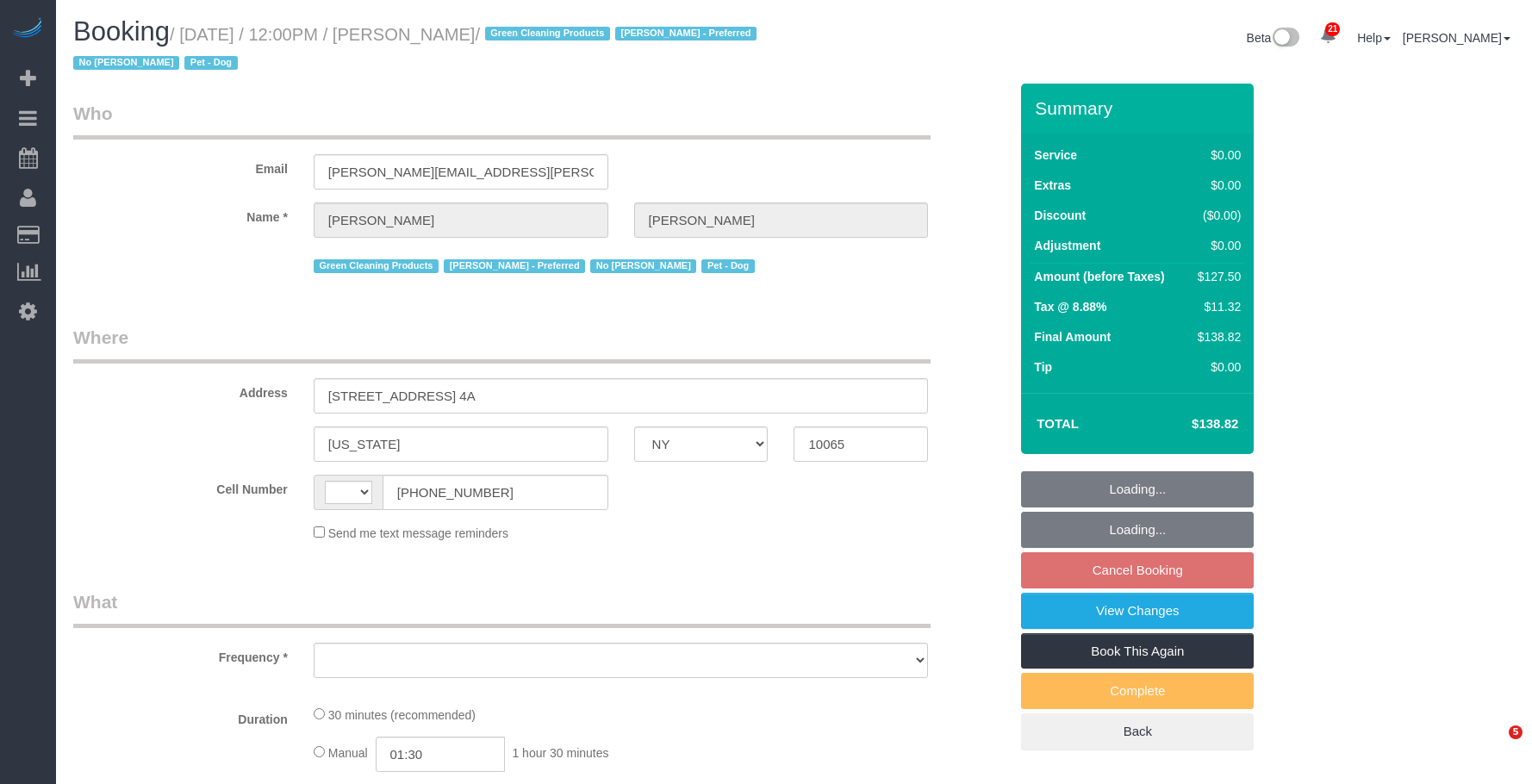
select select "NY"
select select "string:[GEOGRAPHIC_DATA]"
select select "object:809"
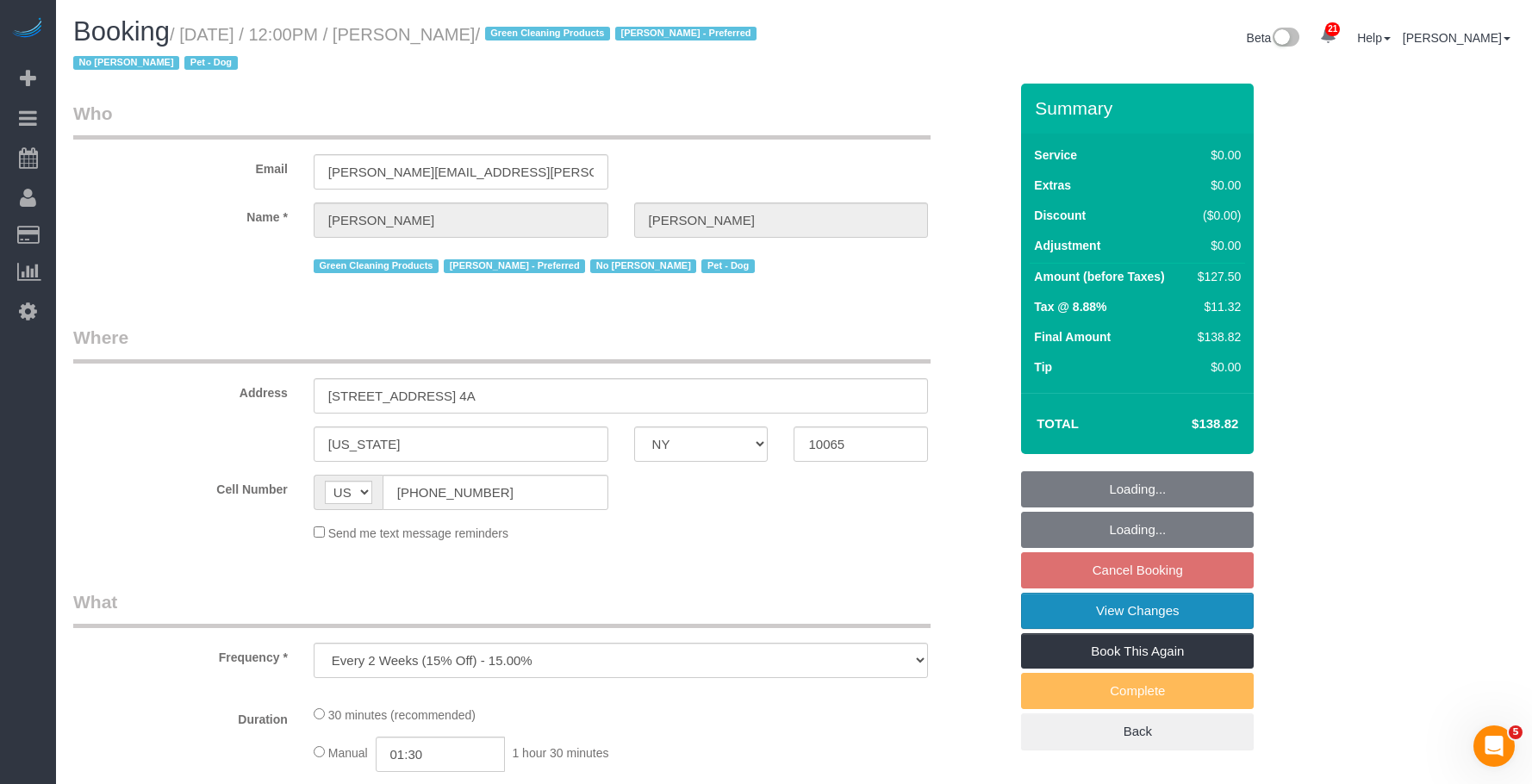
click at [1062, 608] on link "View Changes" at bounding box center [1137, 610] width 232 height 36
select select "string:stripe-pm_1PtxTQ4VGloSiKo7ZFHK5Uwh"
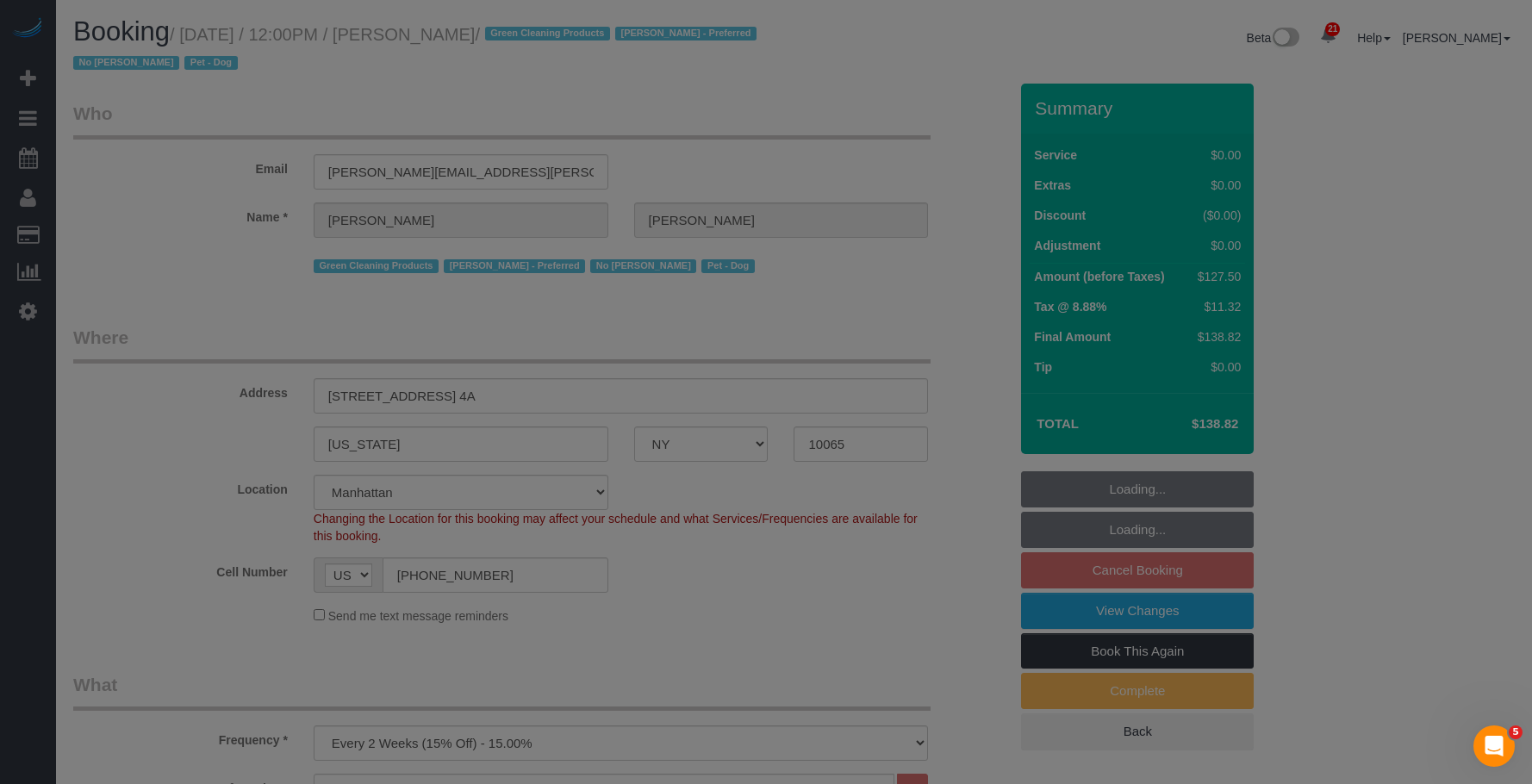
select select "number:89"
select select "number:90"
select select "number:13"
select select "number:7"
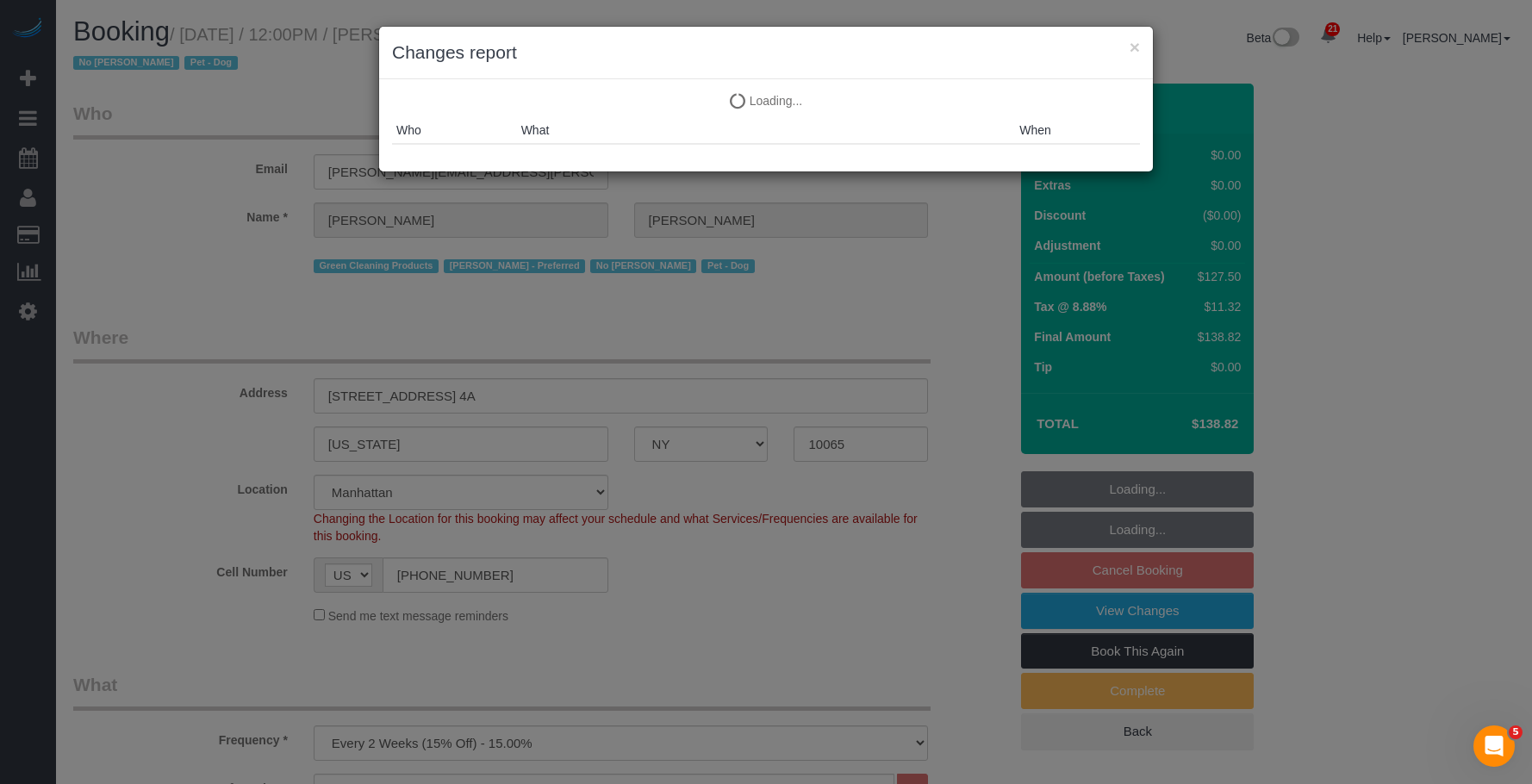
select select "object:1570"
select select "spot5"
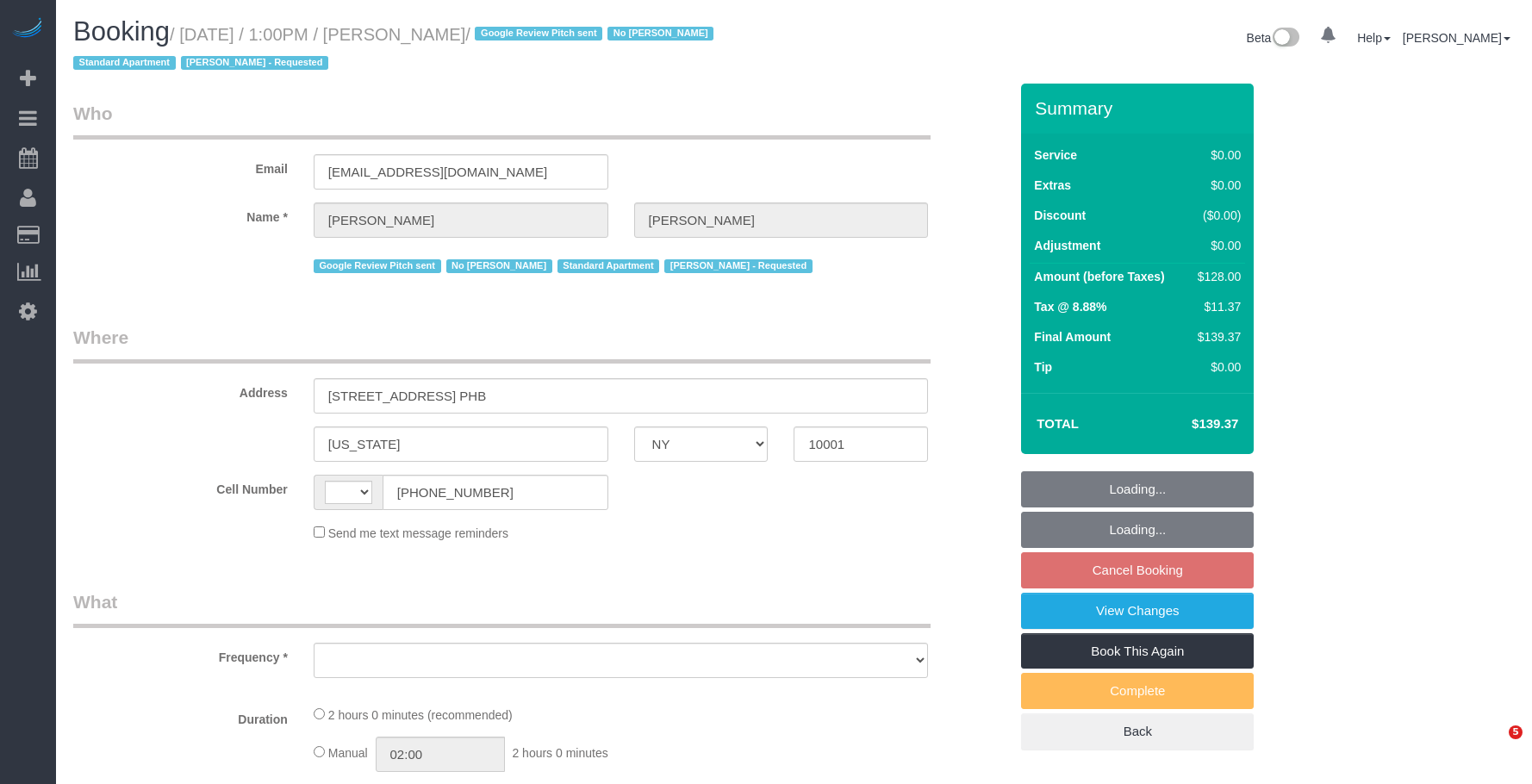
select select "NY"
select select "string:[GEOGRAPHIC_DATA]"
select select "object:568"
drag, startPoint x: 388, startPoint y: 164, endPoint x: 169, endPoint y: 123, distance: 222.8
click at [165, 124] on fieldset "Who Email [EMAIL_ADDRESS][DOMAIN_NAME] Name * [PERSON_NAME] Google Review Pitch…" at bounding box center [541, 196] width 935 height 189
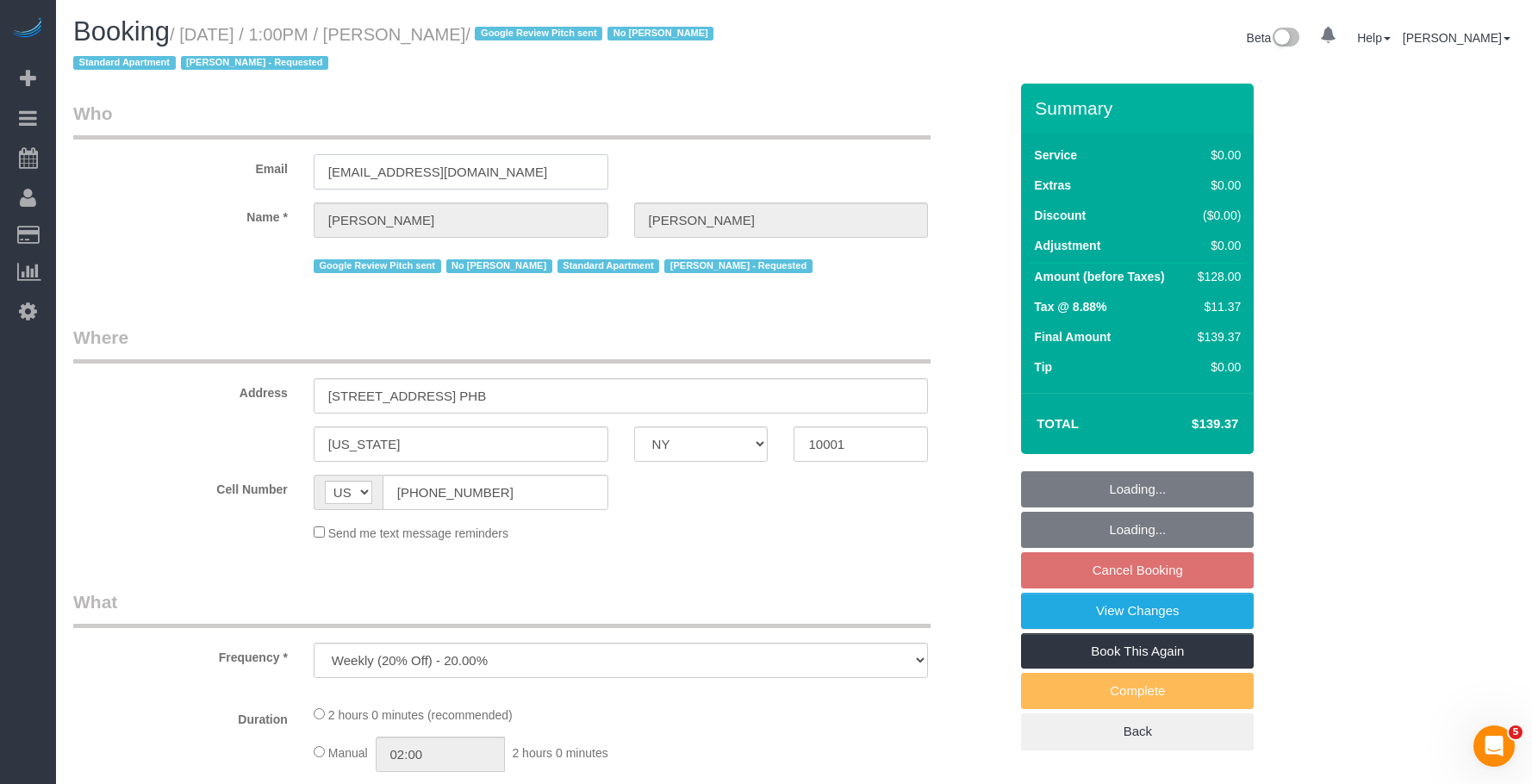
select select "1"
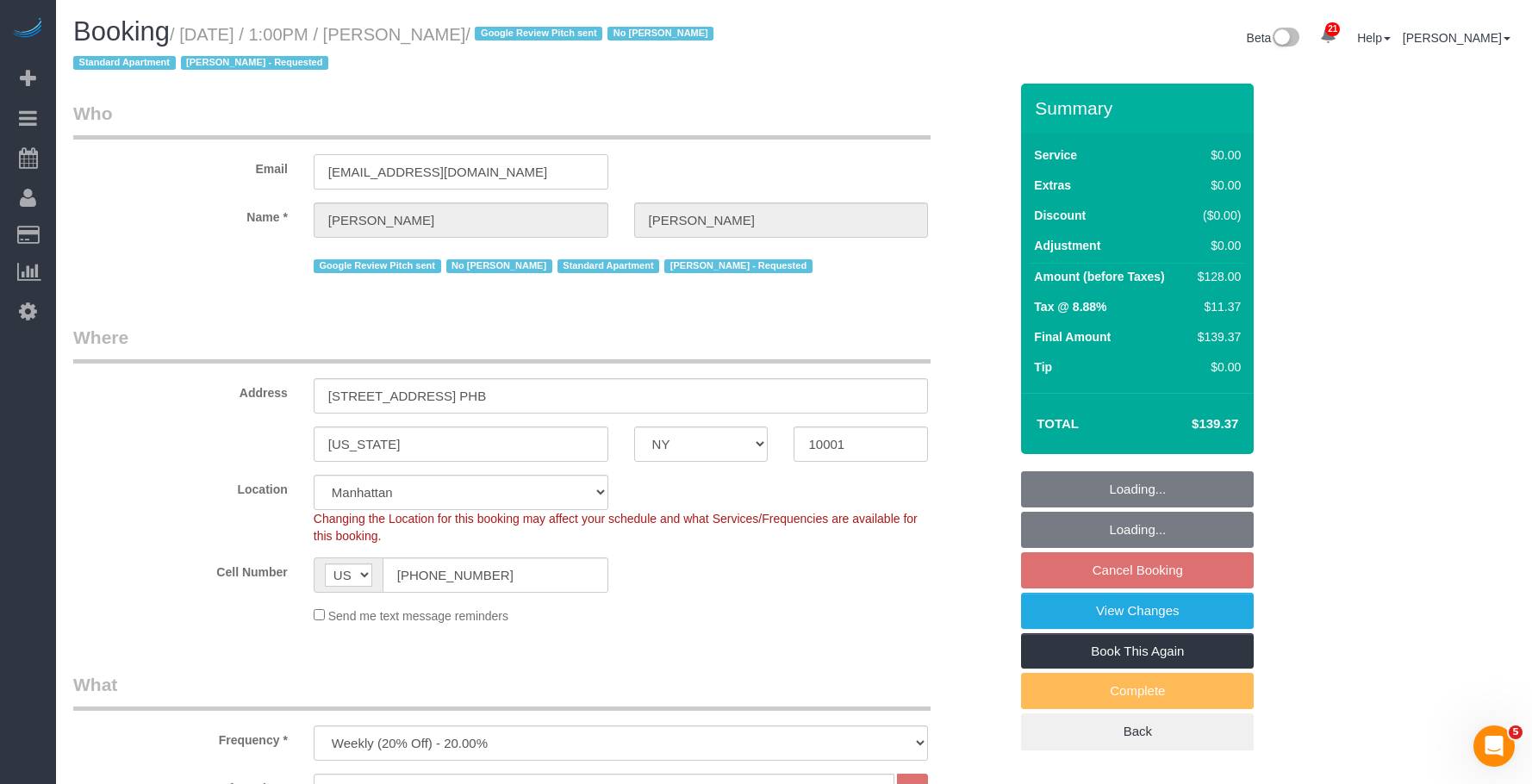
select select "string:stripe-pm_1PEGLP4VGloSiKo7LwC35vvO"
select select "spot6"
select select "number:56"
select select "number:69"
select select "number:15"
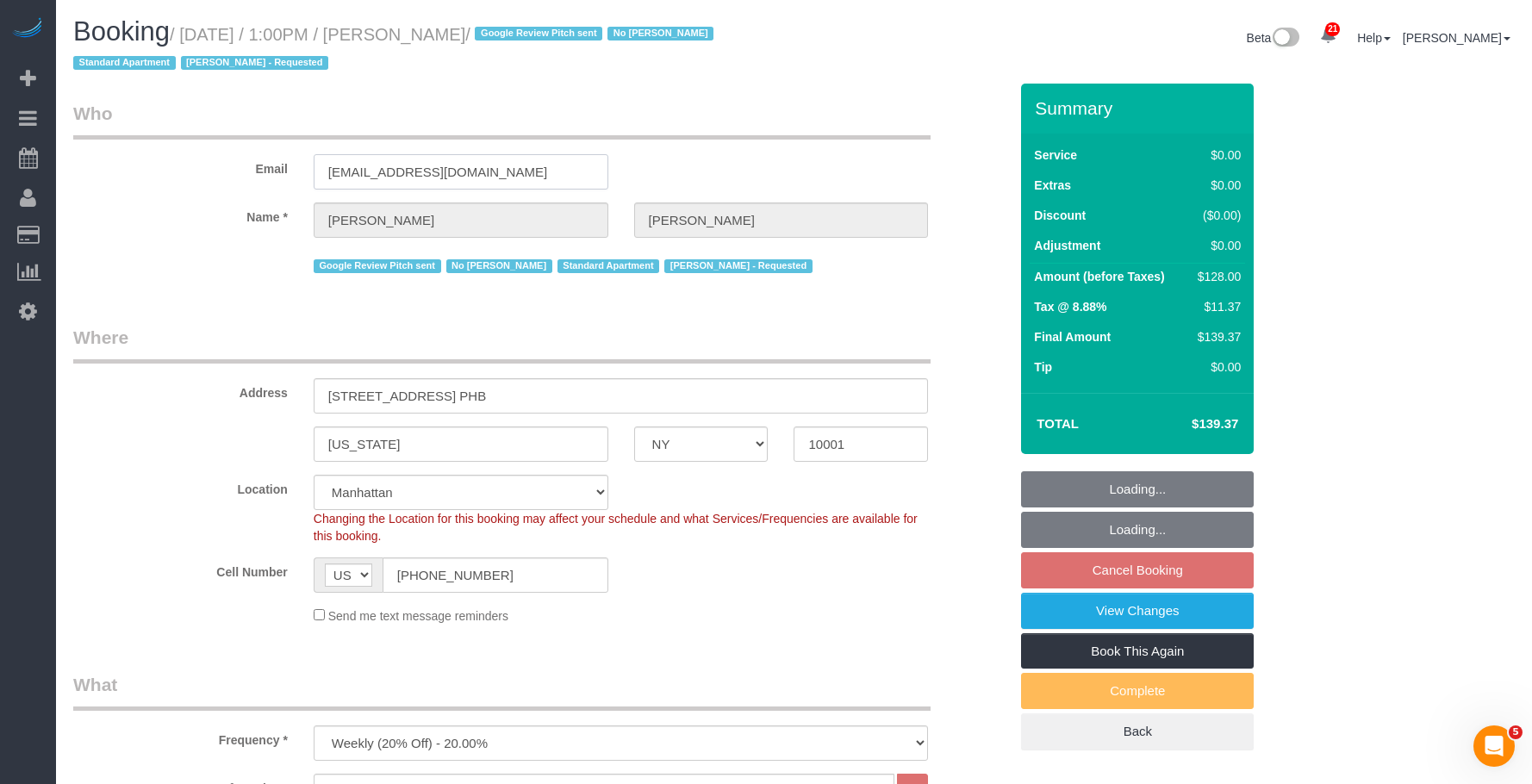
select select "number:5"
select select "object:1077"
select select "1"
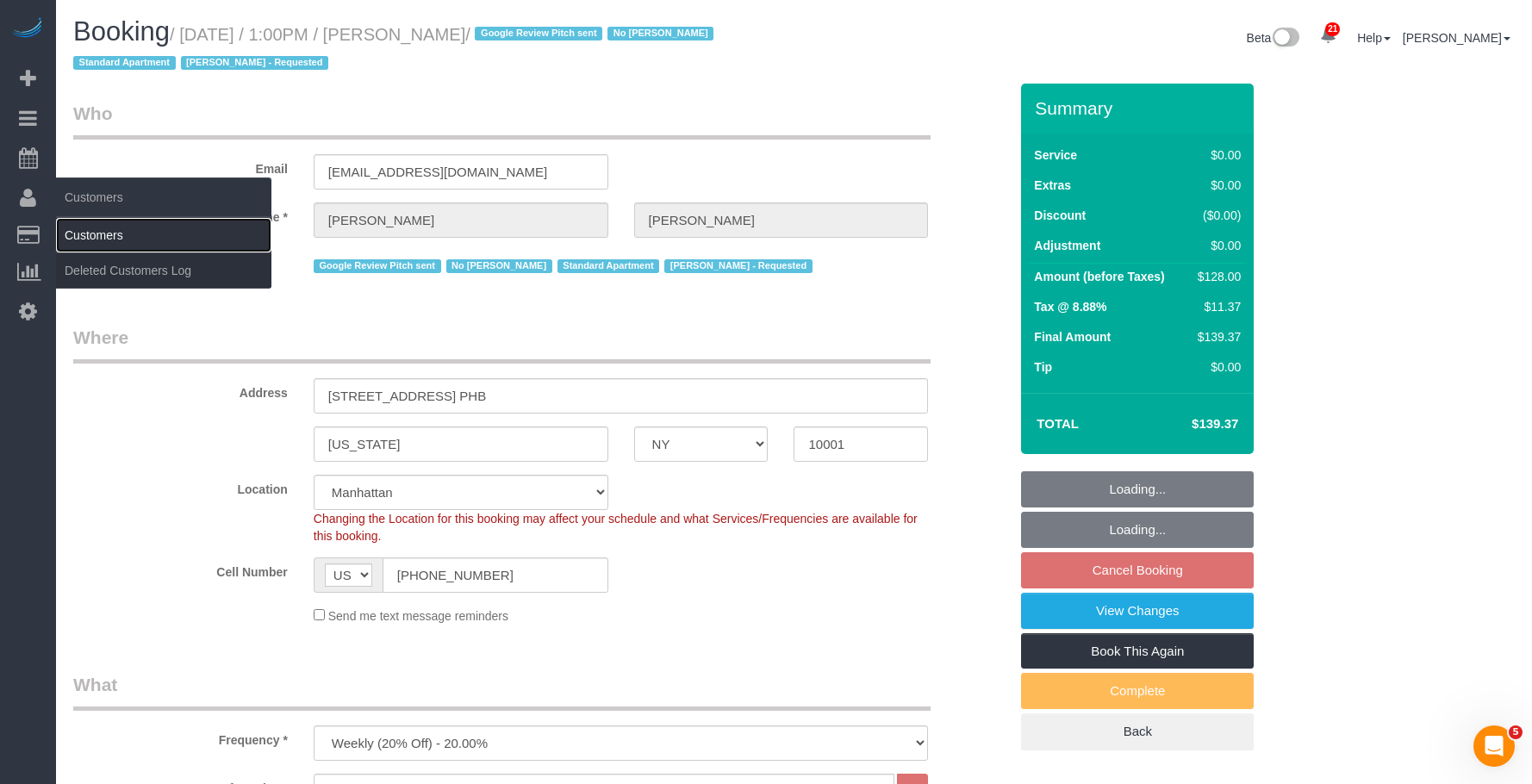
click at [118, 241] on link "Customers" at bounding box center [163, 235] width 216 height 35
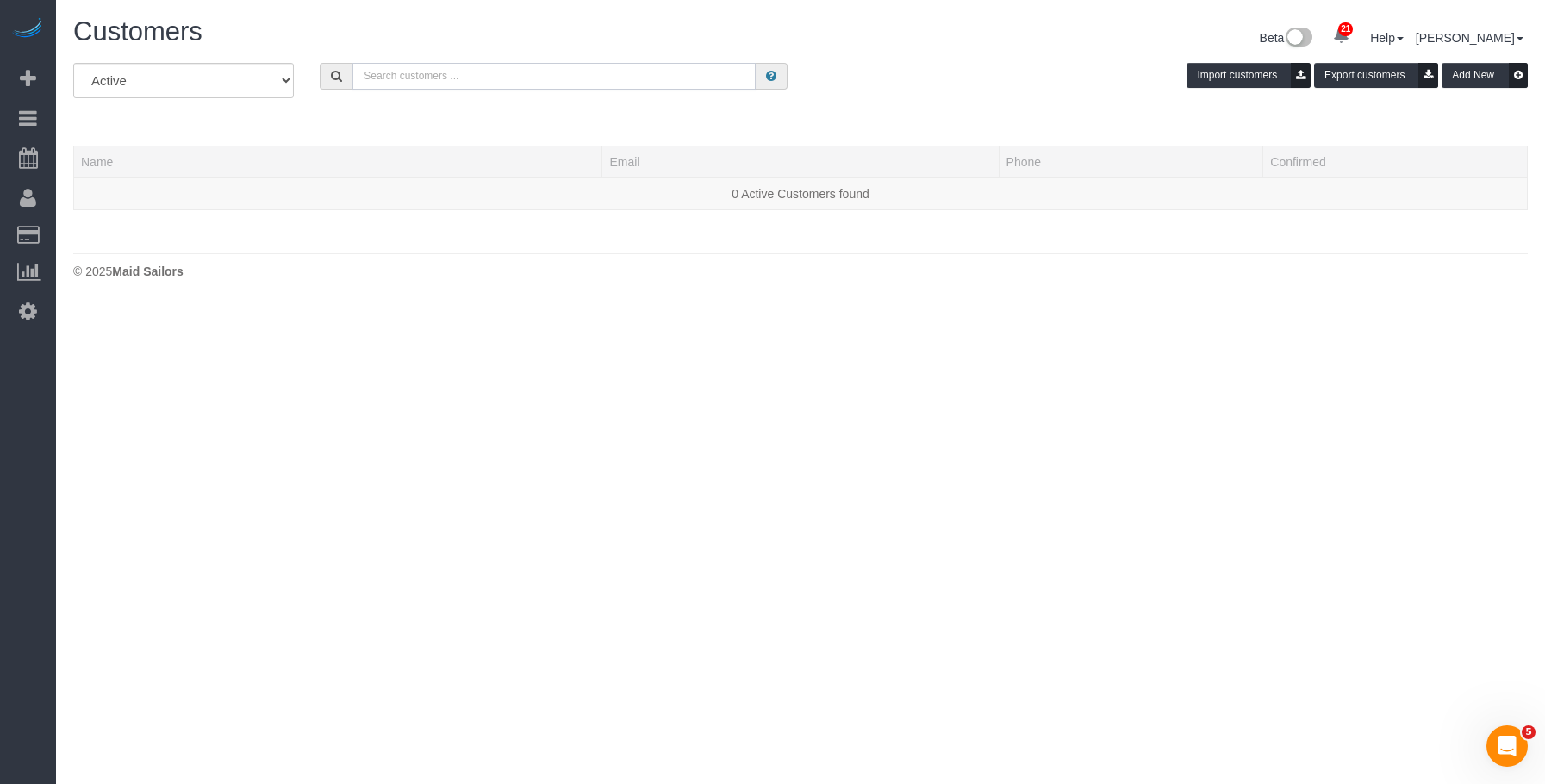
click at [585, 76] on input "text" at bounding box center [554, 75] width 403 height 27
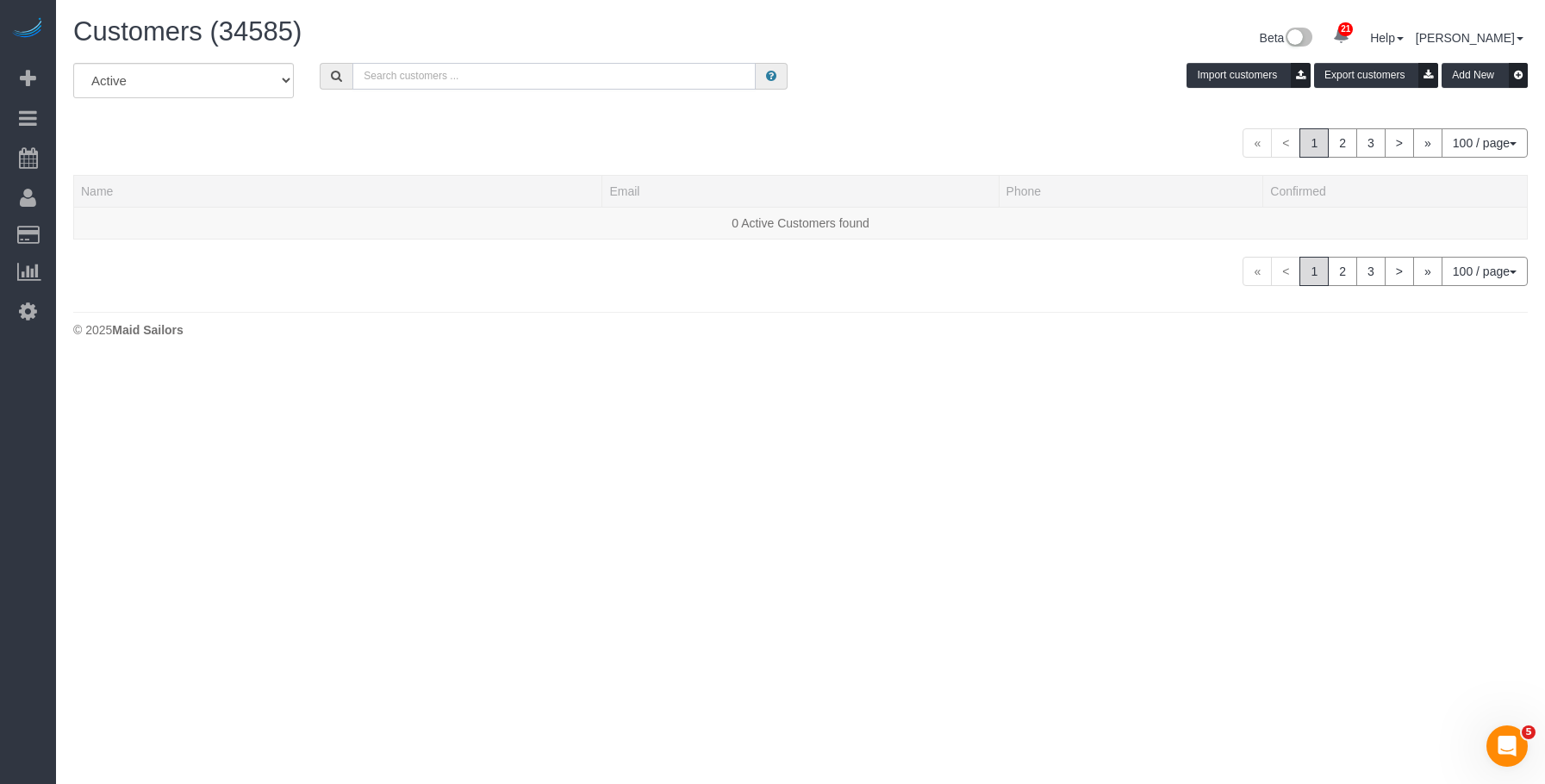
paste input "[EMAIL_ADDRESS][DOMAIN_NAME]"
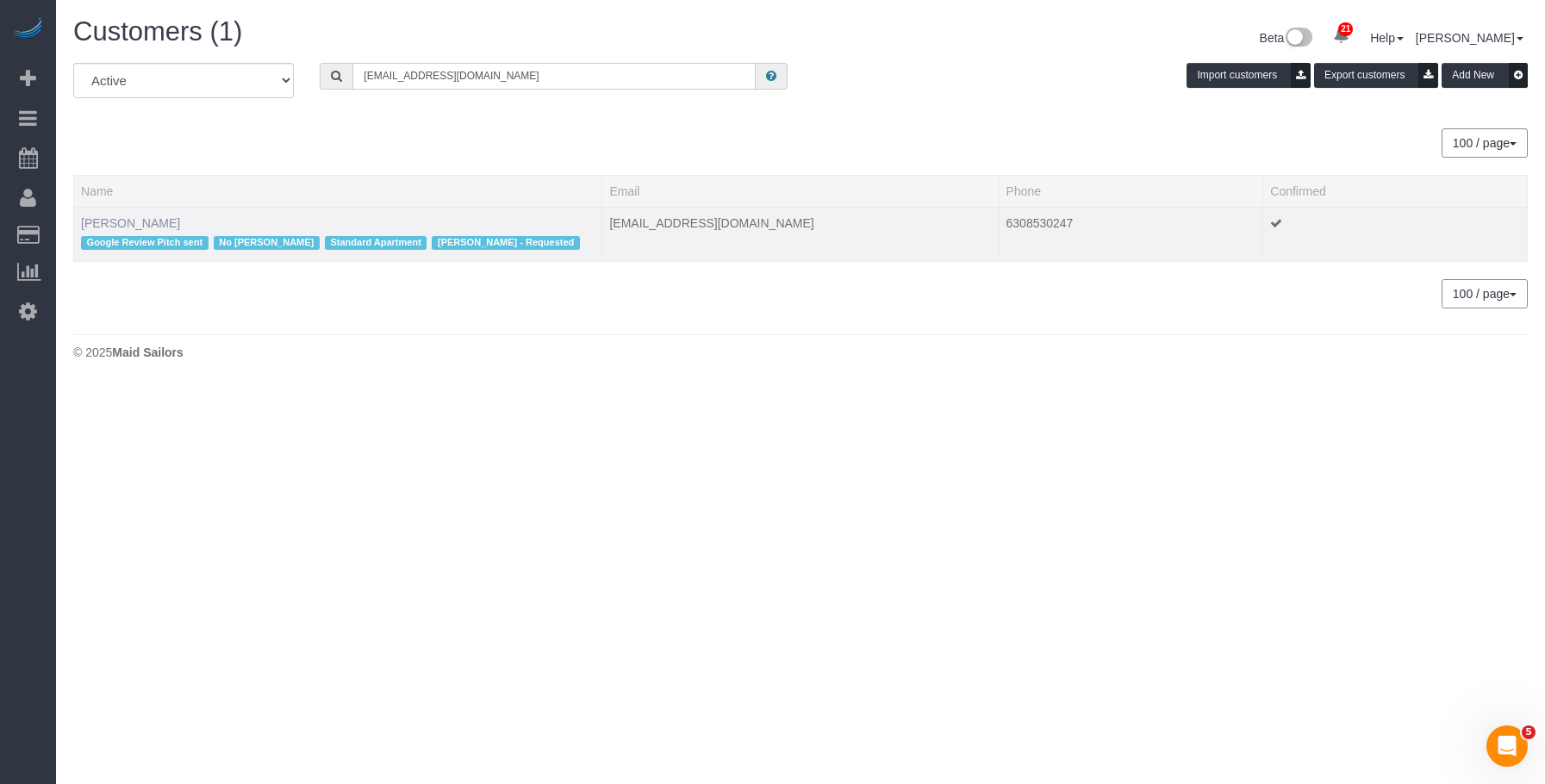
type input "[EMAIL_ADDRESS][DOMAIN_NAME]"
click at [159, 219] on link "Christopher Levin" at bounding box center [130, 222] width 99 height 14
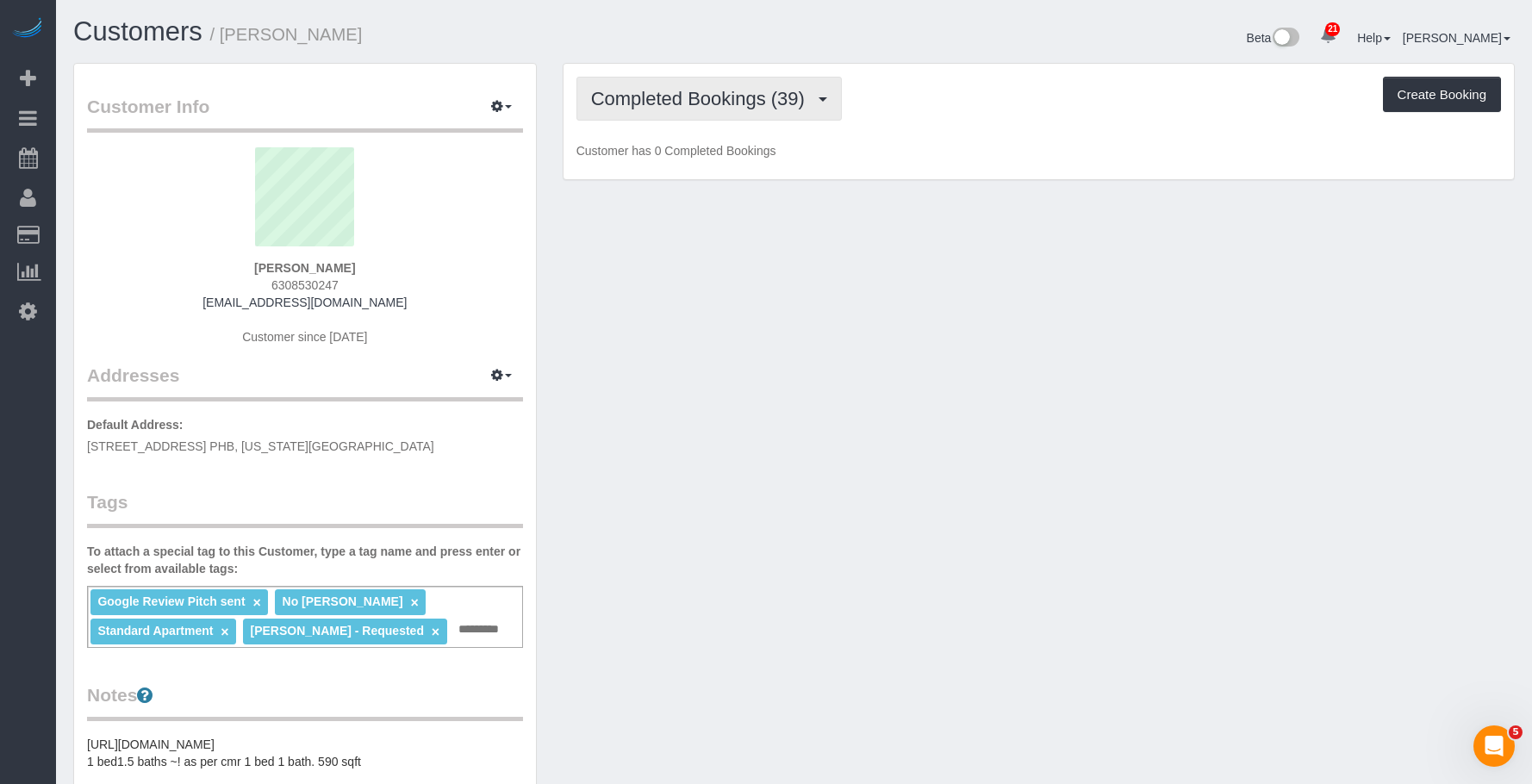
click at [760, 95] on span "Completed Bookings (39)" at bounding box center [703, 98] width 222 height 21
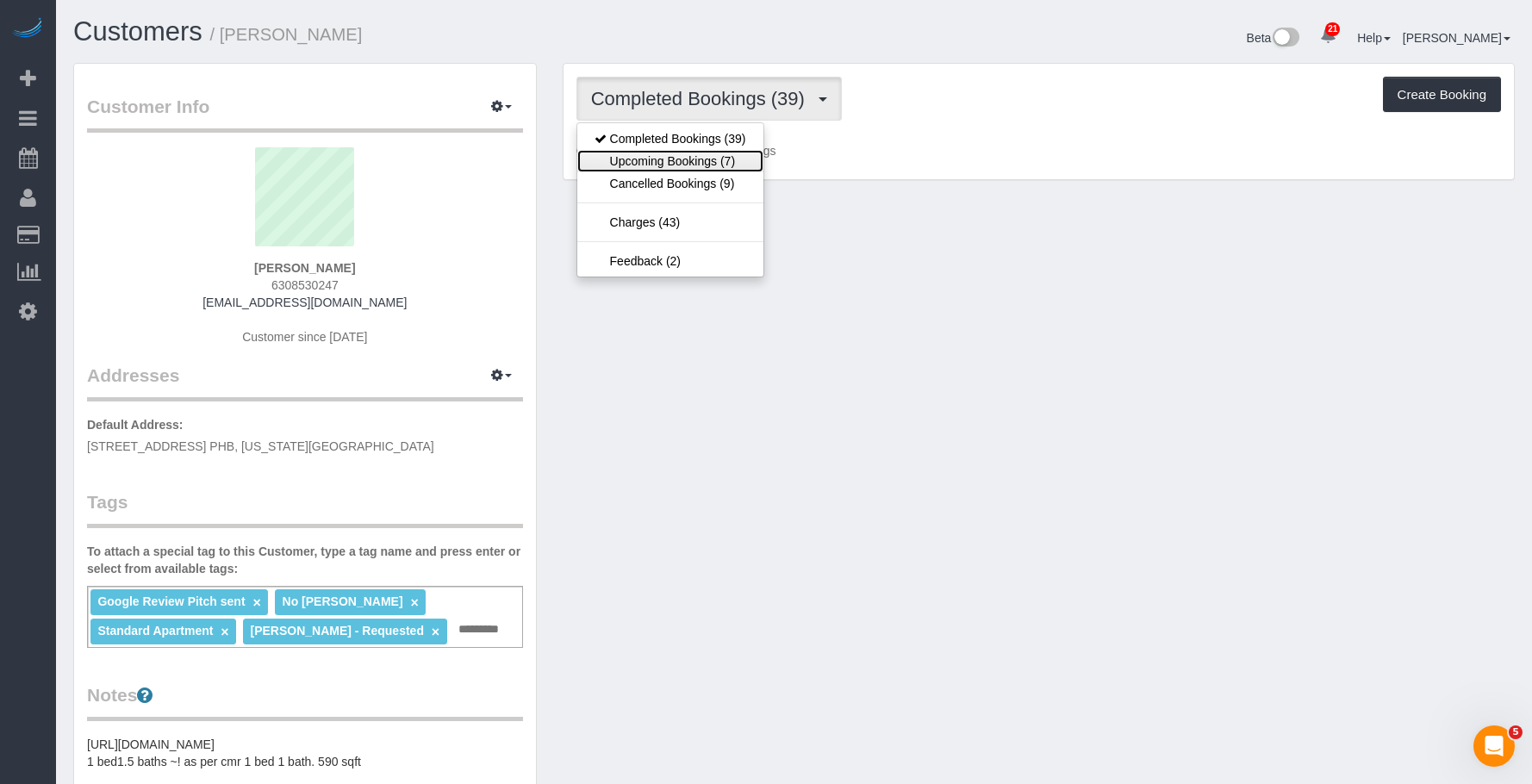
drag, startPoint x: 720, startPoint y: 161, endPoint x: 785, endPoint y: 194, distance: 72.9
click at [719, 161] on link "Upcoming Bookings (7)" at bounding box center [670, 161] width 186 height 22
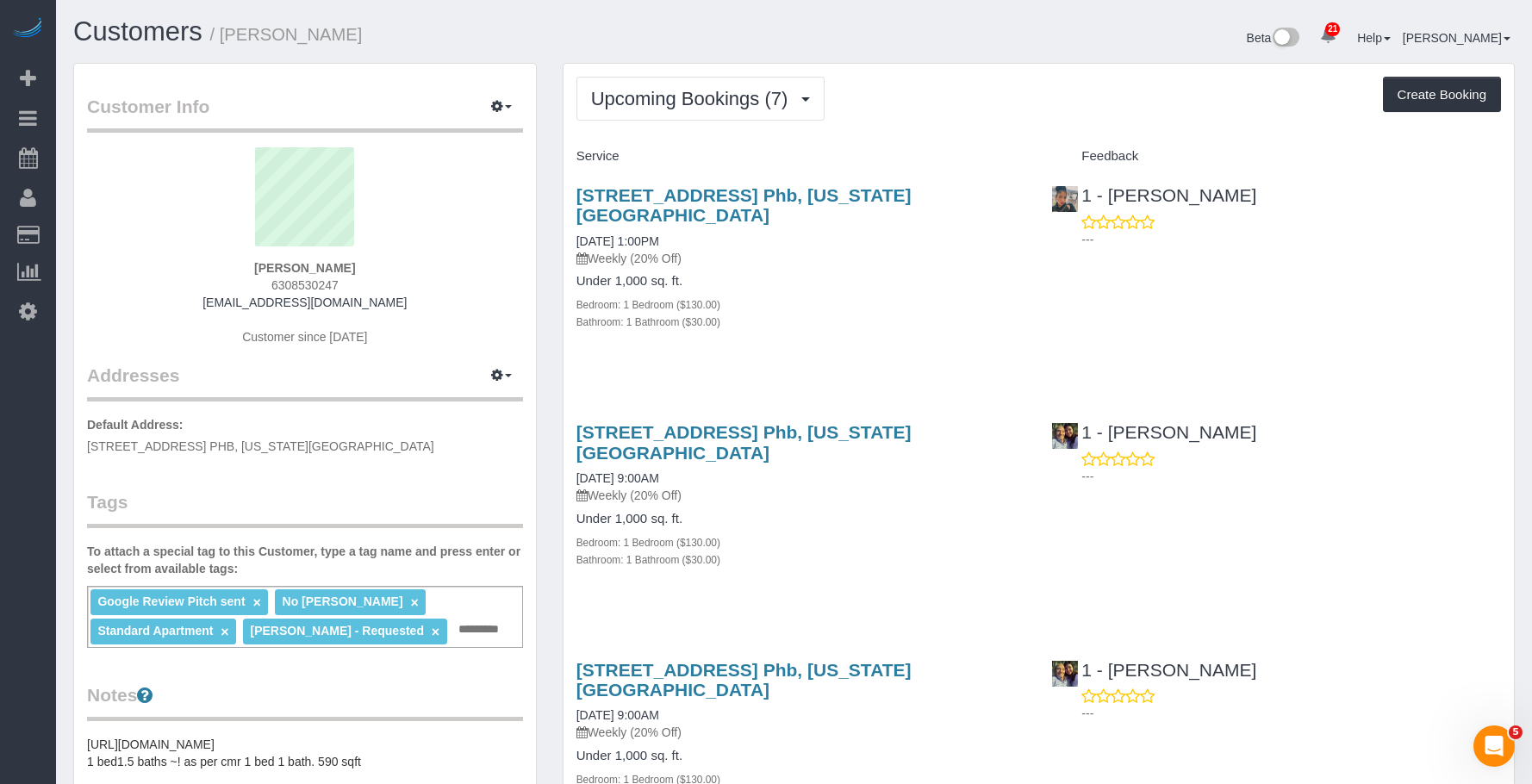
click at [841, 252] on div "410 West 25th Street, Apt. Phb, New York, NY 10001 09/19/2025 1:00PM Weekly (20…" at bounding box center [802, 267] width 476 height 194
click at [894, 313] on div "Bathroom: 1 Bathroom ($30.00)" at bounding box center [802, 321] width 450 height 17
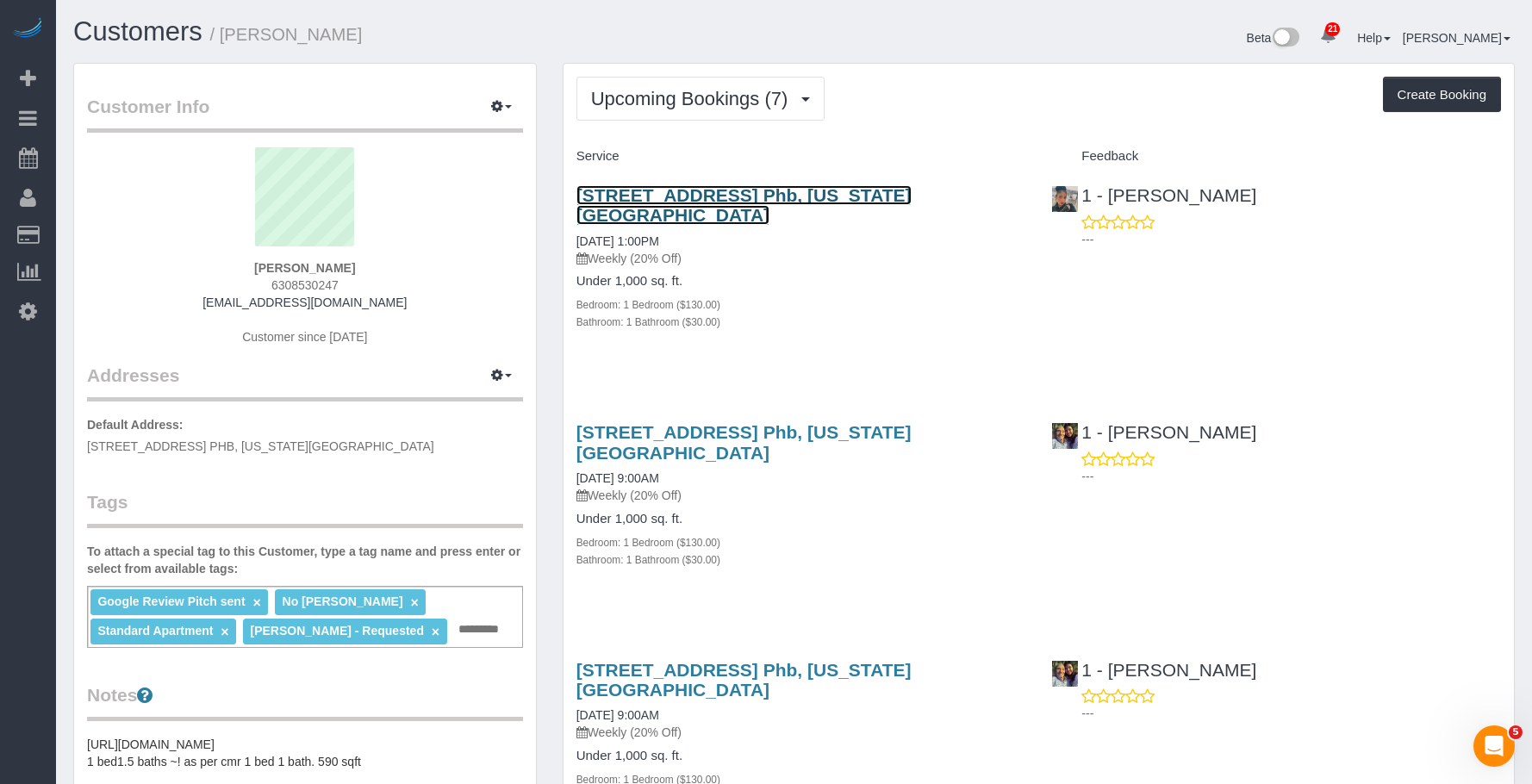
click at [912, 203] on link "410 West 25th Street, Apt. Phb, New York, NY 10001" at bounding box center [744, 205] width 335 height 39
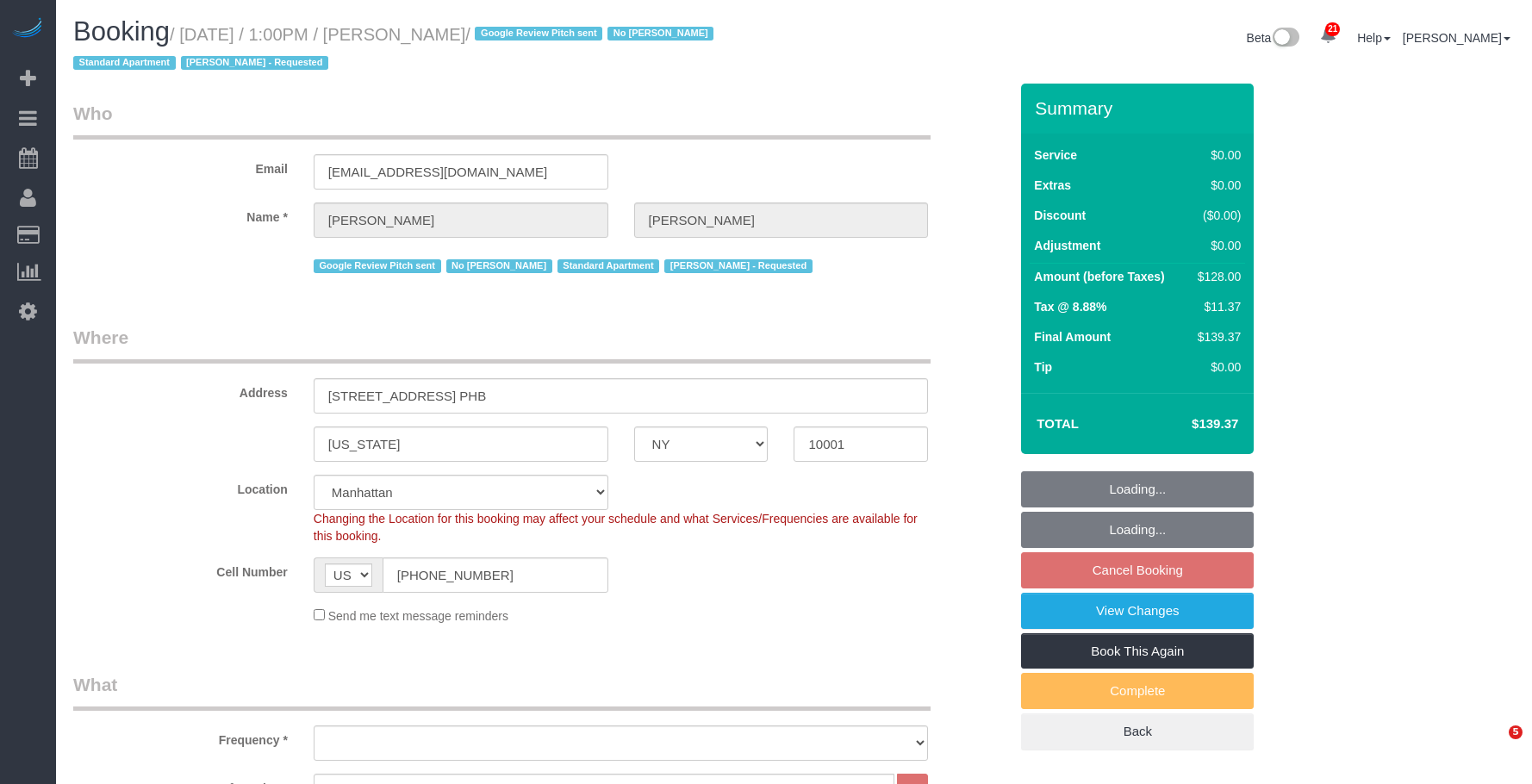
select select "NY"
select select "1"
select select "object:924"
select select "1"
select select "object:964"
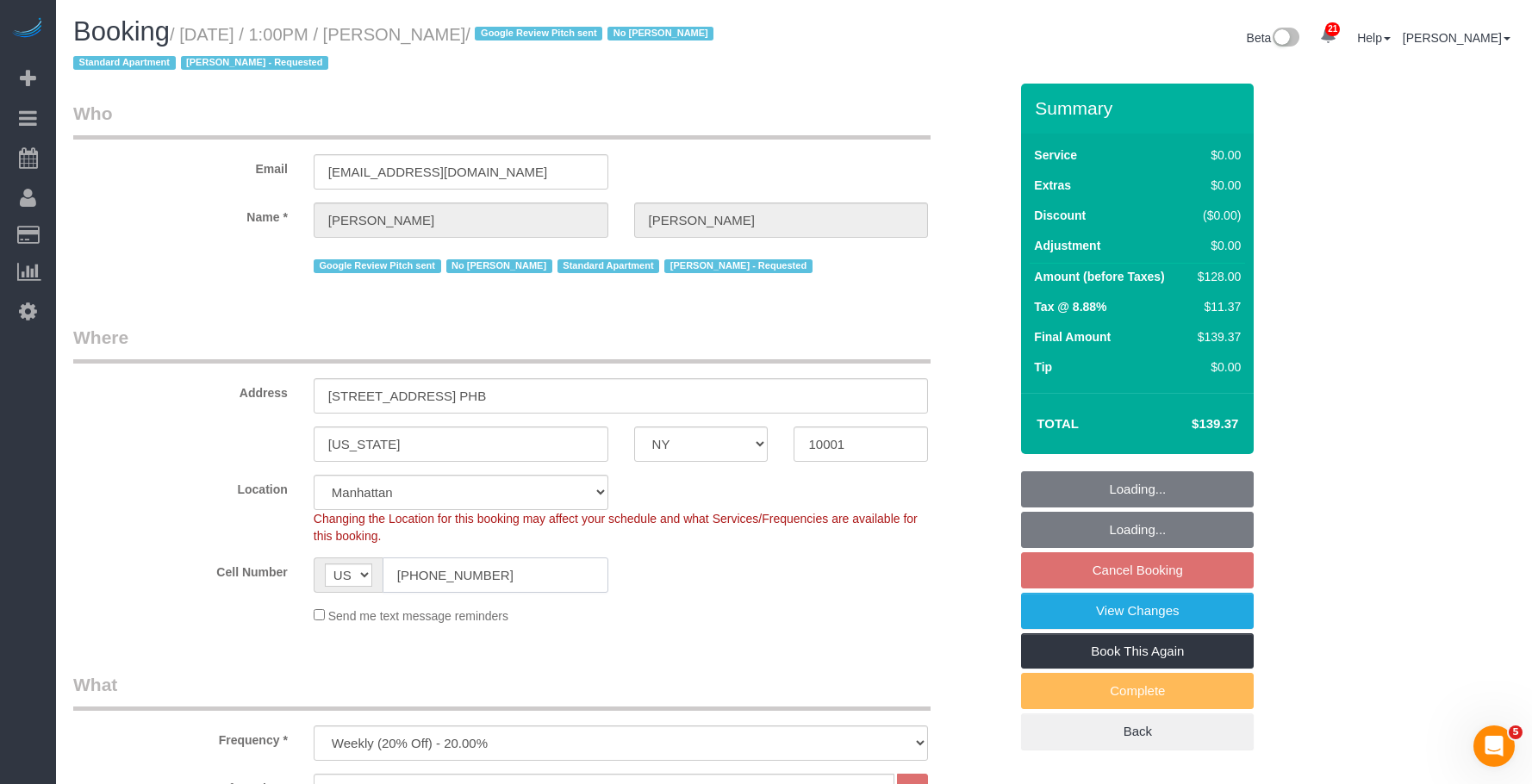
click at [215, 562] on div "Cell Number AF AL DZ AD AO AI AQ AG AR AM AW AU AT AZ BS BH BD BB BY BE BZ BJ B…" at bounding box center [541, 575] width 961 height 35
select select "number:56"
select select "number:69"
select select "number:15"
select select "number:5"
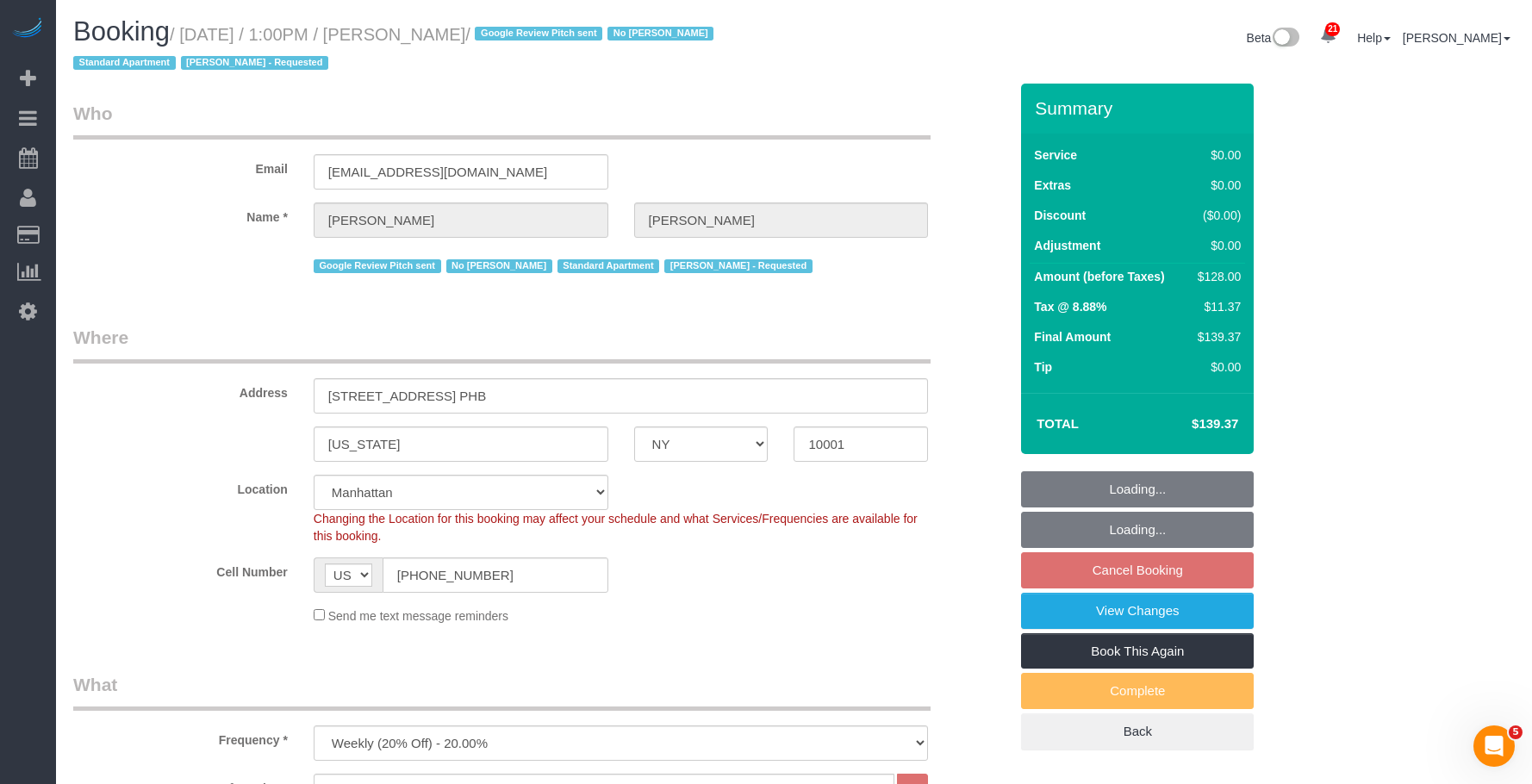
select select "spot6"
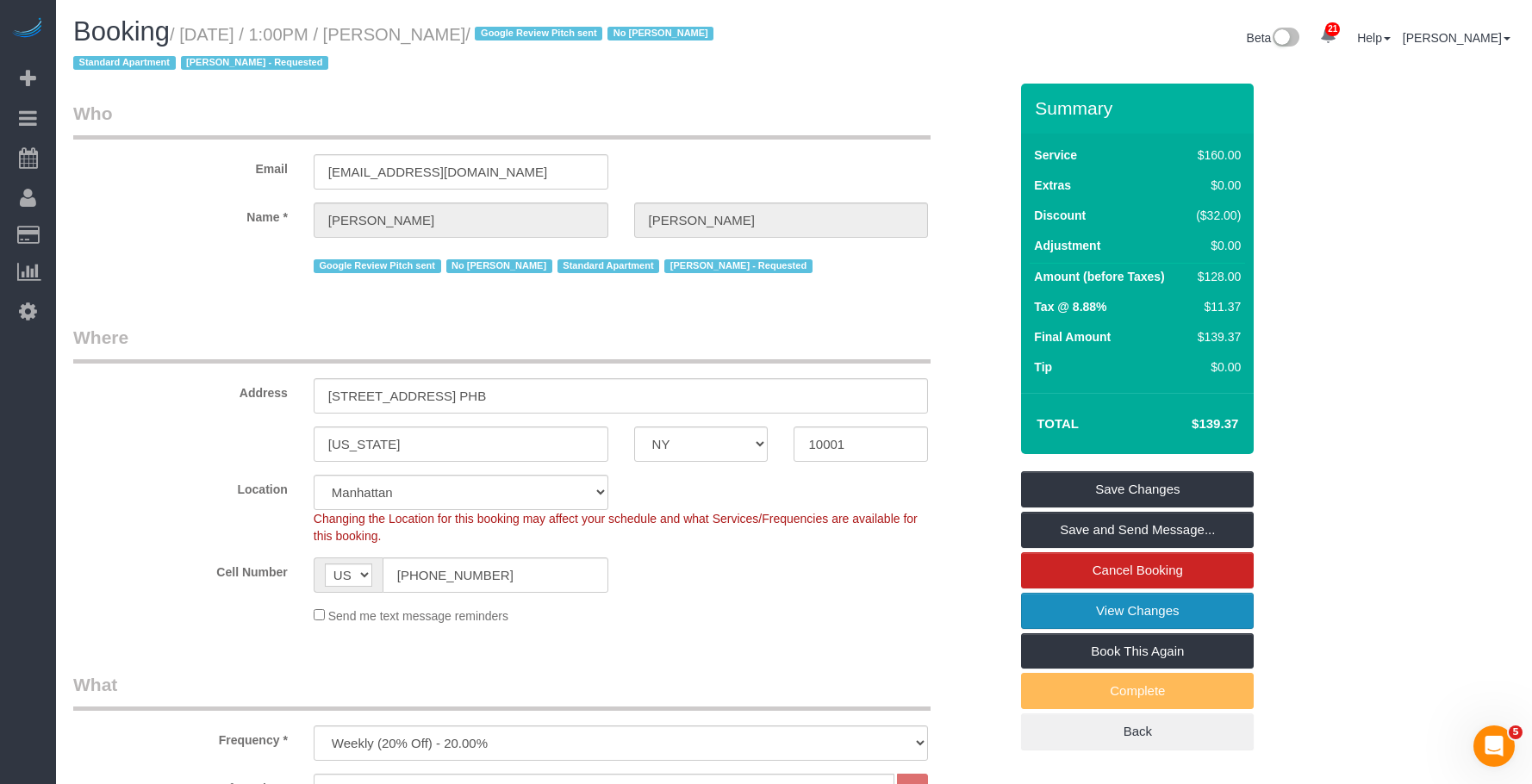
click at [1102, 607] on link "View Changes" at bounding box center [1137, 610] width 232 height 36
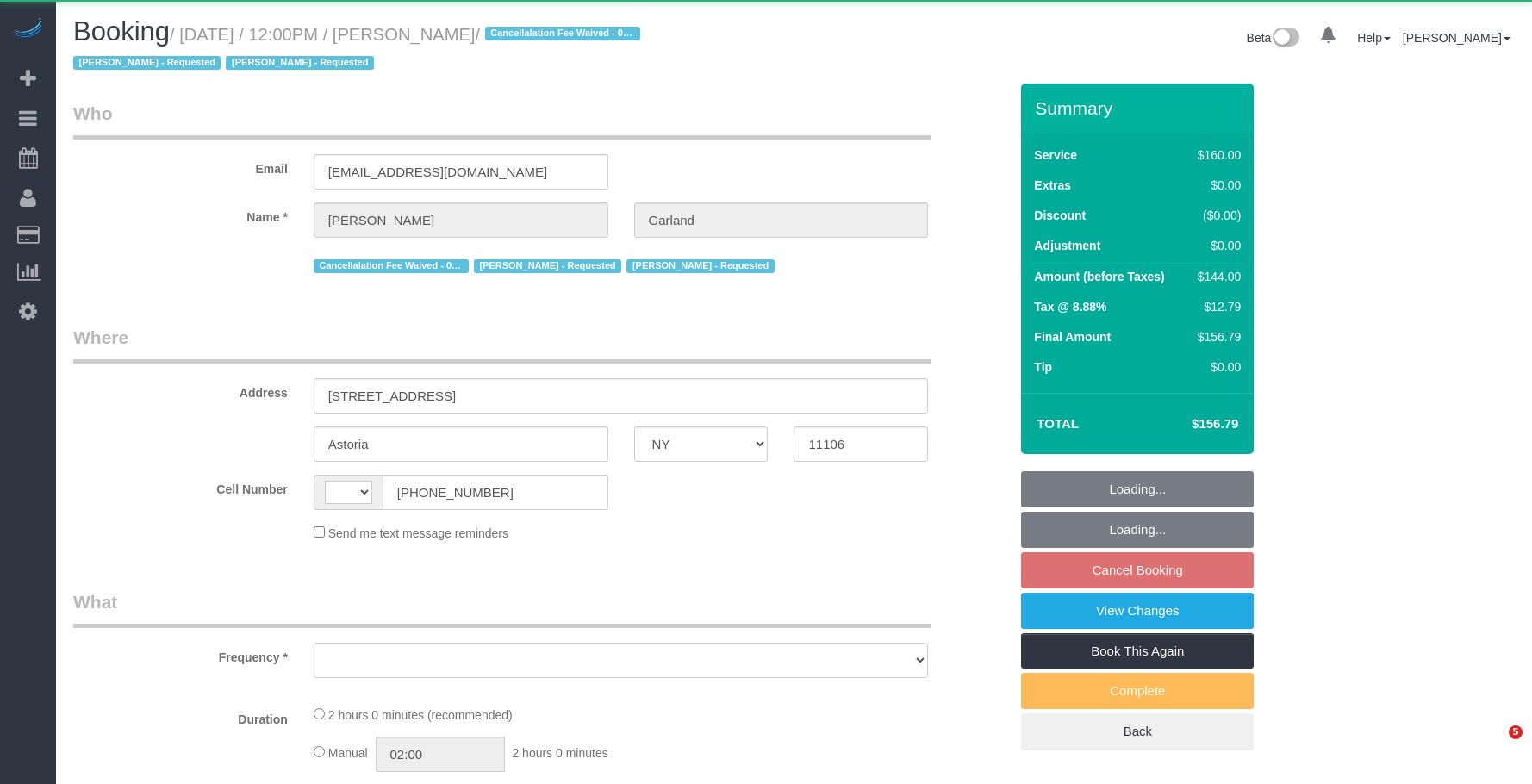
select select "NY"
select select "string:[GEOGRAPHIC_DATA]"
select select "object:811"
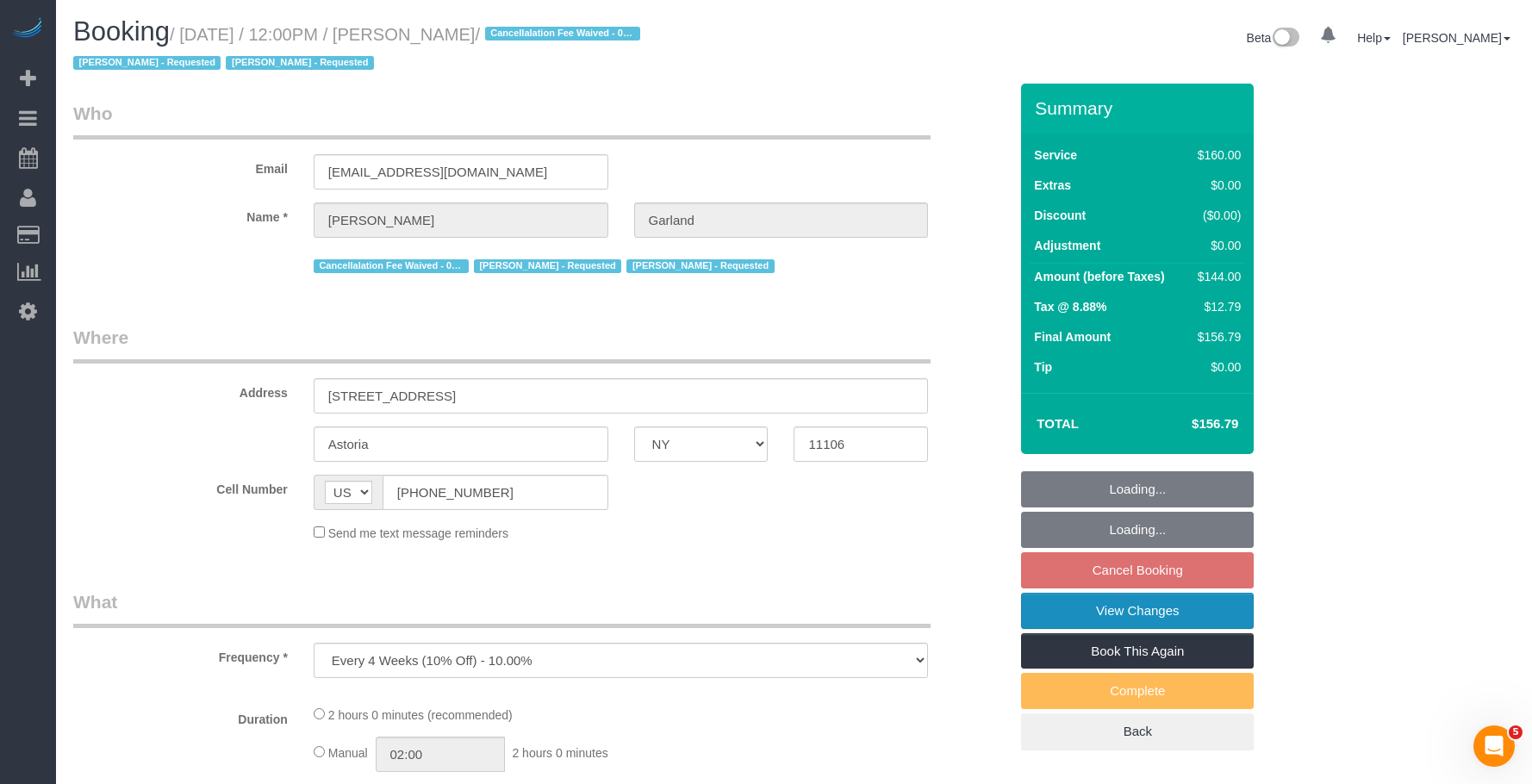
click at [1059, 605] on link "View Changes" at bounding box center [1137, 610] width 232 height 36
select select "string:stripe-pm_1Pd2G44VGloSiKo7Xj73QInV"
select select "spot5"
select select "number:89"
select select "number:90"
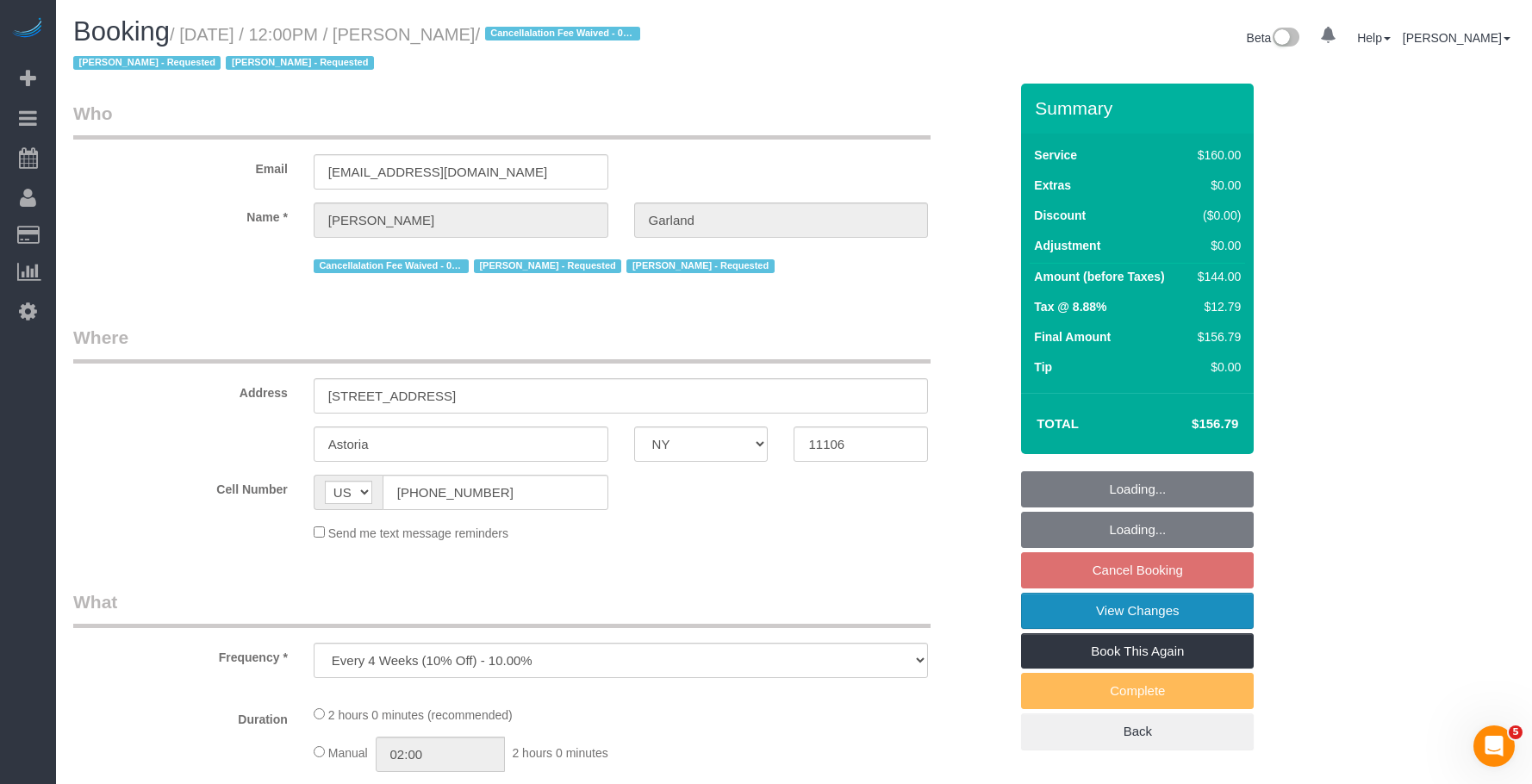
select select "number:15"
select select "number:5"
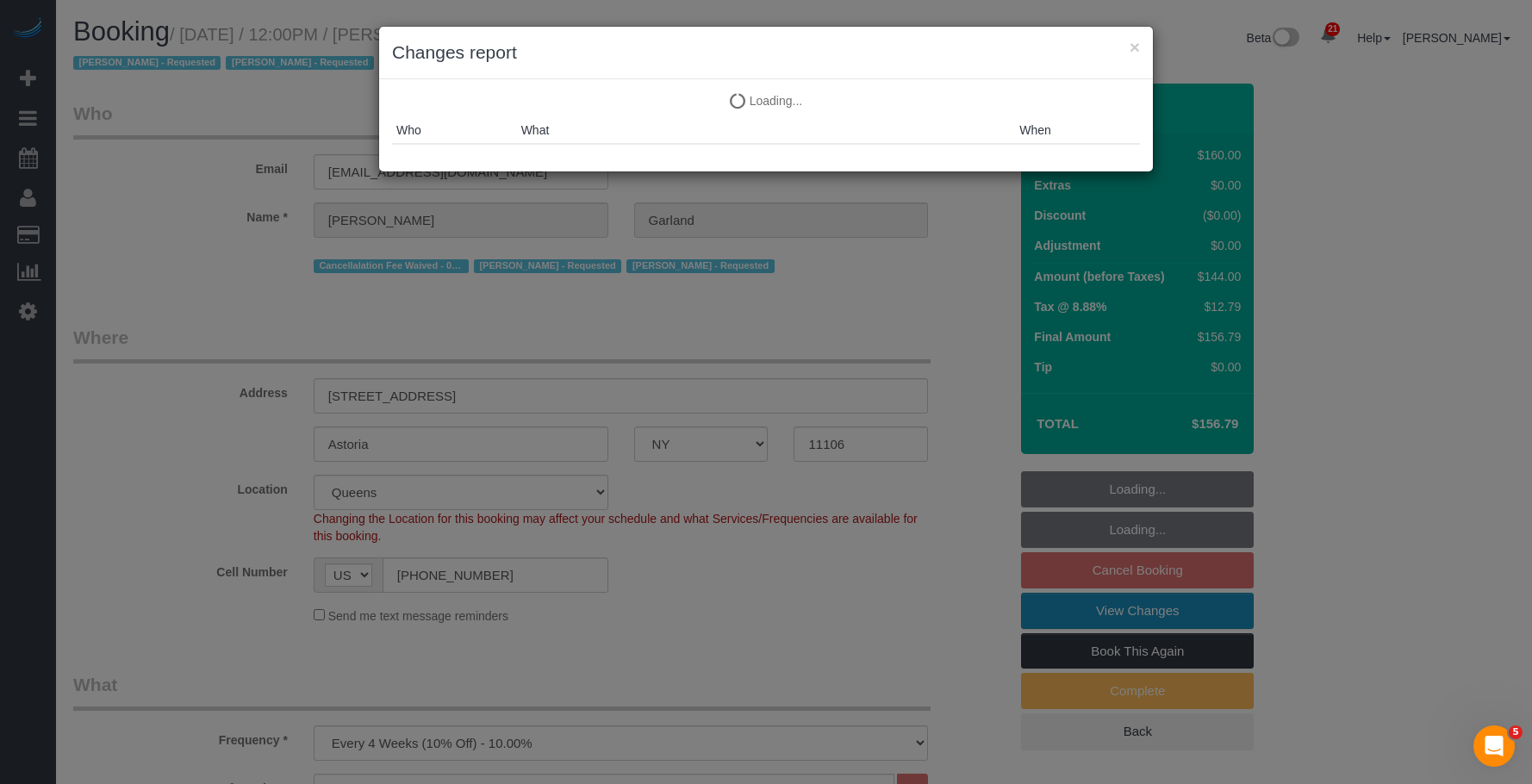
select select "object:1478"
select select "spot60"
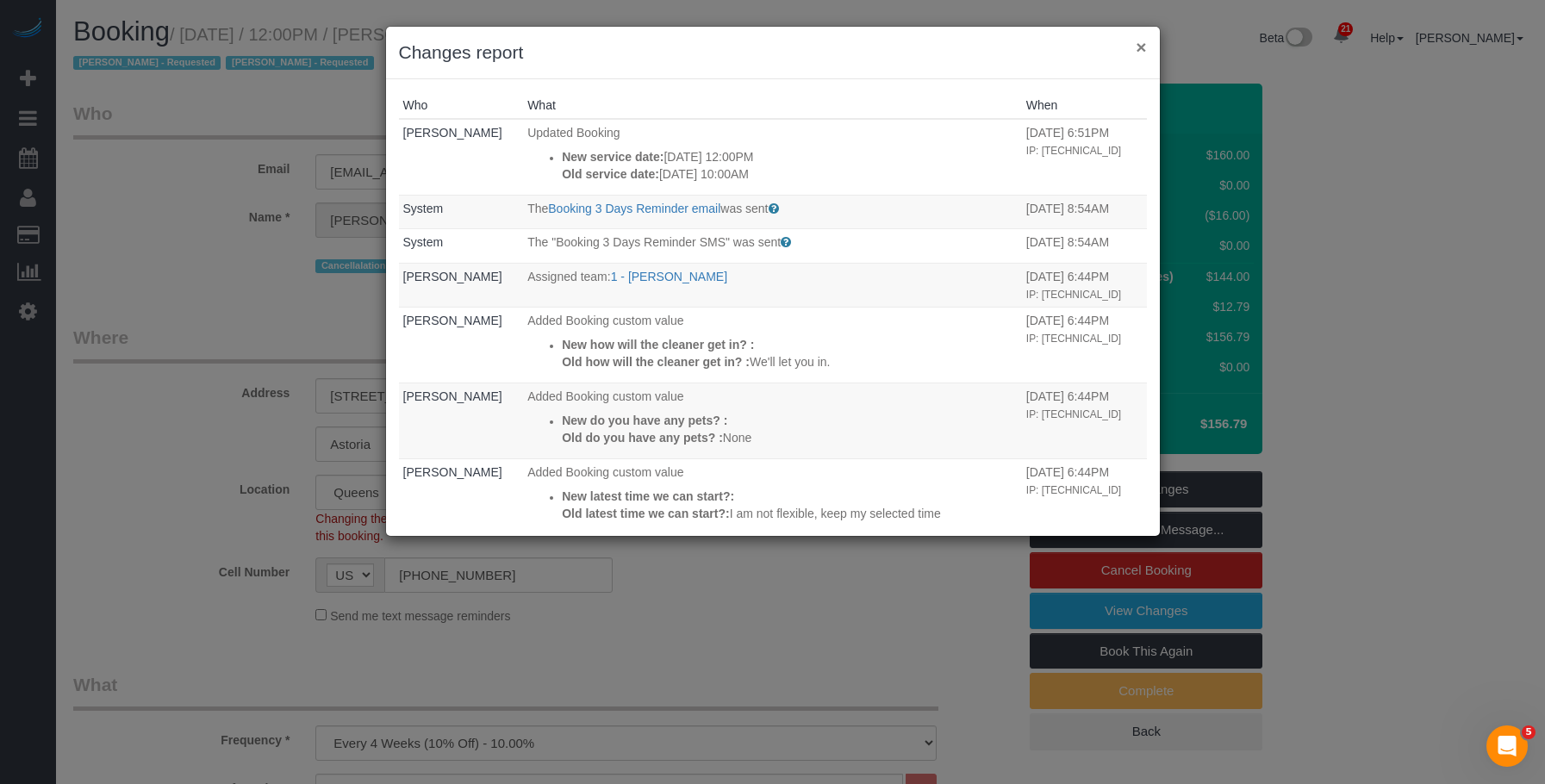
click at [1140, 46] on button "×" at bounding box center [1141, 47] width 10 height 18
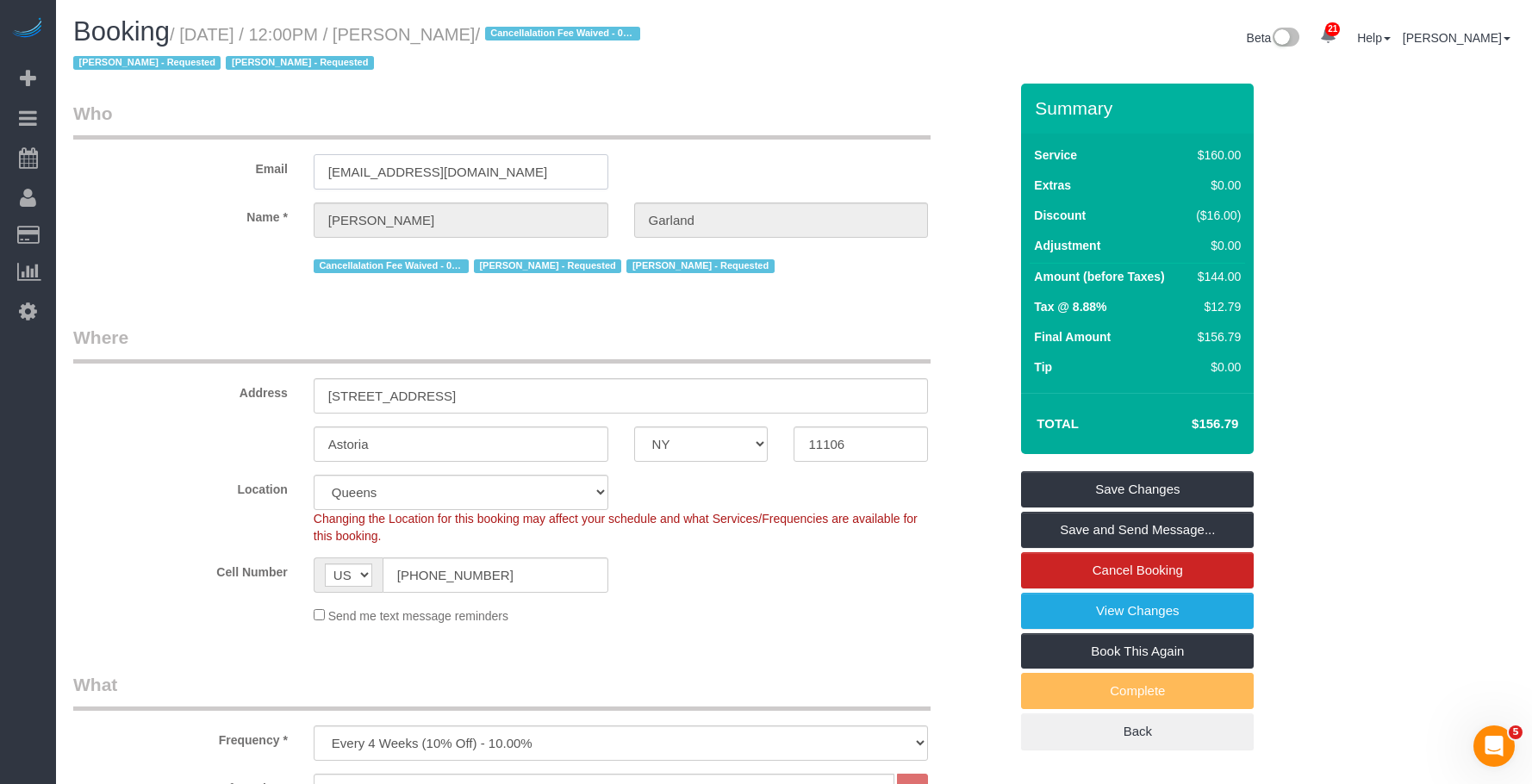
drag, startPoint x: 384, startPoint y: 174, endPoint x: 126, endPoint y: 150, distance: 259.1
click at [126, 151] on div "Email ktgarlan@gmail.com" at bounding box center [541, 145] width 961 height 89
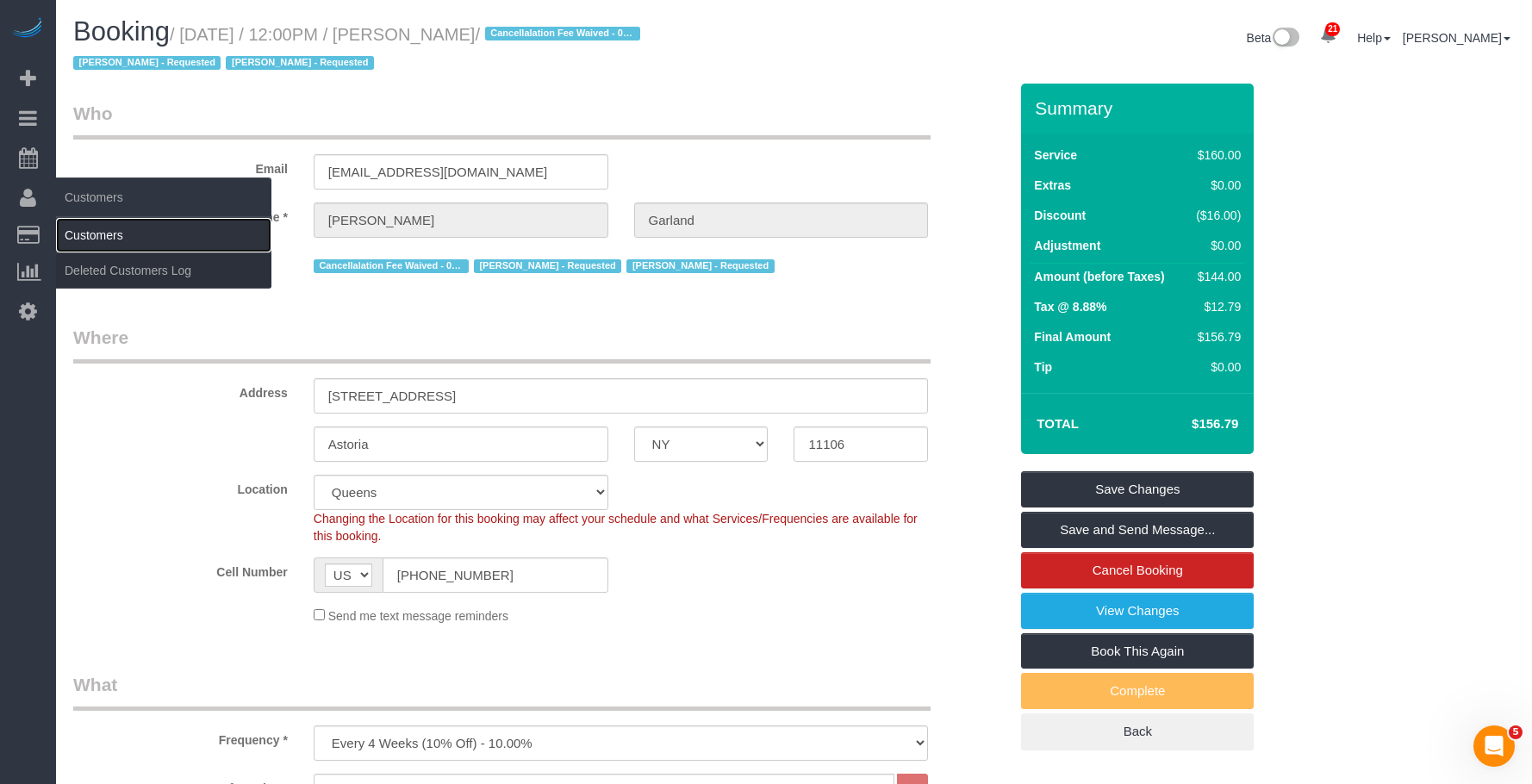
click at [98, 230] on link "Customers" at bounding box center [163, 235] width 216 height 35
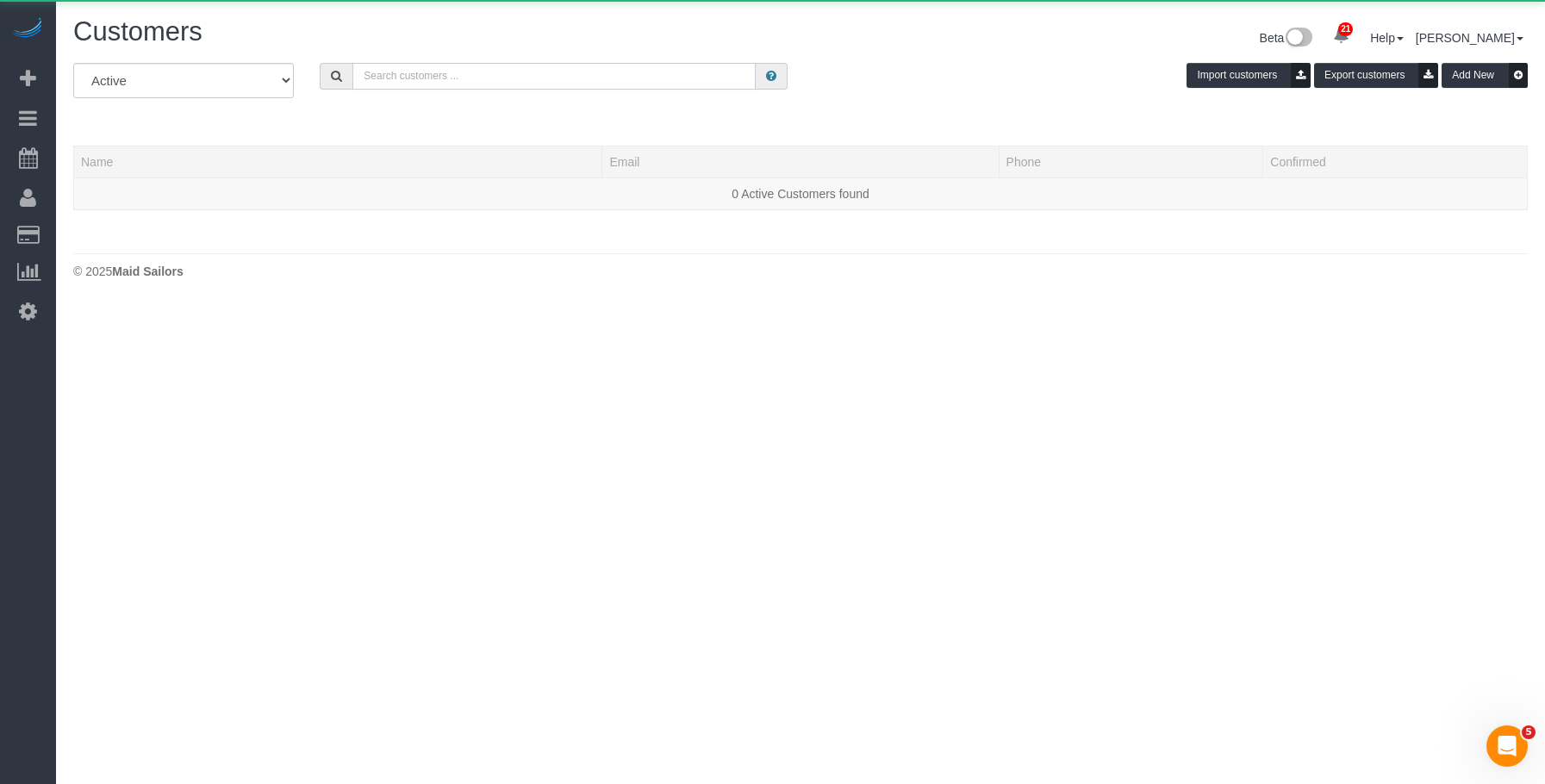
click at [593, 84] on input "text" at bounding box center [554, 75] width 403 height 27
paste input "ktgarlan@gmail.com"
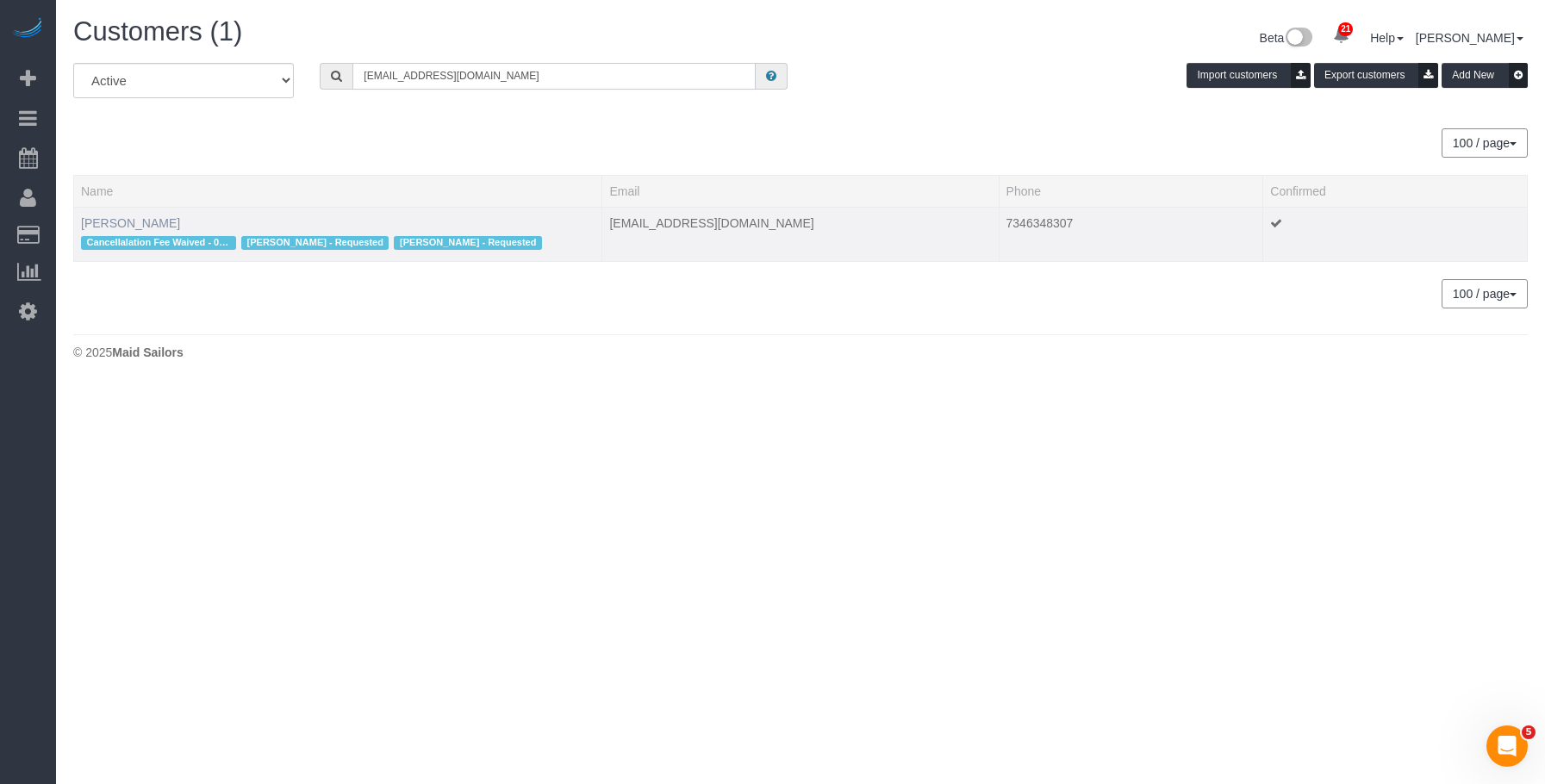
type input "ktgarlan@gmail.com"
click at [133, 218] on link "Katherine Garland" at bounding box center [130, 222] width 99 height 14
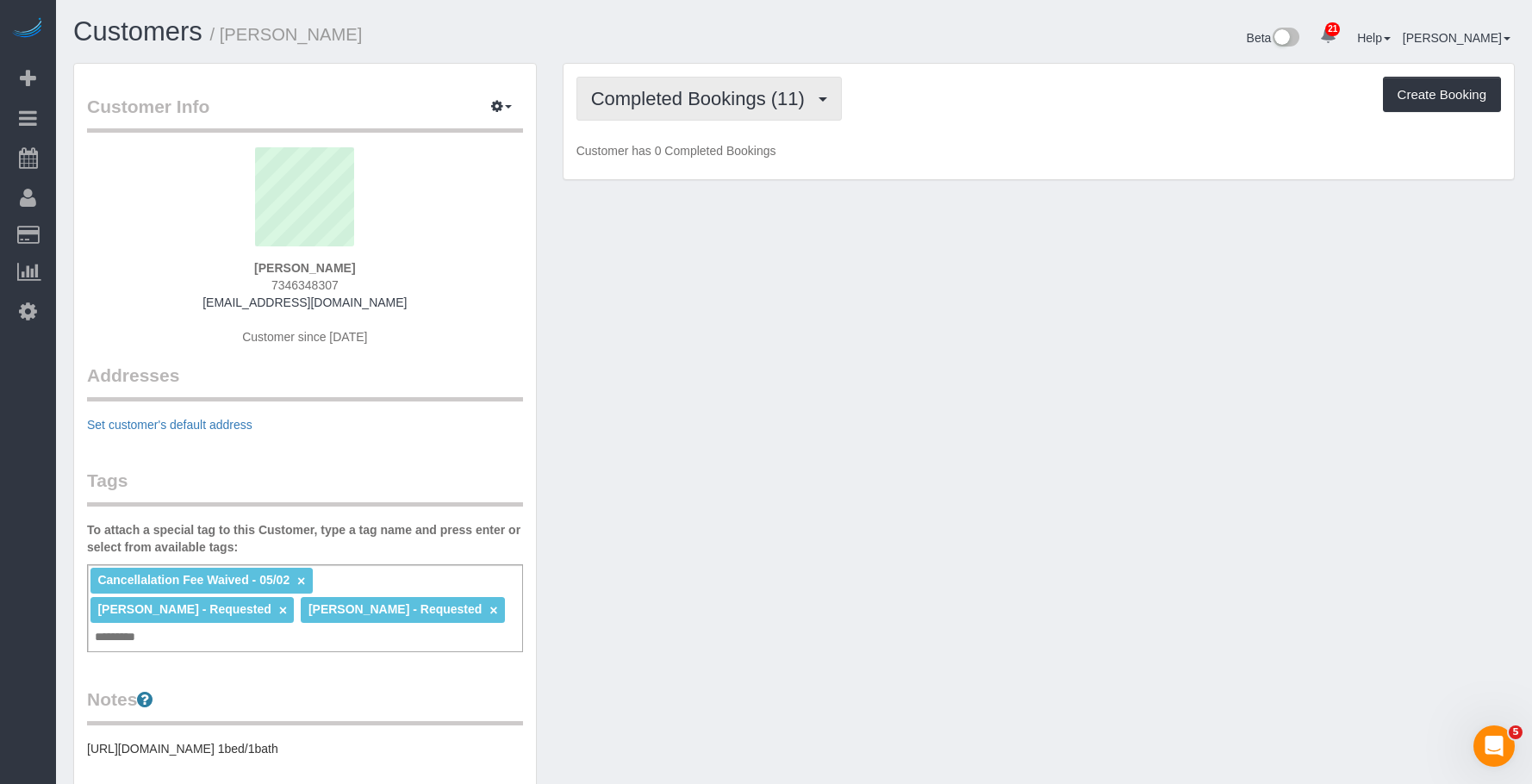
click at [755, 108] on span "Completed Bookings (11)" at bounding box center [703, 98] width 222 height 21
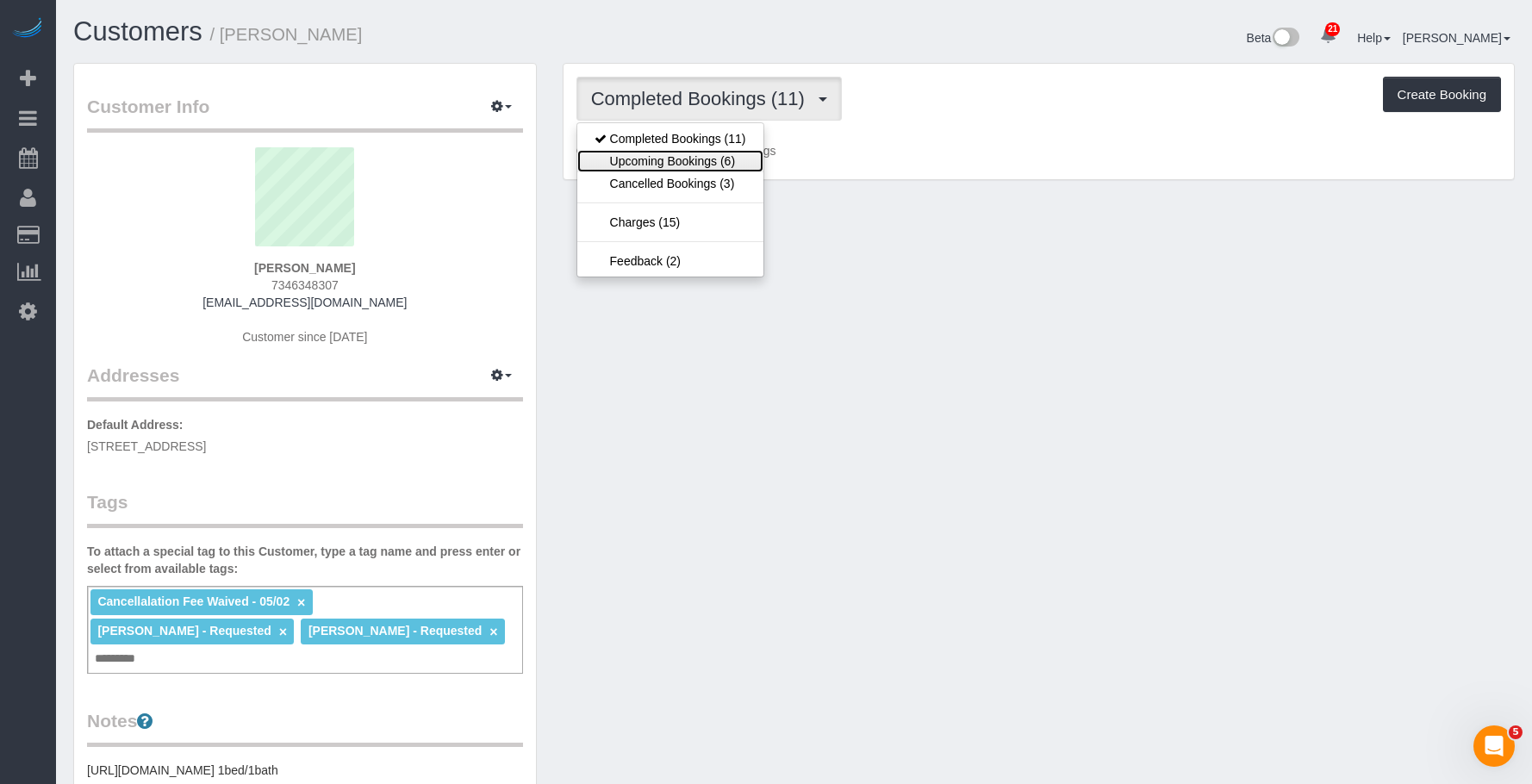
click at [711, 155] on link "Upcoming Bookings (6)" at bounding box center [670, 161] width 186 height 22
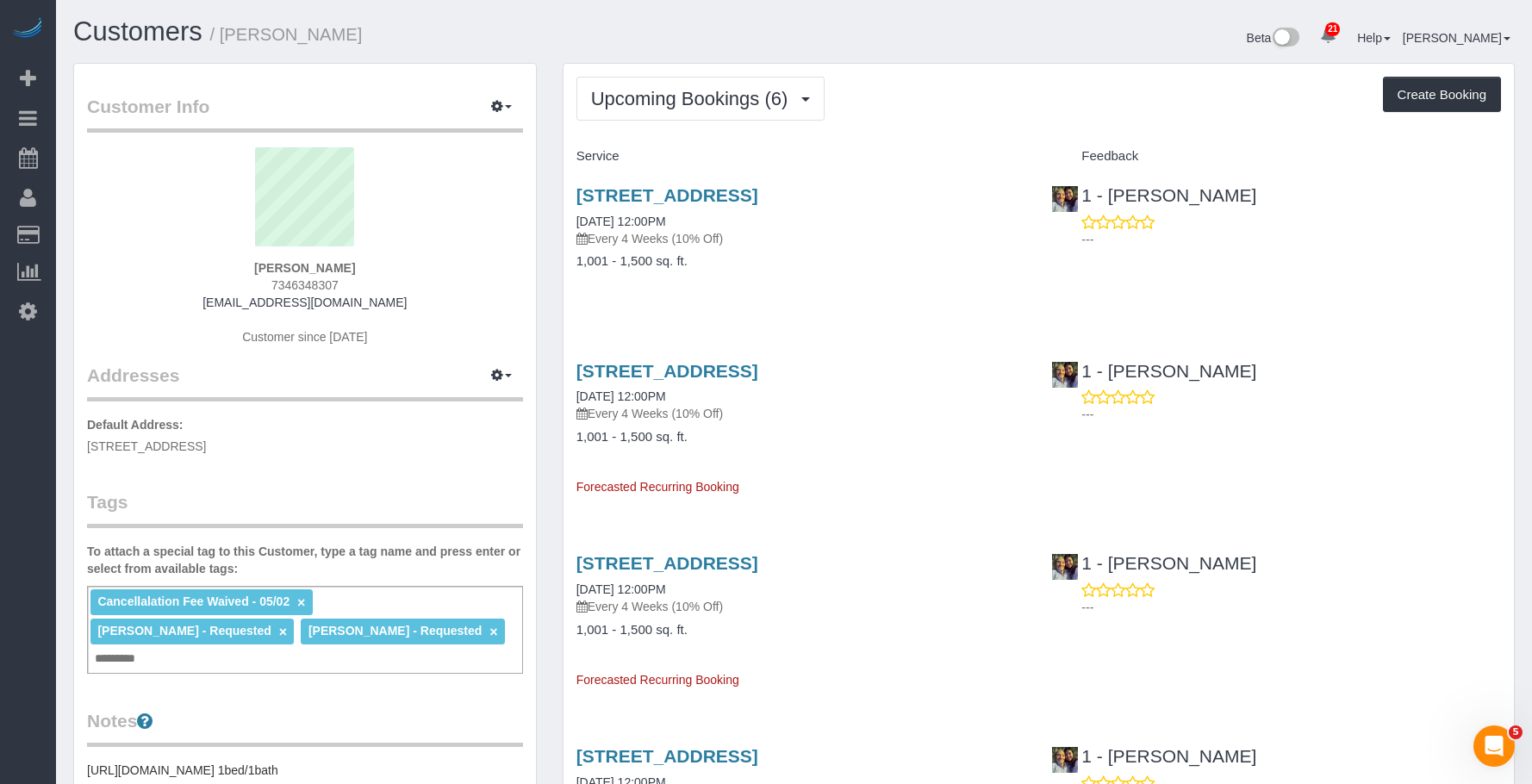
click at [882, 243] on p "Every 4 Weeks (10% Off)" at bounding box center [802, 239] width 450 height 17
click at [759, 361] on link "35-22 32nd Street, Apt 1, Astoria, NY 11106" at bounding box center [668, 371] width 182 height 20
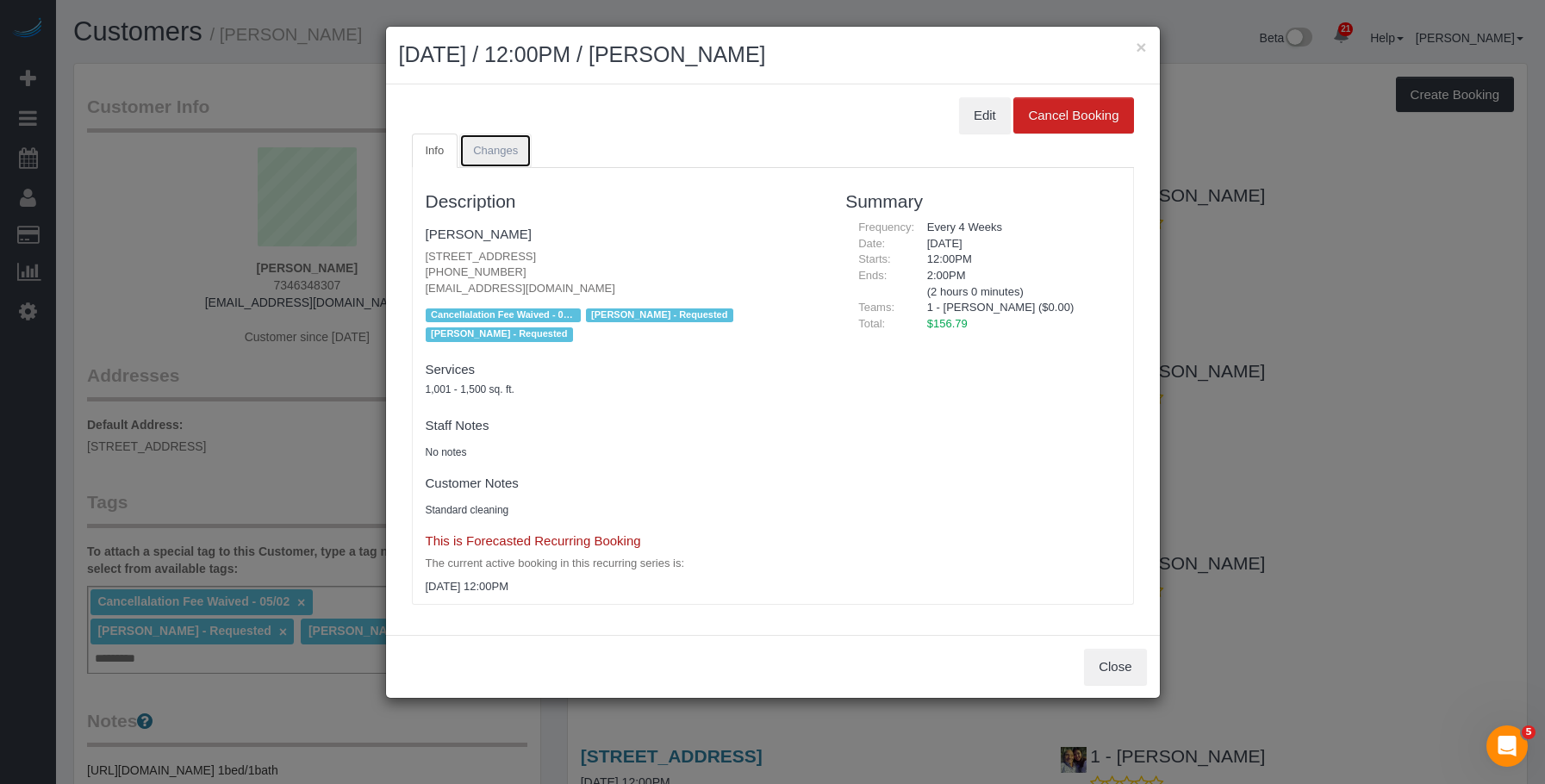
click at [479, 133] on link "Changes" at bounding box center [495, 151] width 73 height 35
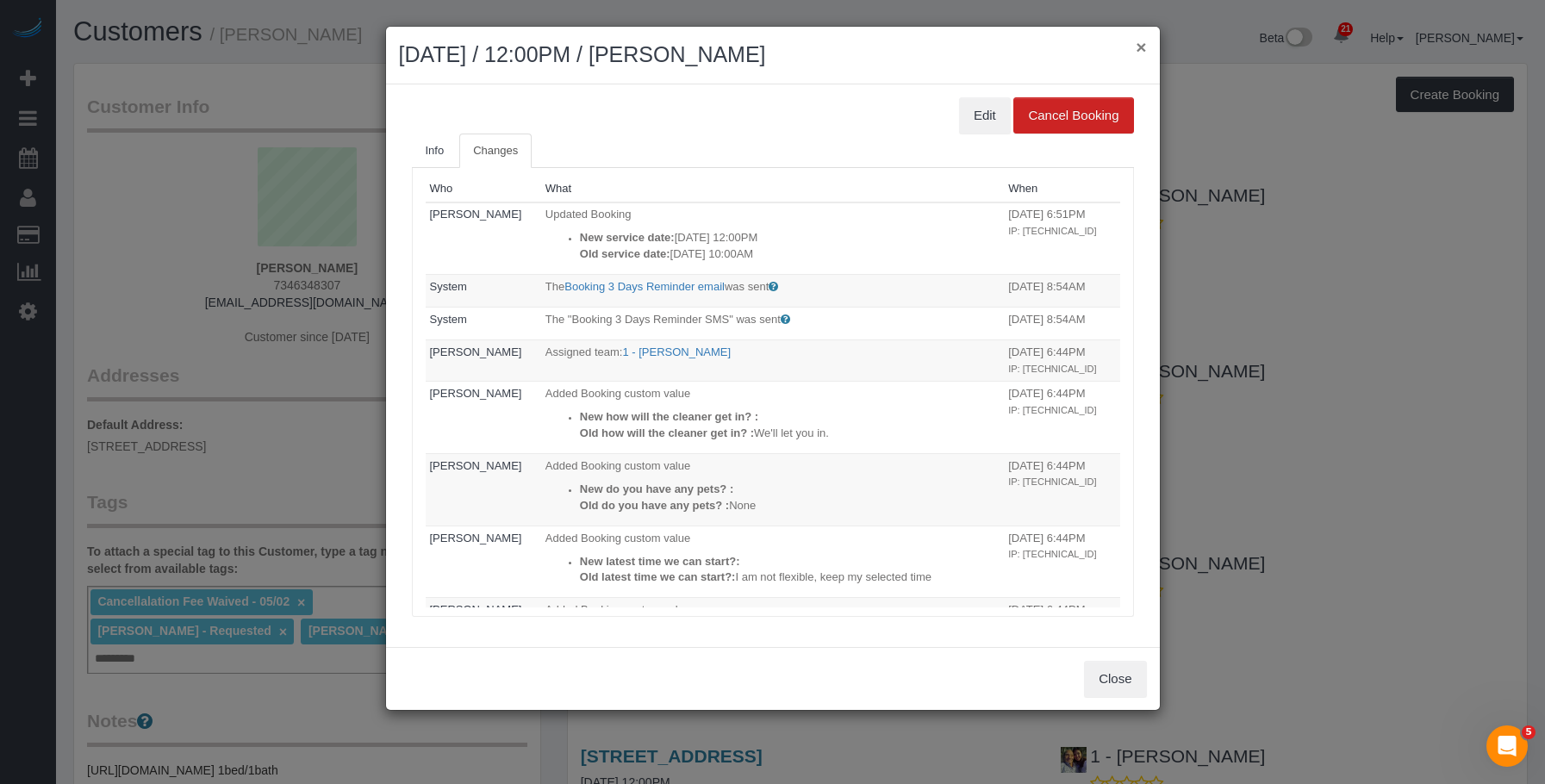
click at [1141, 47] on button "×" at bounding box center [1141, 47] width 10 height 18
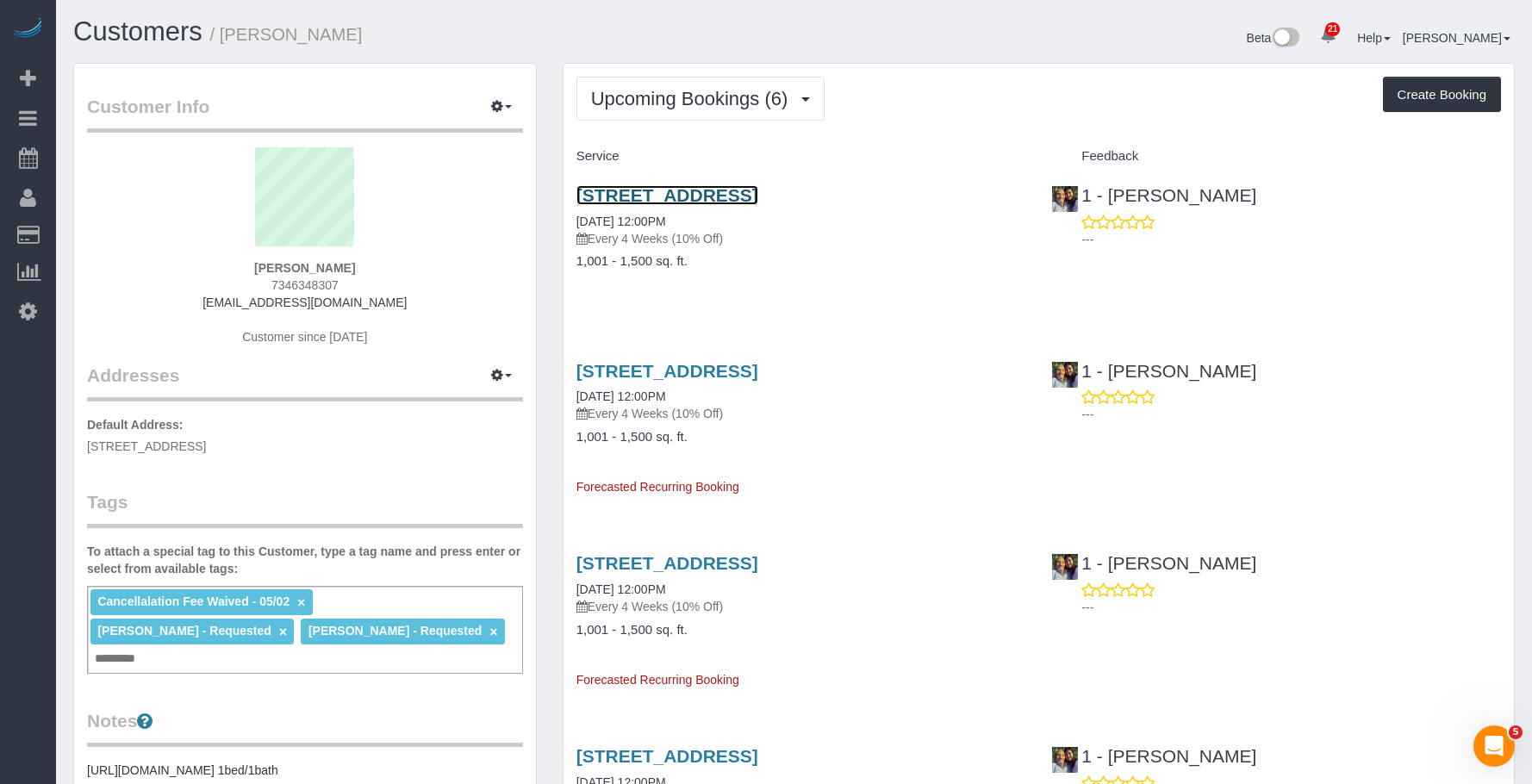
click at [759, 192] on link "35-22 32nd Street, Apt 1, Astoria, NY 11106" at bounding box center [668, 196] width 182 height 20
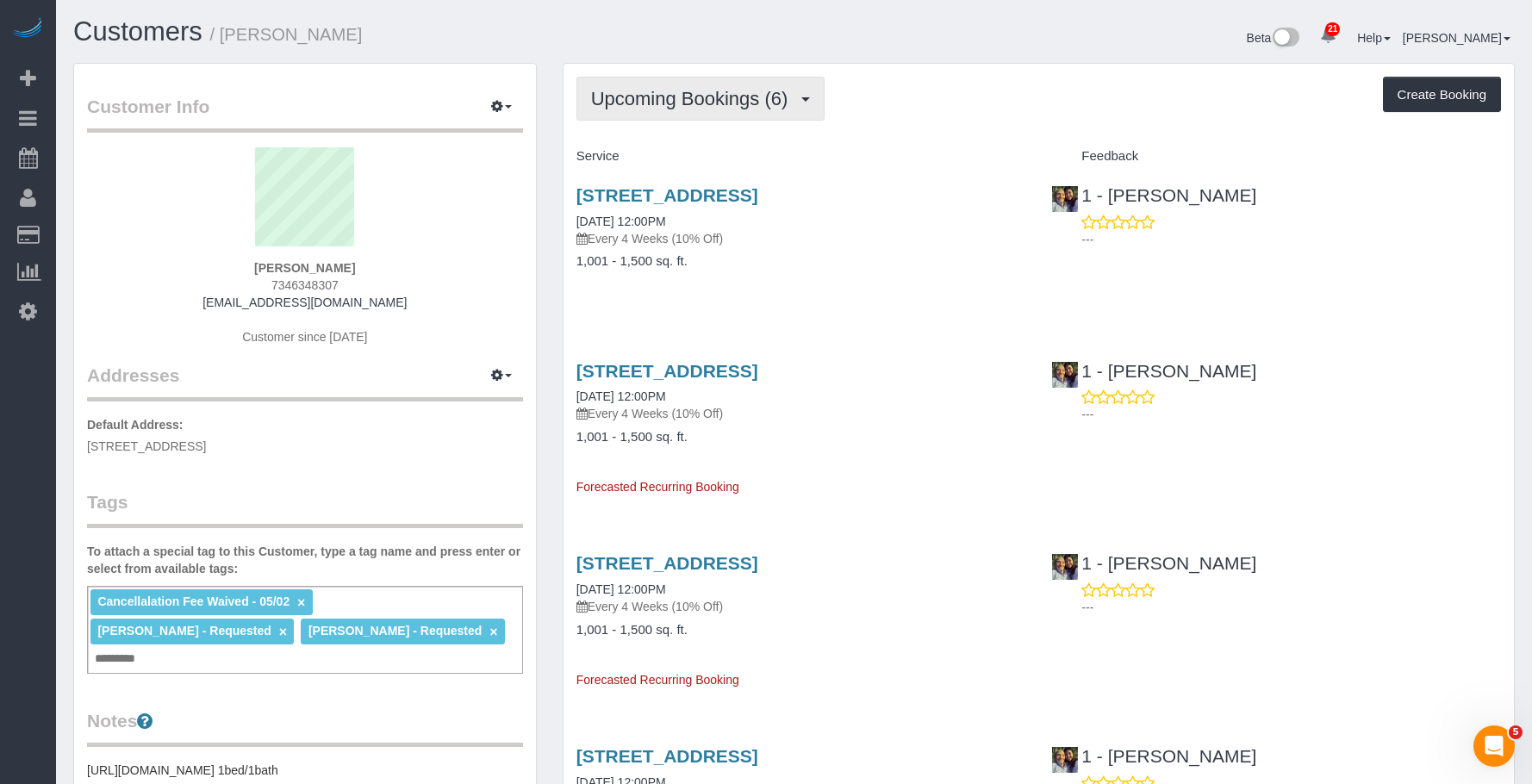
drag, startPoint x: 707, startPoint y: 91, endPoint x: 705, endPoint y: 110, distance: 19.1
click at [707, 91] on span "Upcoming Bookings (6)" at bounding box center [694, 98] width 206 height 21
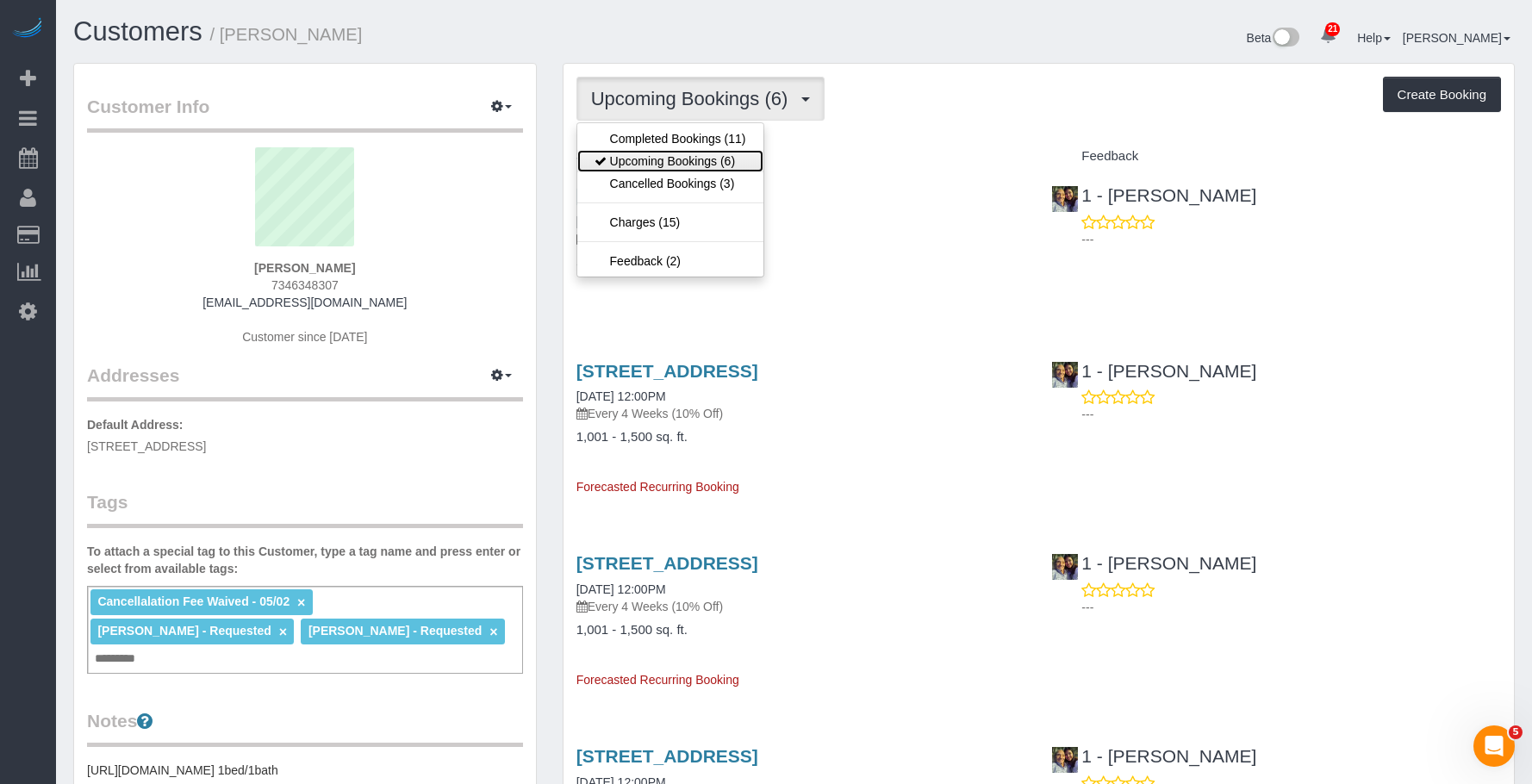
click at [690, 160] on link "Upcoming Bookings (6)" at bounding box center [670, 161] width 186 height 22
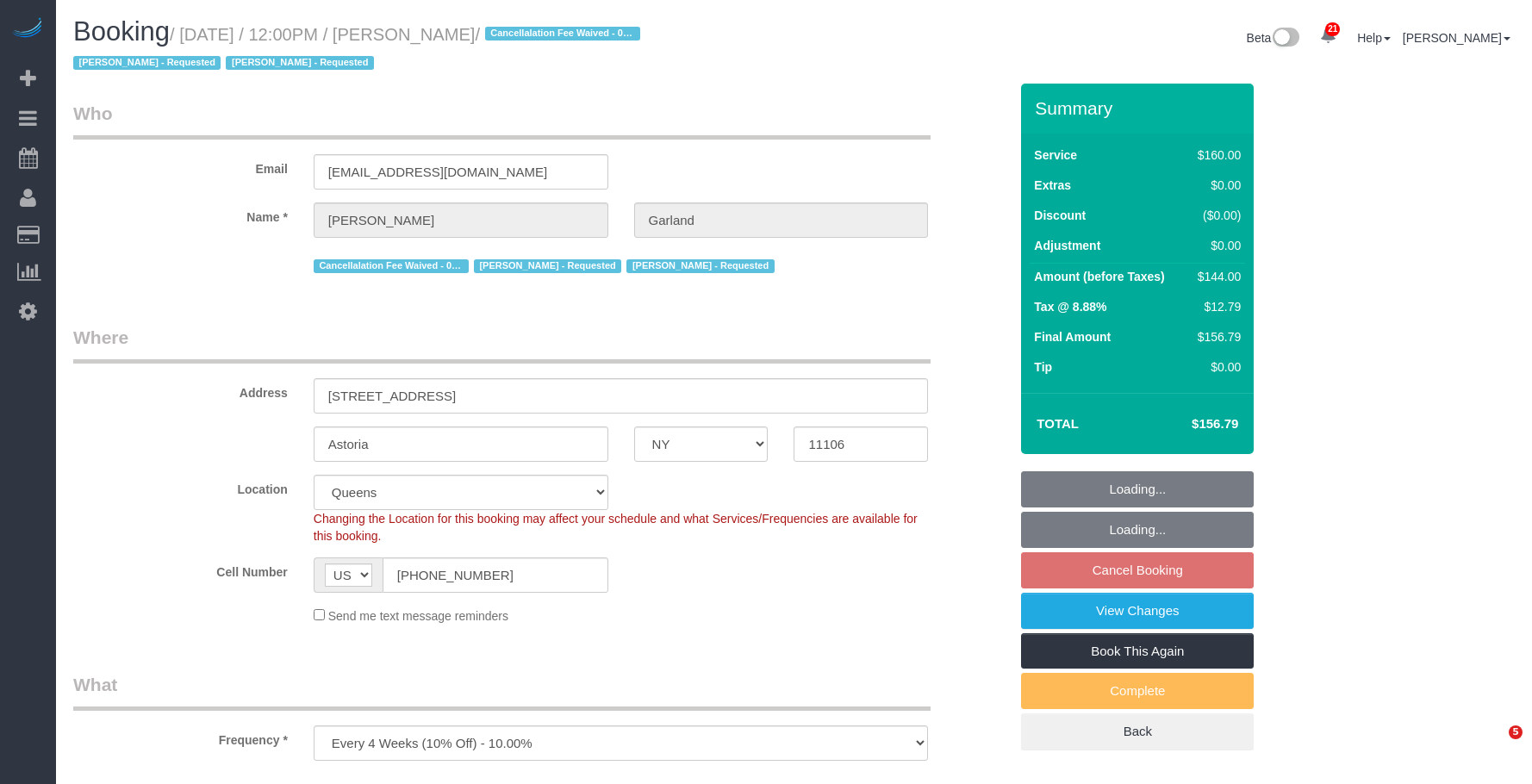
select select "NY"
select select "object:817"
select select "number:89"
select select "number:90"
select select "number:15"
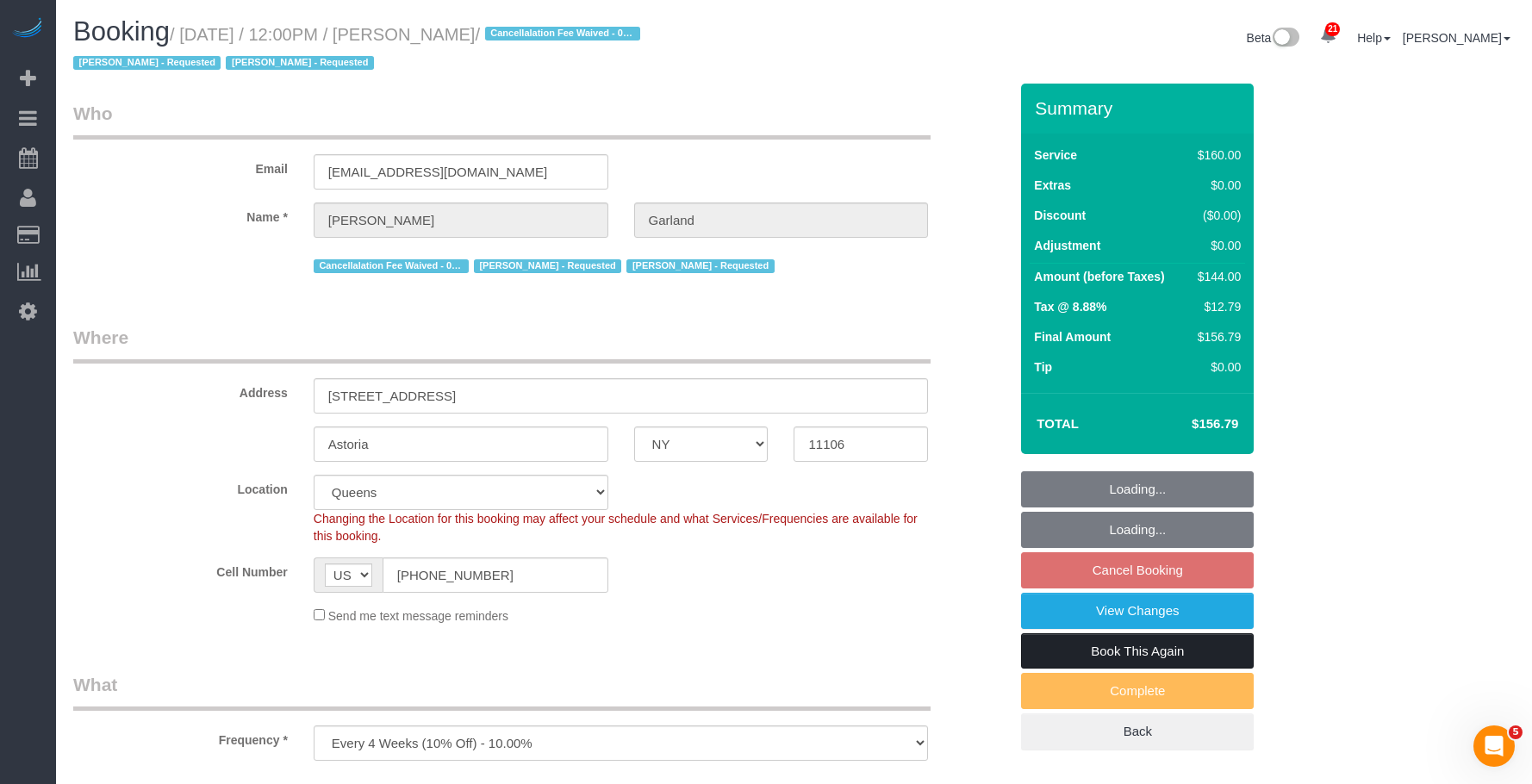
select select "number:5"
click at [1083, 618] on link "View Changes" at bounding box center [1137, 610] width 232 height 36
select select "spot5"
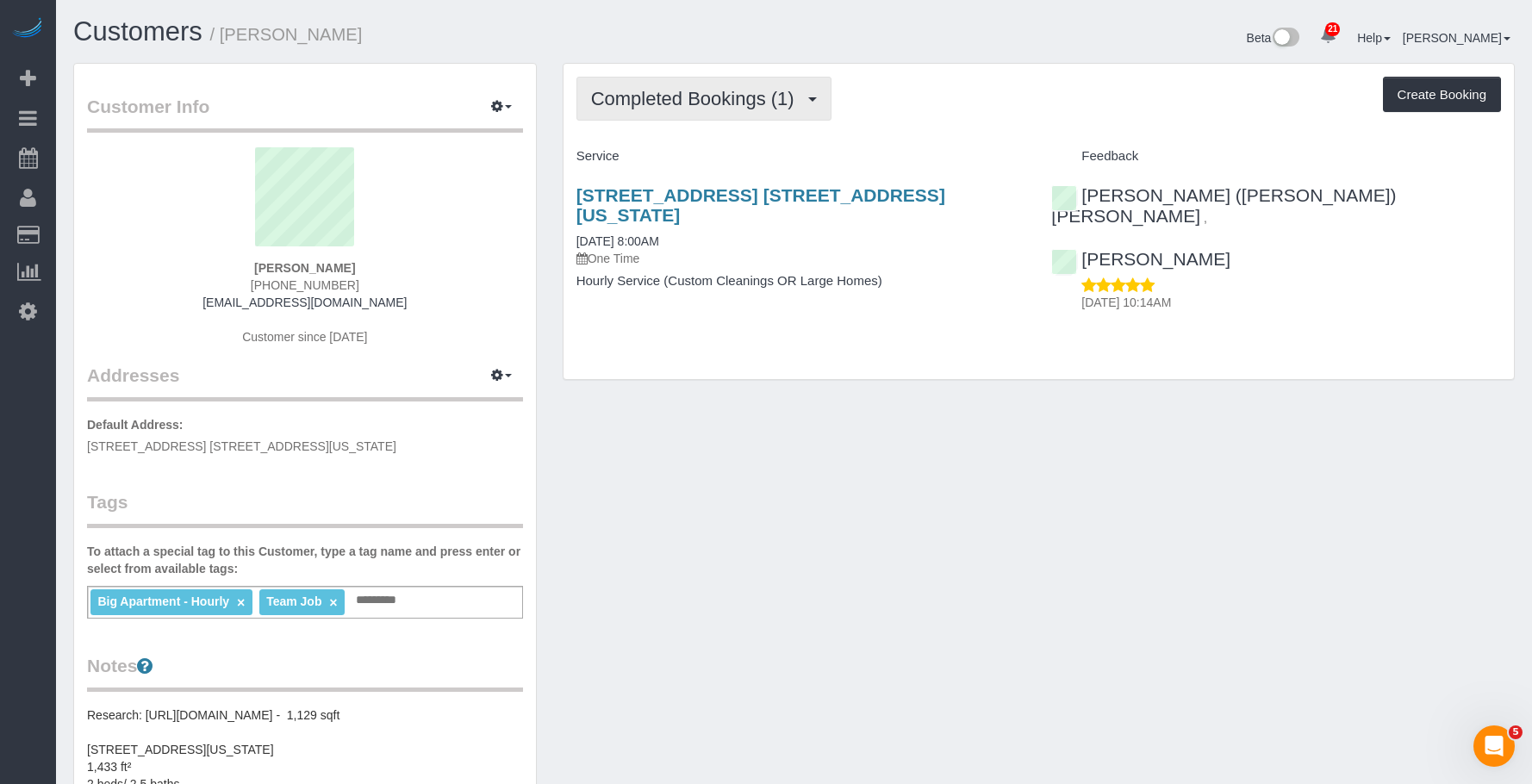
click at [709, 91] on span "Completed Bookings (1)" at bounding box center [697, 98] width 212 height 21
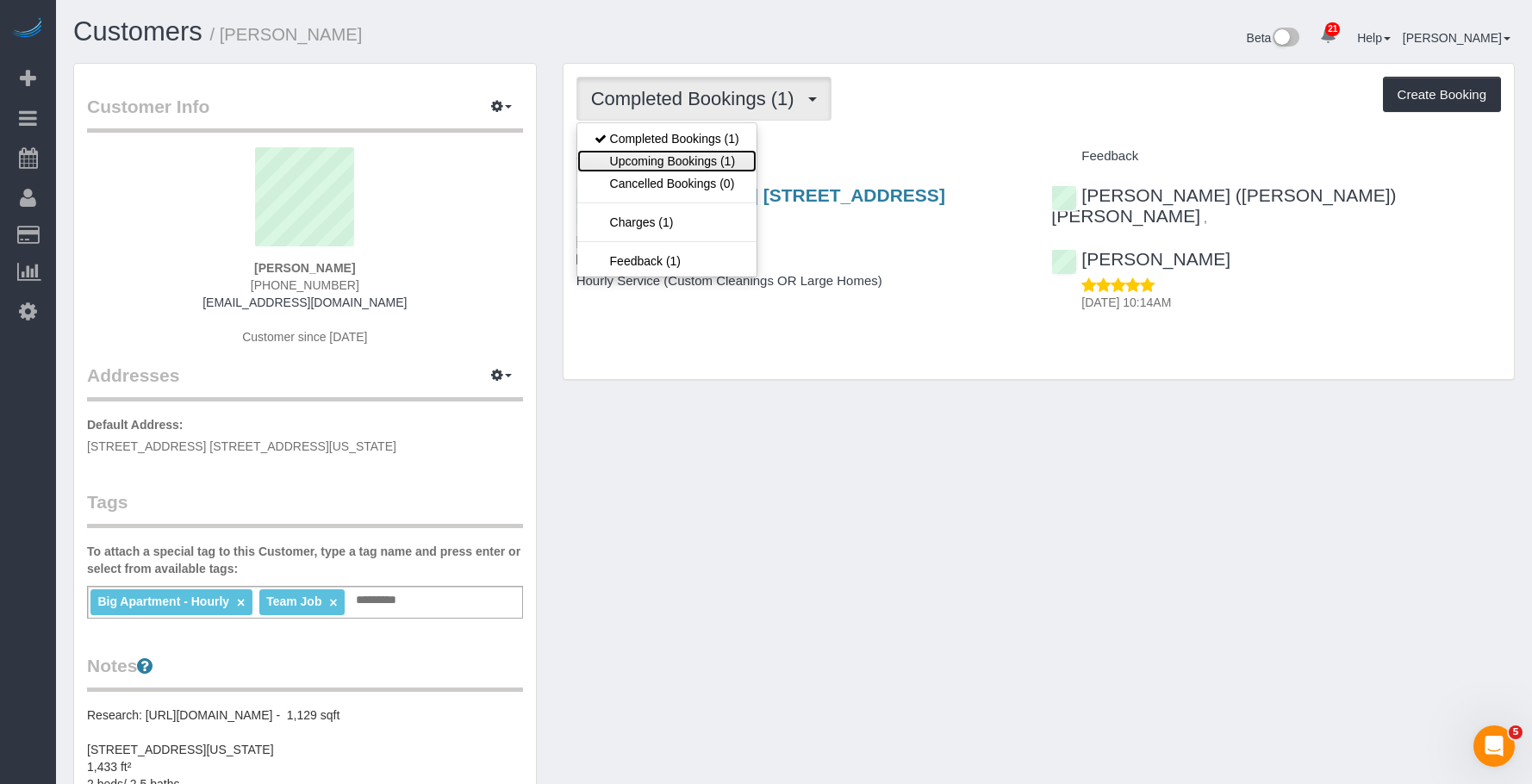
click at [665, 161] on link "Upcoming Bookings (1)" at bounding box center [667, 161] width 179 height 22
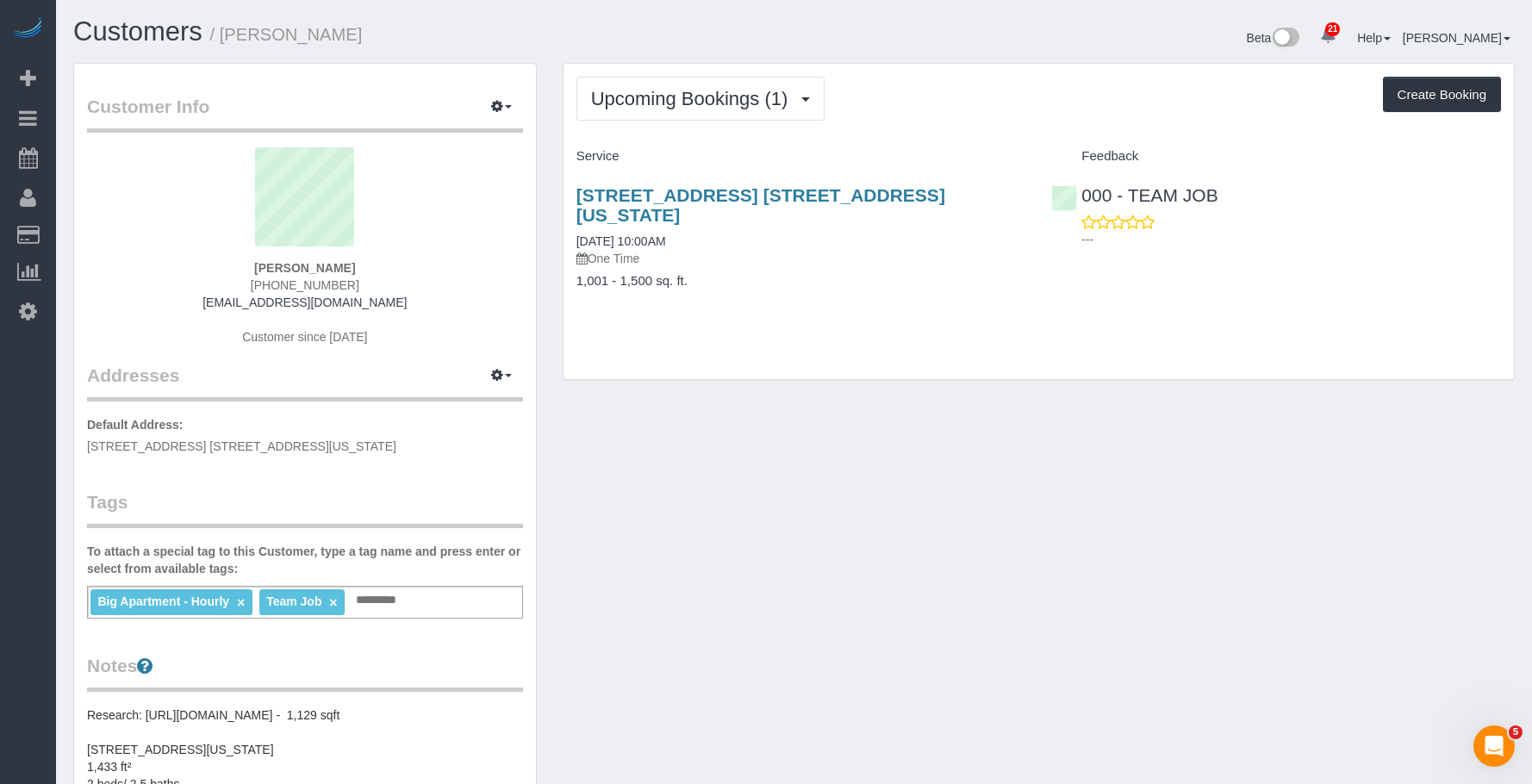
click at [900, 278] on div "[STREET_ADDRESS] [STREET_ADDRESS][US_STATE] [DATE] 10:00AM One Time 1,001 - 1,5…" at bounding box center [802, 247] width 476 height 152
drag, startPoint x: 566, startPoint y: 177, endPoint x: 932, endPoint y: 174, distance: 366.0
click at [932, 174] on div "[STREET_ADDRESS] [STREET_ADDRESS][US_STATE] [DATE] 10:00AM One Time 1,001 - 1,5…" at bounding box center [802, 247] width 476 height 152
click at [737, 91] on span "Upcoming Bookings (1)" at bounding box center [694, 98] width 206 height 21
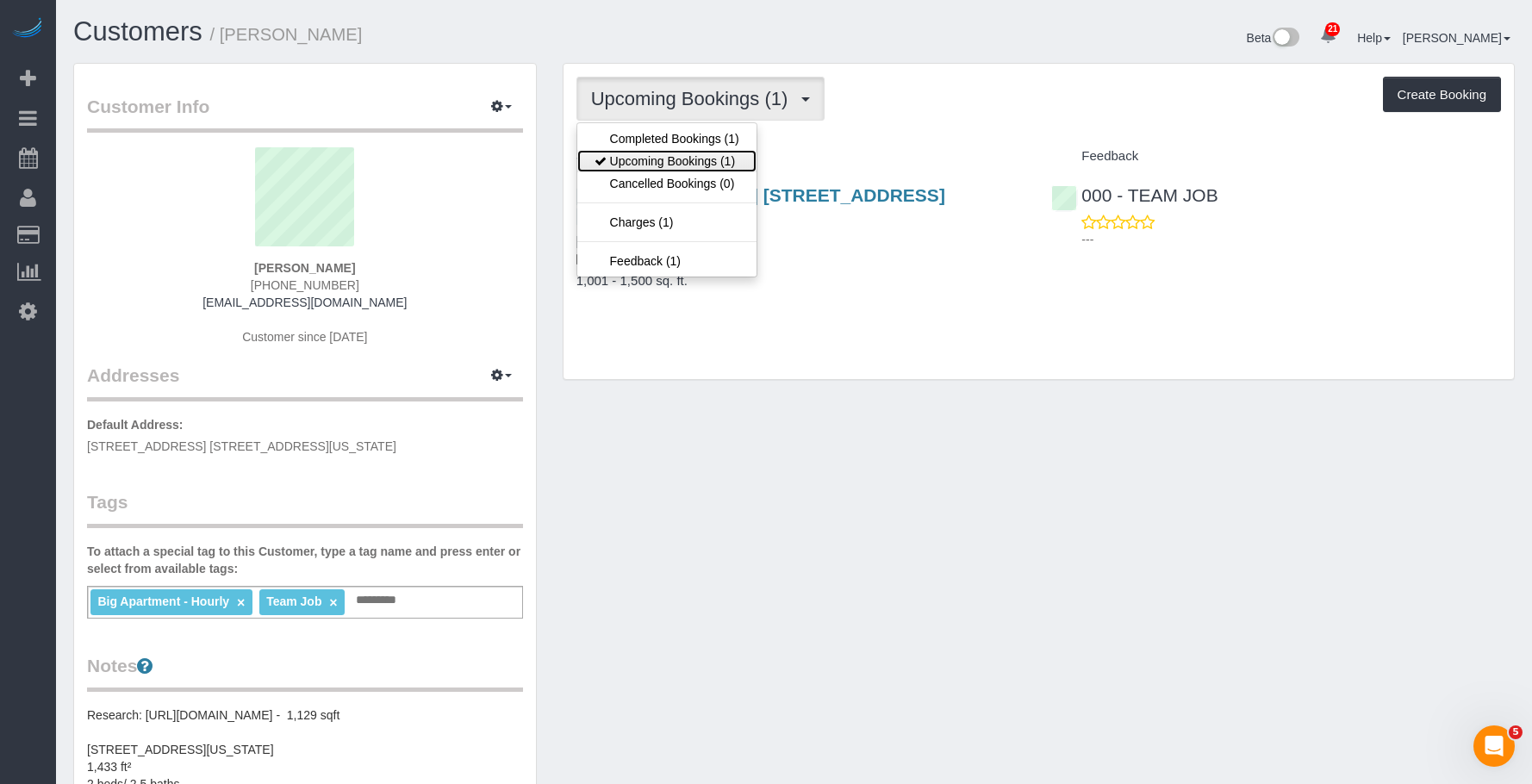
click at [670, 151] on link "Upcoming Bookings (1)" at bounding box center [667, 161] width 179 height 22
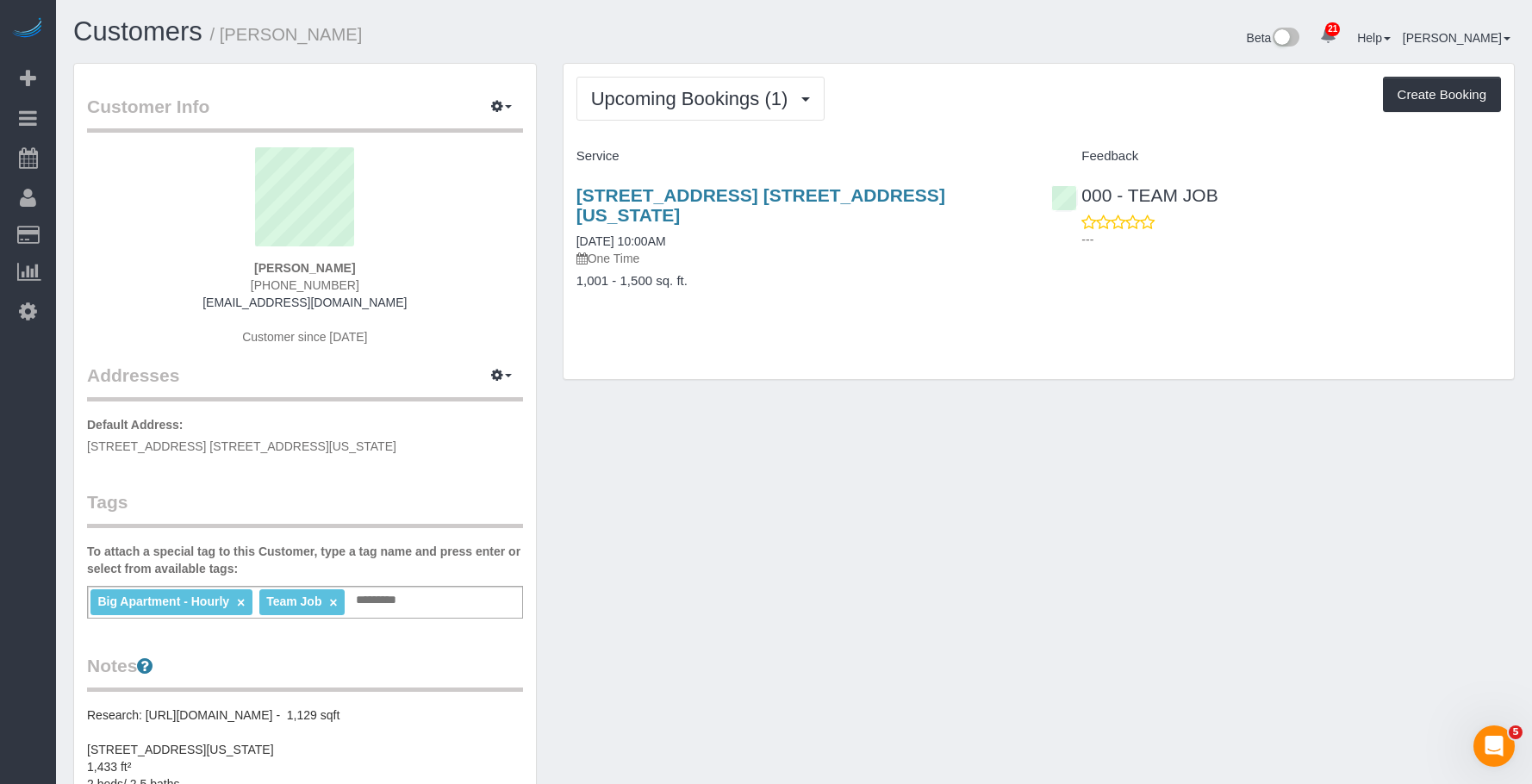
drag, startPoint x: 569, startPoint y: 174, endPoint x: 1029, endPoint y: 186, distance: 460.2
click at [1029, 186] on div "[STREET_ADDRESS] [STREET_ADDRESS][US_STATE] [DATE] 10:00AM One Time 1,001 - 1,5…" at bounding box center [802, 247] width 476 height 152
copy link "[STREET_ADDRESS] [STREET_ADDRESS][US_STATE]"
click at [958, 428] on div "Customer Info Edit Contact Info Send Message Email Preferences Special Sales Ta…" at bounding box center [794, 684] width 1468 height 1244
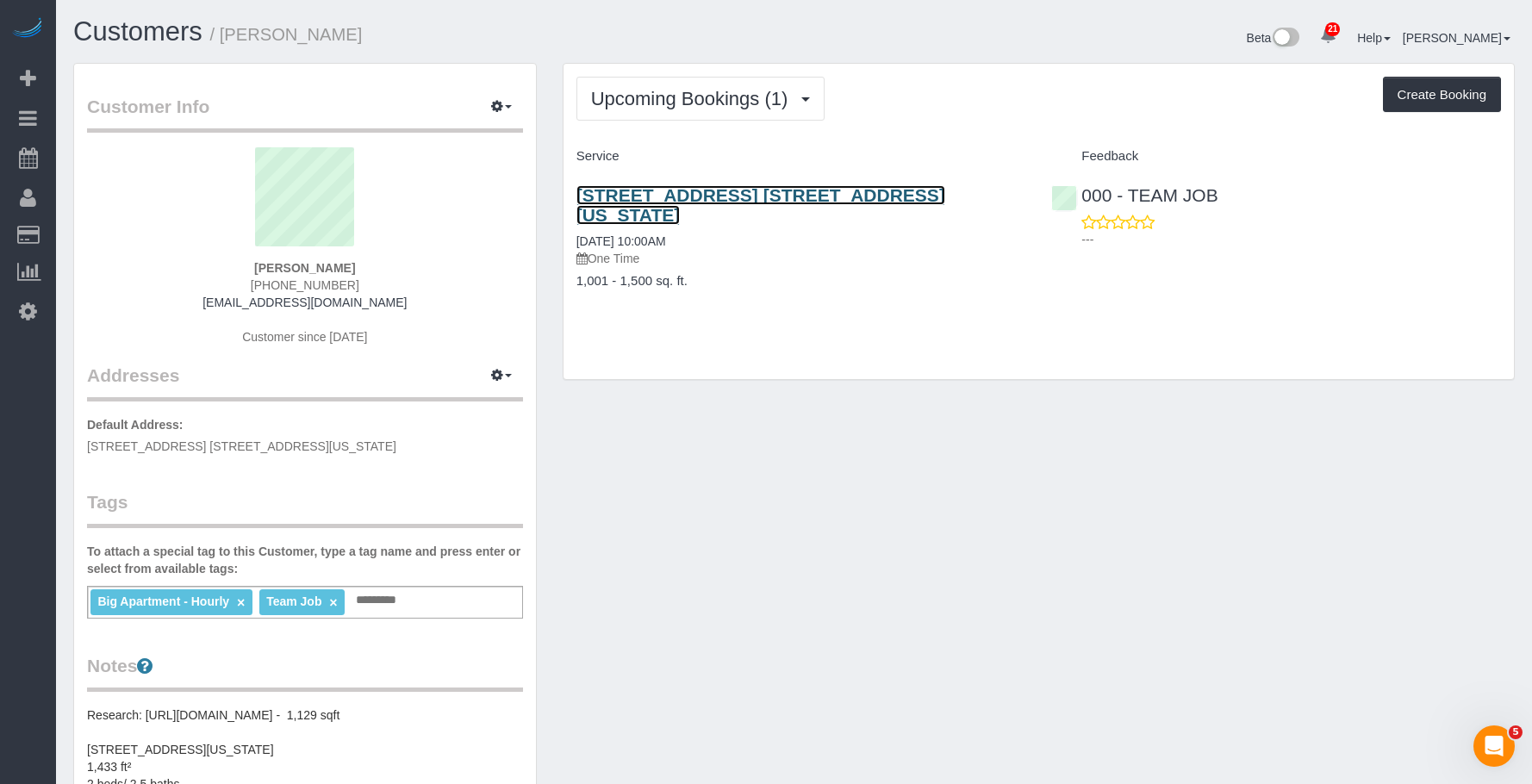
click at [711, 196] on link "[STREET_ADDRESS] [STREET_ADDRESS][US_STATE]" at bounding box center [761, 205] width 369 height 39
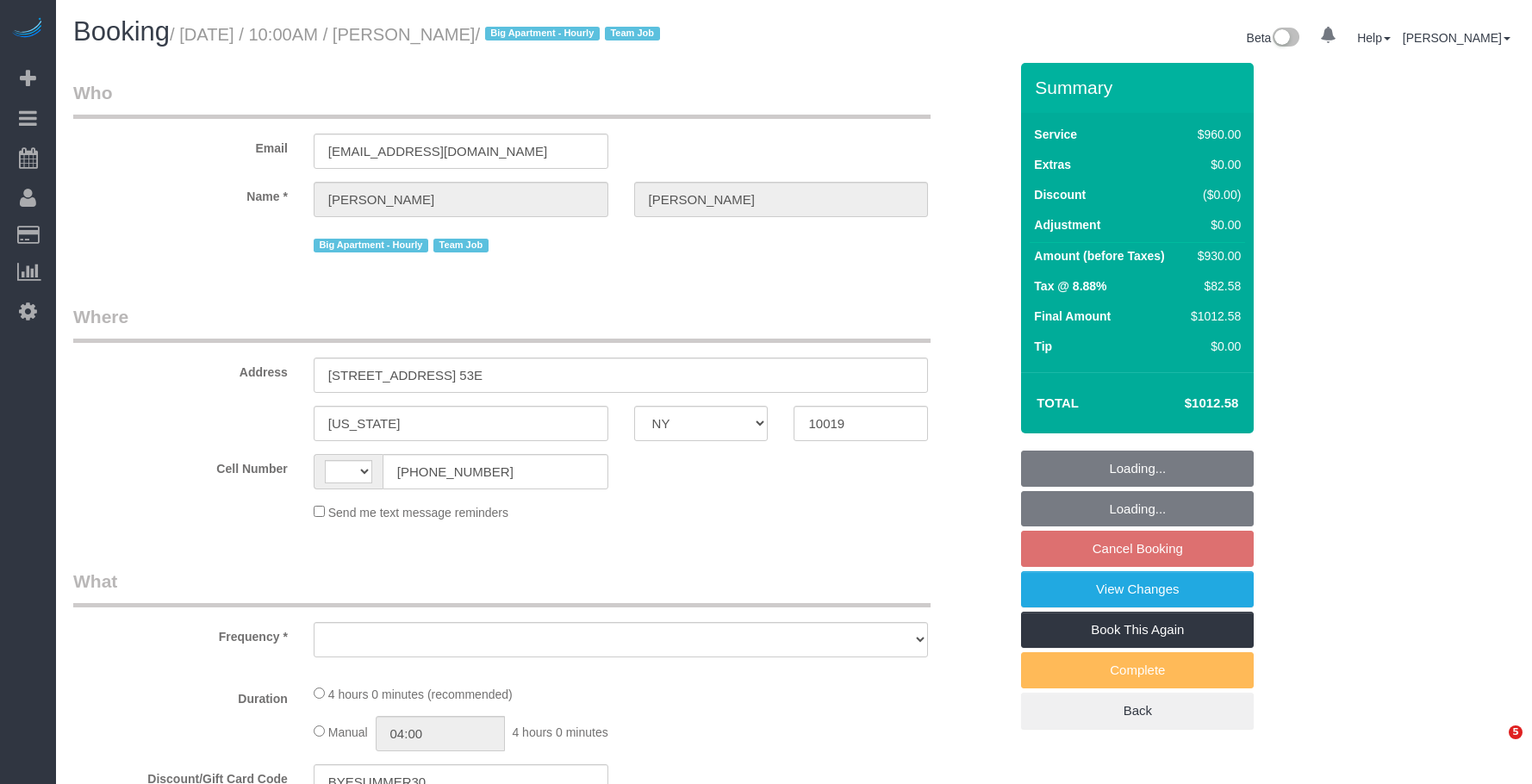
select select "NY"
select select "string:[GEOGRAPHIC_DATA]"
click at [1197, 589] on link "View Changes" at bounding box center [1137, 588] width 232 height 36
select select "3"
select select "240"
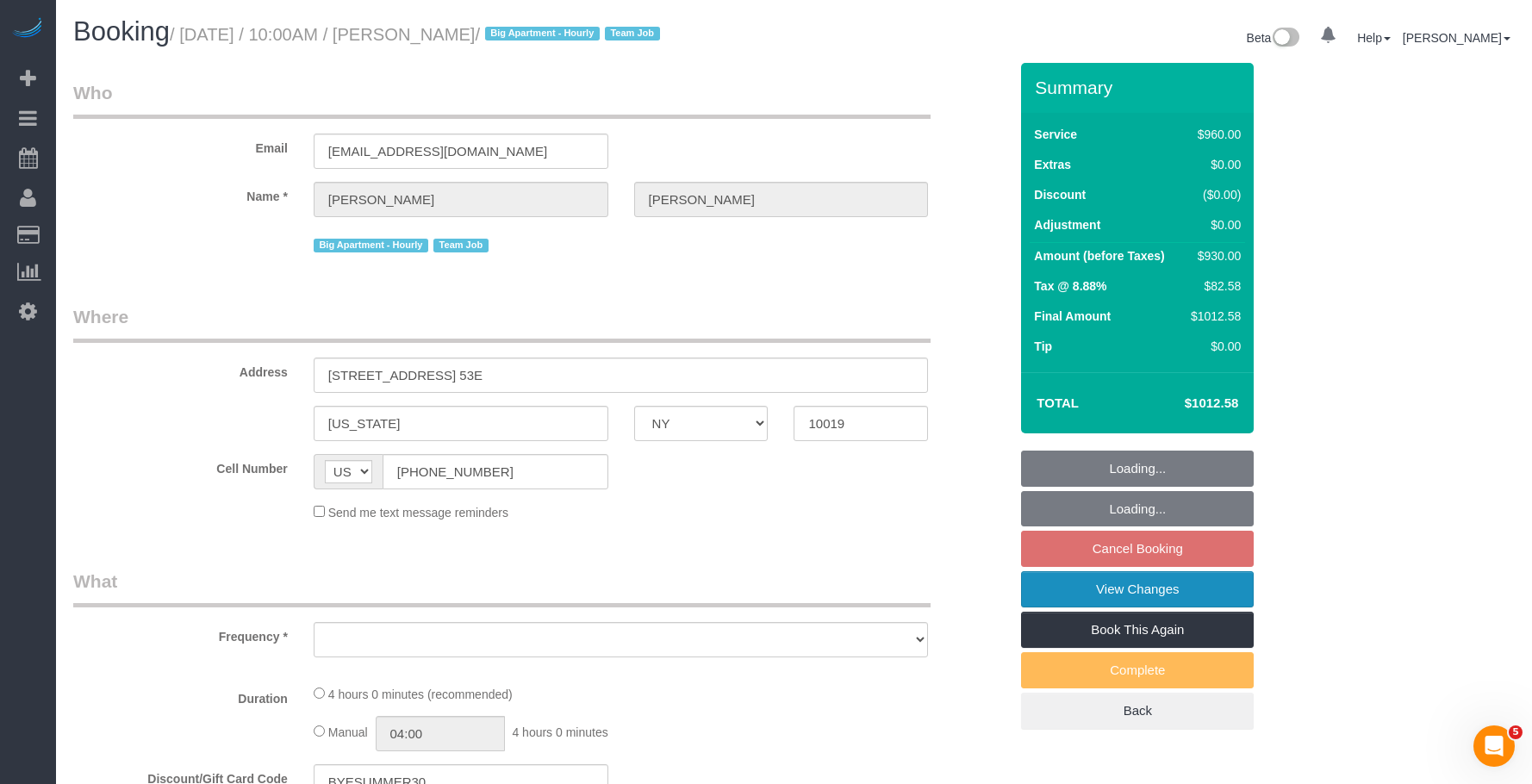
select select "number:58"
select select "number:90"
select select "number:15"
select select "number:5"
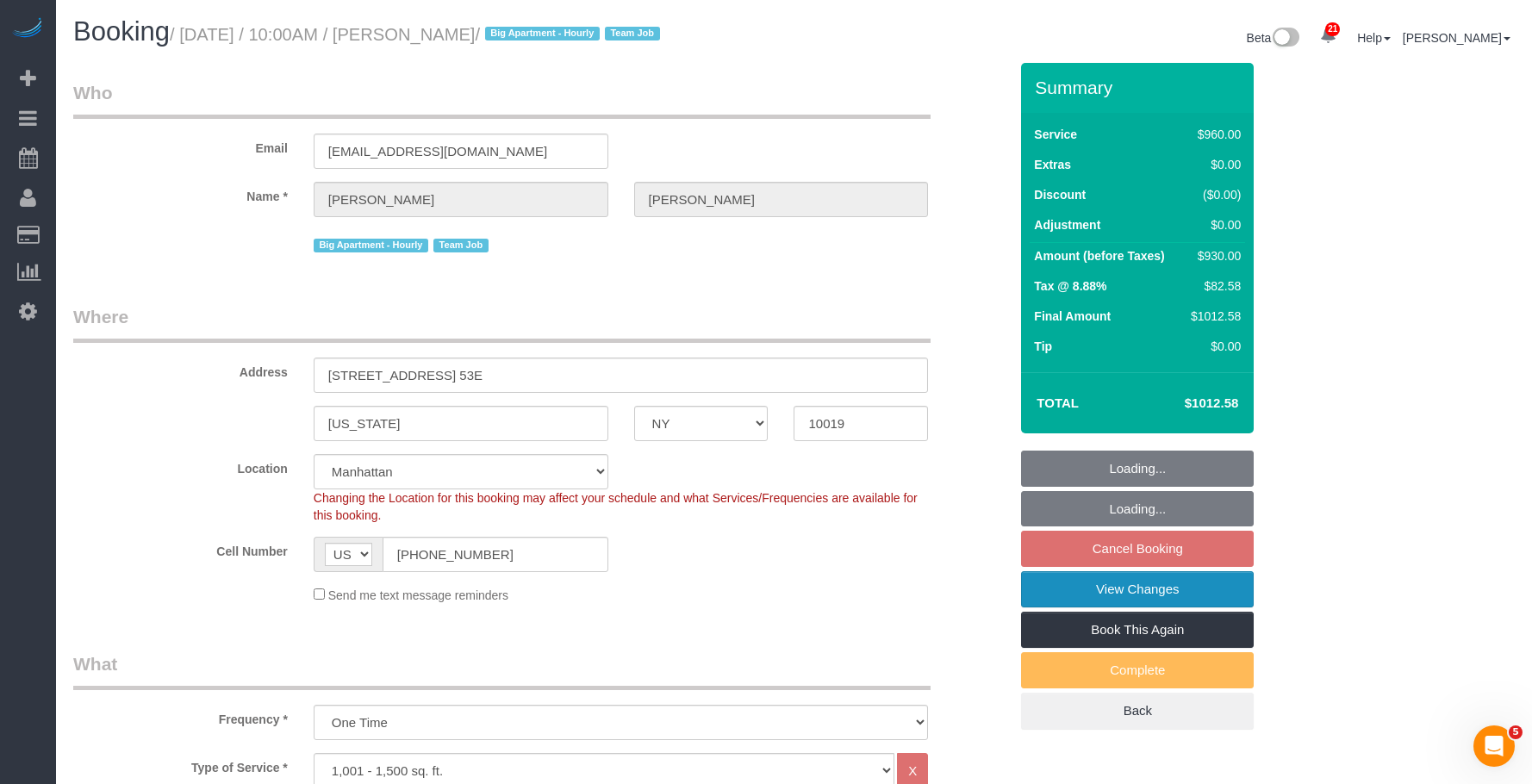
select select "object:957"
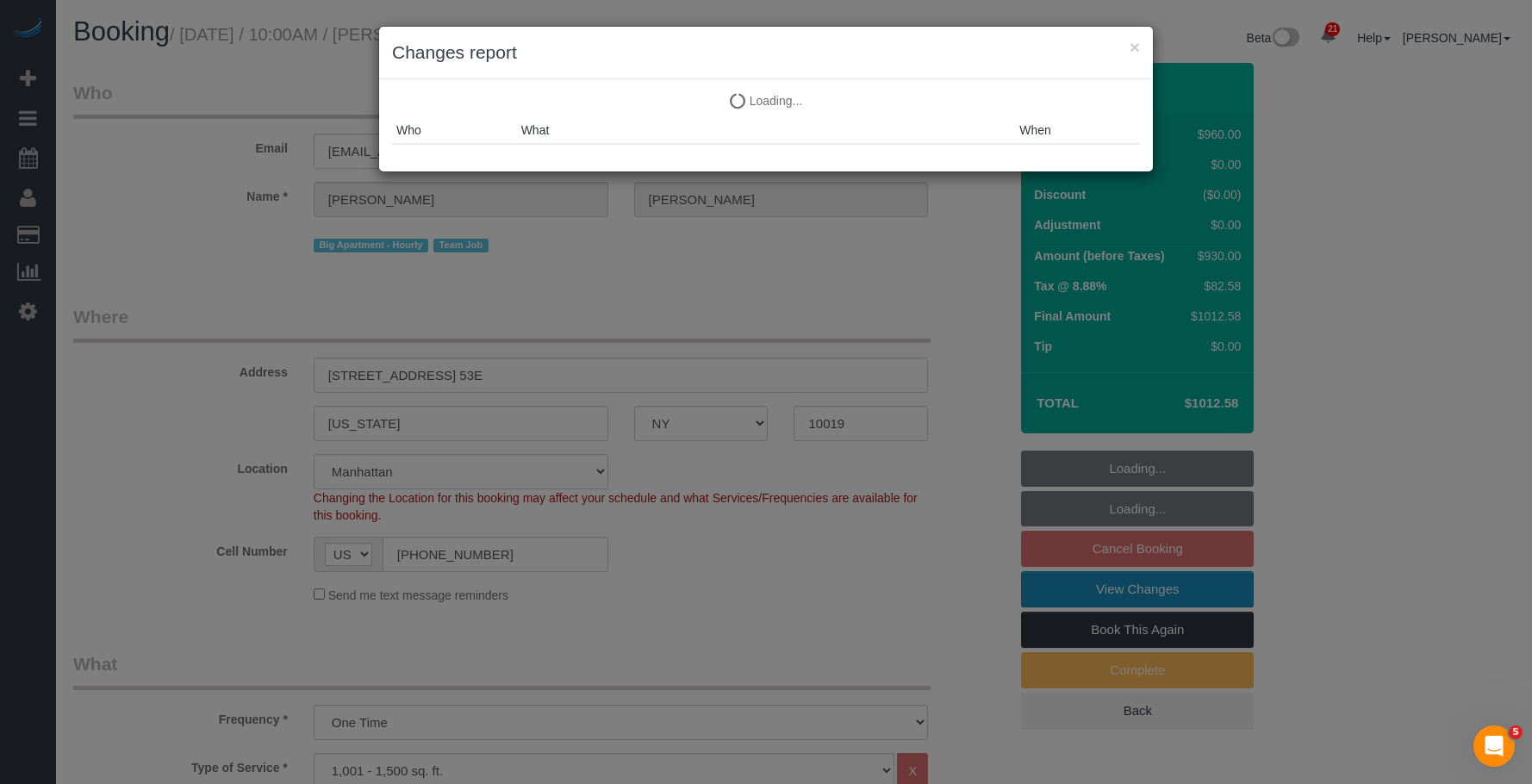
select select "string:stripe-pm_1S8OUi4VGloSiKo7wKKA7vq8"
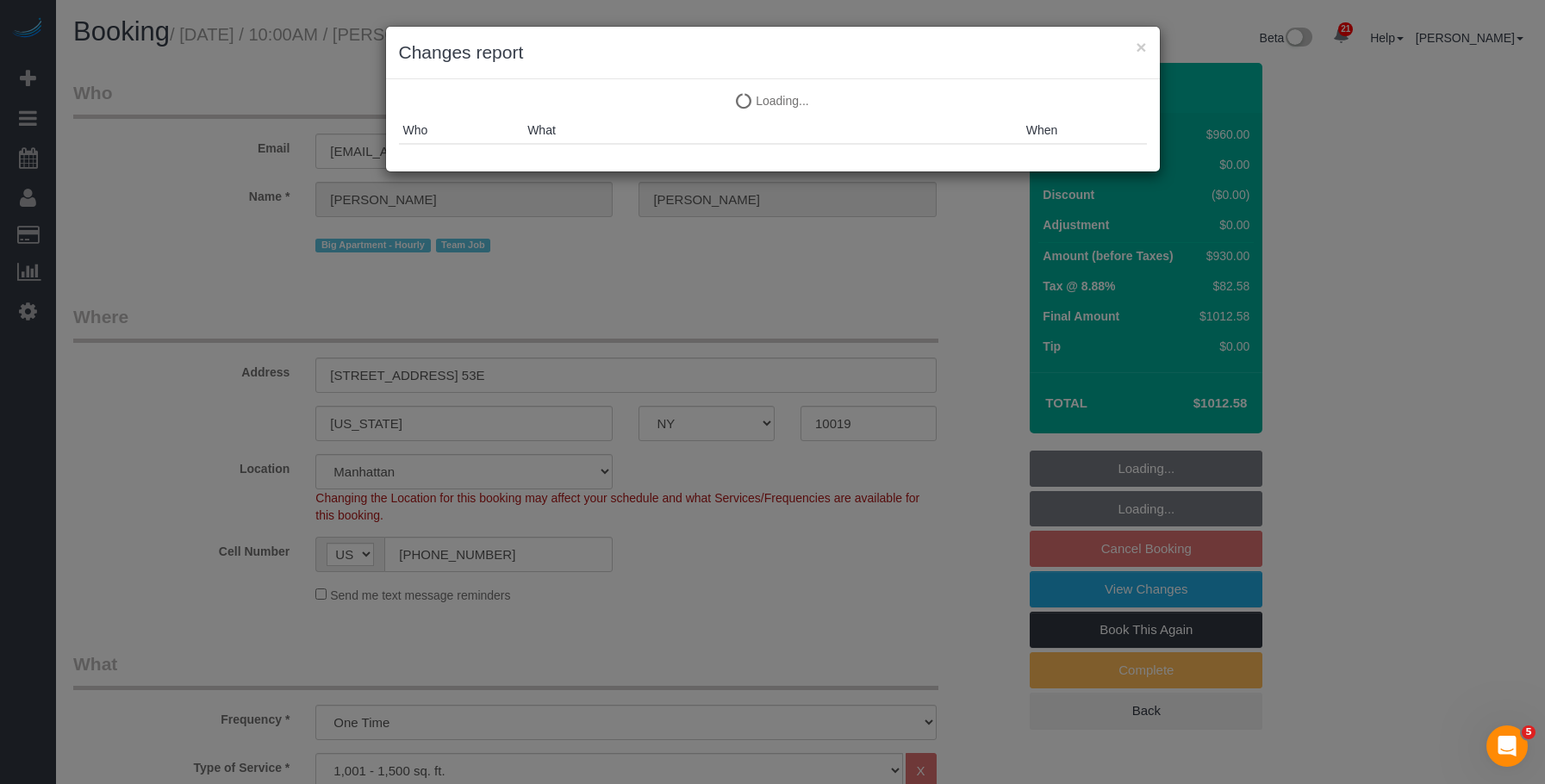
select select "object:1512"
select select "spot3"
